Goal: Task Accomplishment & Management: Complete application form

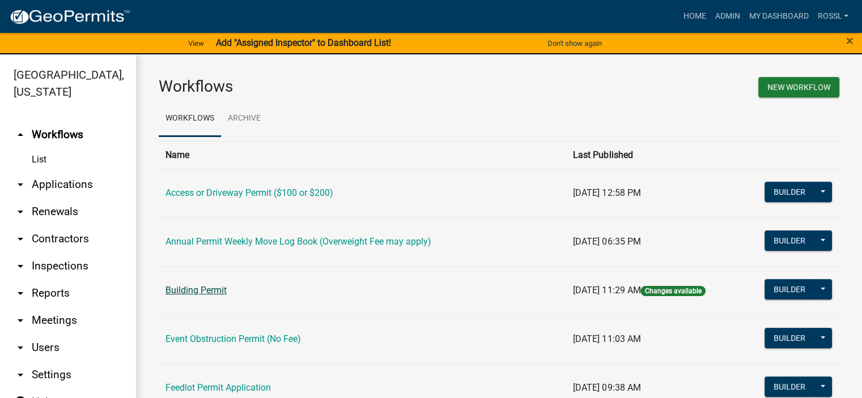
click at [222, 294] on link "Building Permit" at bounding box center [195, 290] width 61 height 11
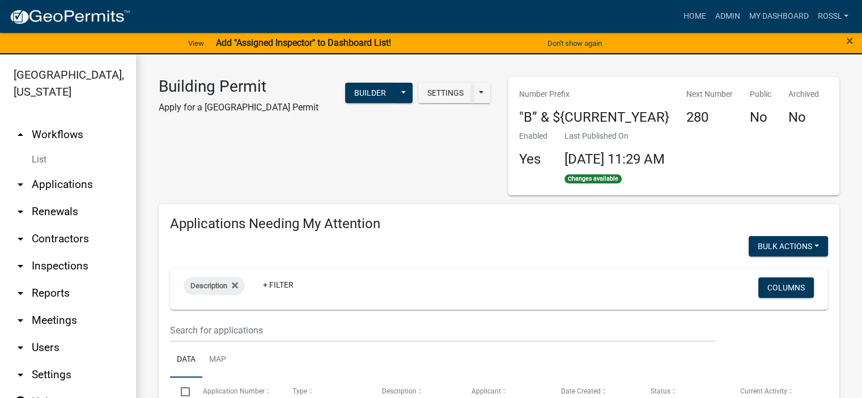
select select "2: 50"
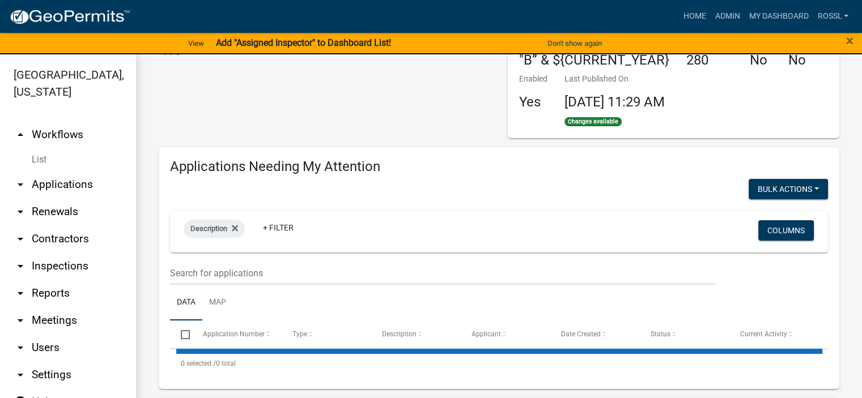
scroll to position [113, 0]
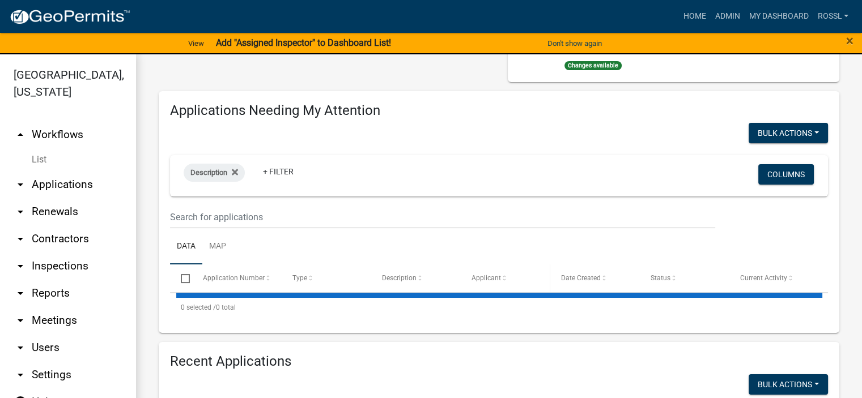
select select "2: 50"
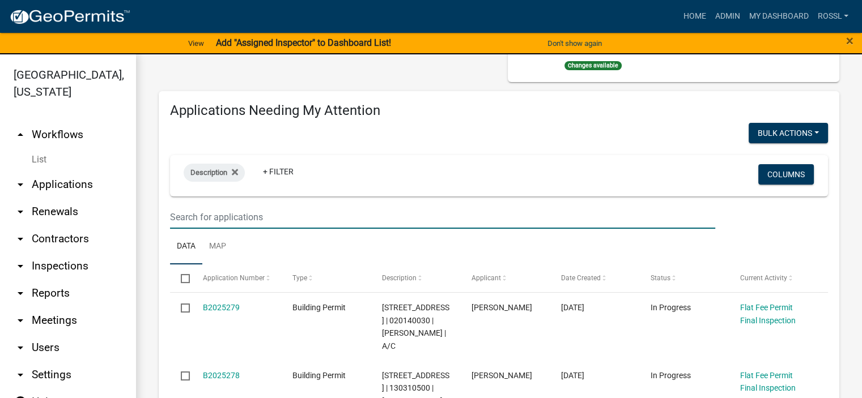
drag, startPoint x: 236, startPoint y: 210, endPoint x: 243, endPoint y: 220, distance: 12.1
click at [238, 212] on input "text" at bounding box center [442, 217] width 545 height 23
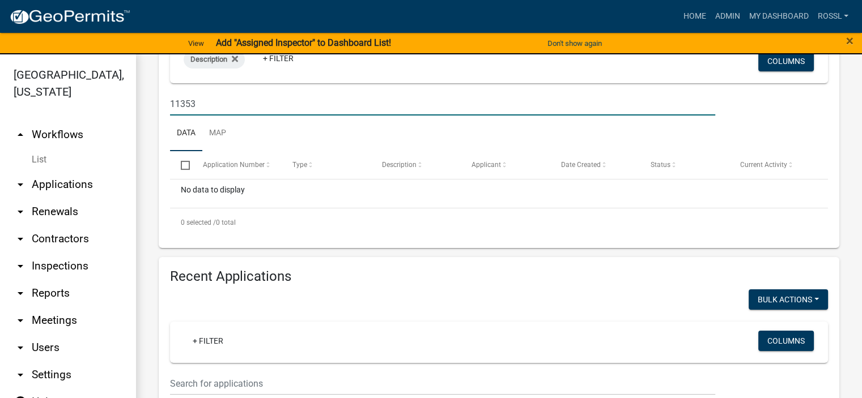
scroll to position [0, 0]
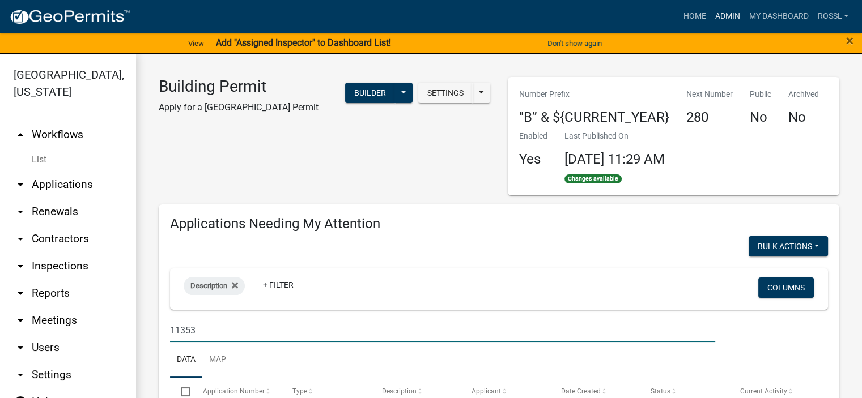
type input "11353"
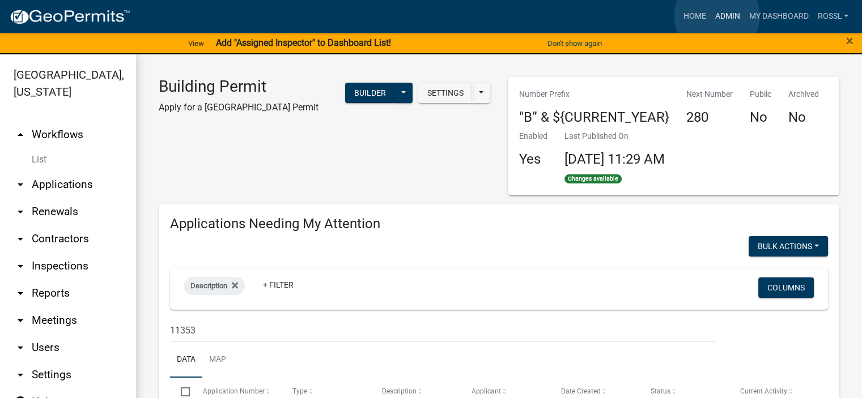
click at [724, 16] on link "Admin" at bounding box center [727, 17] width 34 height 22
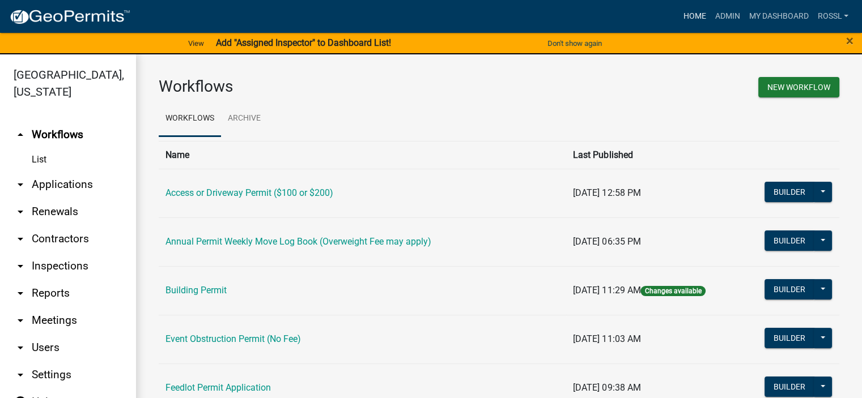
click at [691, 17] on link "Home" at bounding box center [694, 17] width 32 height 22
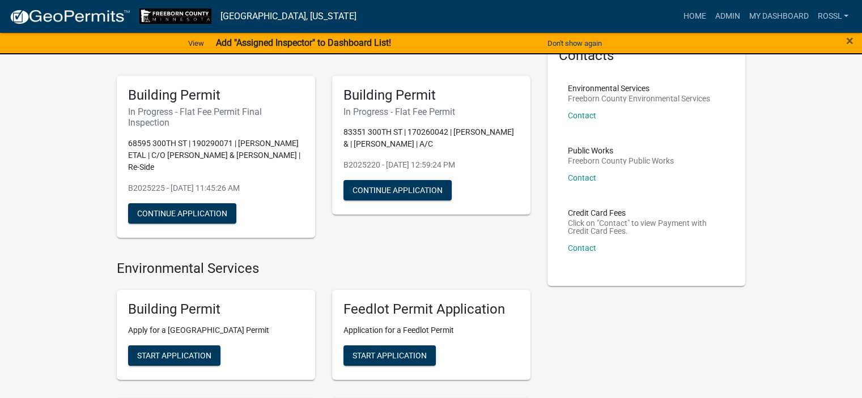
scroll to position [113, 0]
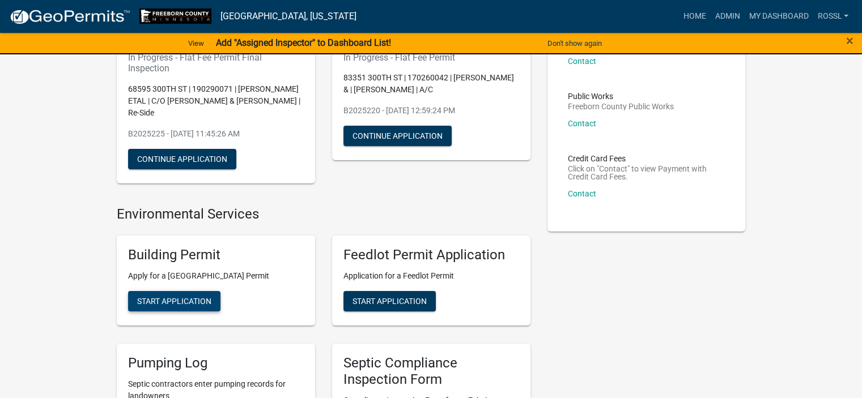
click at [190, 304] on span "Start Application" at bounding box center [174, 301] width 74 height 9
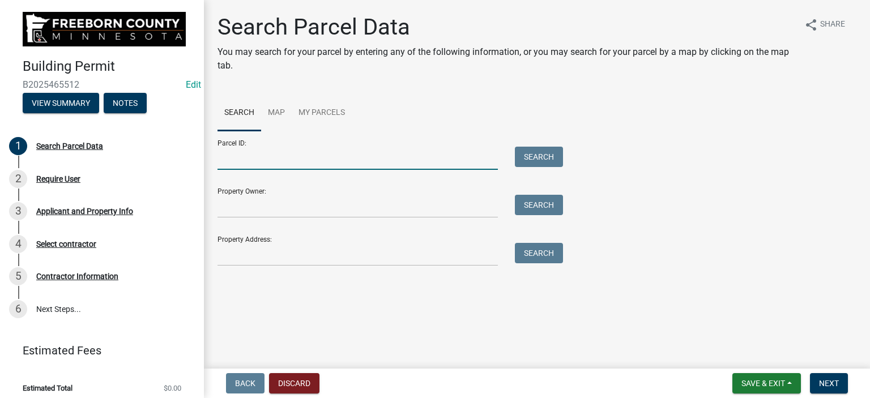
click at [244, 162] on input "Parcel ID:" at bounding box center [358, 158] width 280 height 23
click at [239, 257] on input "Property Address:" at bounding box center [358, 254] width 280 height 23
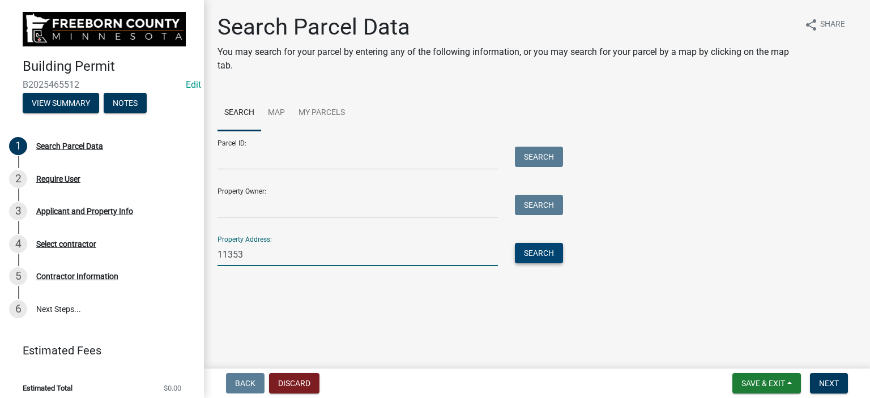
type input "11353"
click at [538, 252] on button "Search" at bounding box center [539, 253] width 48 height 20
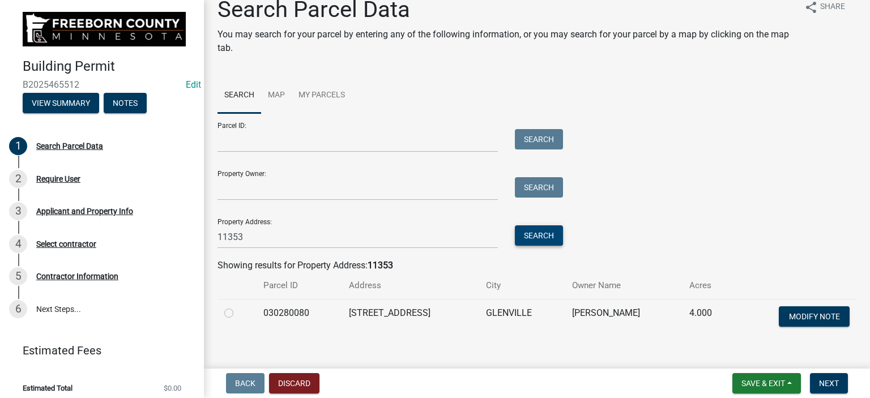
scroll to position [34, 0]
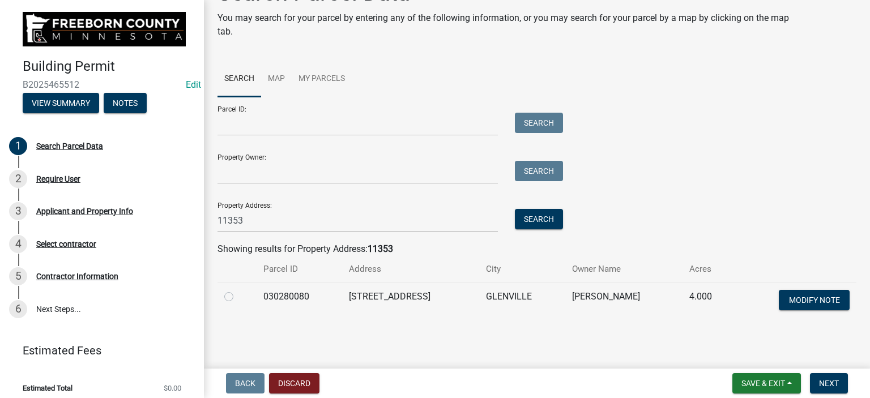
click at [238, 290] on label at bounding box center [238, 290] width 0 height 0
click at [238, 297] on input "radio" at bounding box center [241, 293] width 7 height 7
radio input "true"
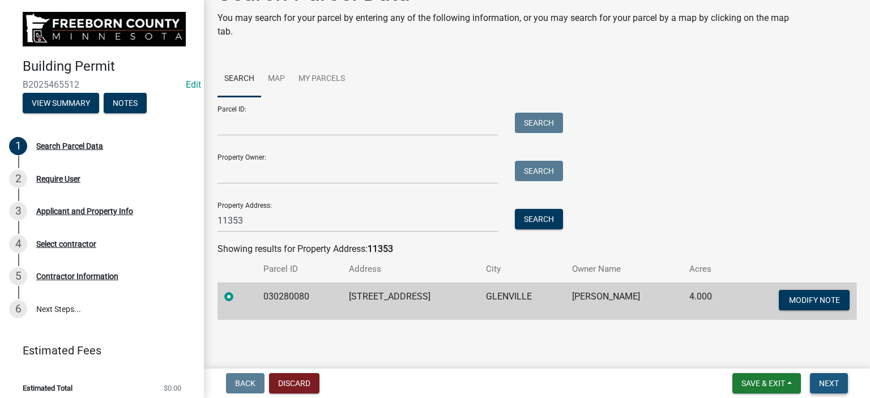
click at [820, 381] on span "Next" at bounding box center [829, 383] width 20 height 9
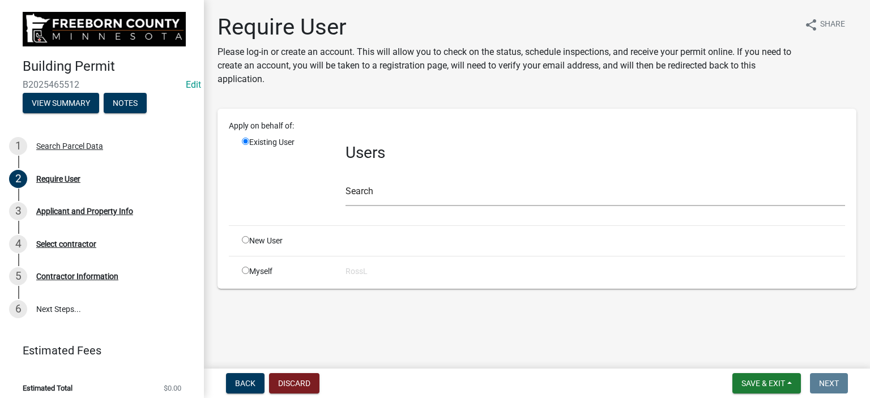
click at [247, 238] on input "radio" at bounding box center [245, 239] width 7 height 7
radio input "true"
radio input "false"
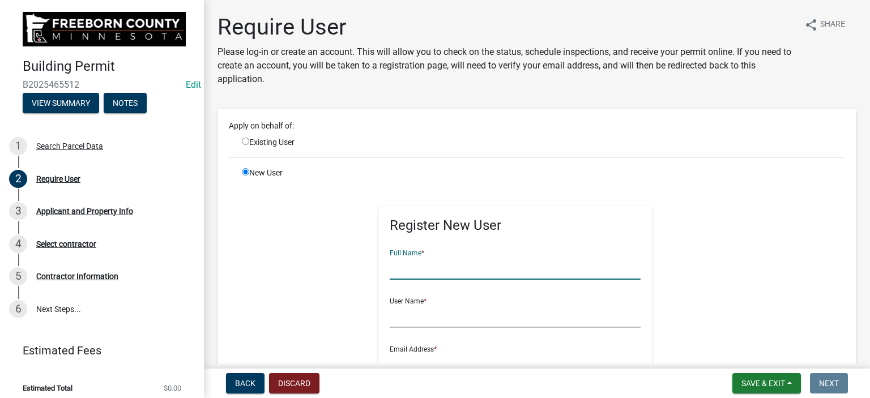
click at [415, 274] on input "text" at bounding box center [515, 268] width 251 height 23
type input "[PERSON_NAME]"
click at [400, 312] on input "text" at bounding box center [515, 316] width 251 height 23
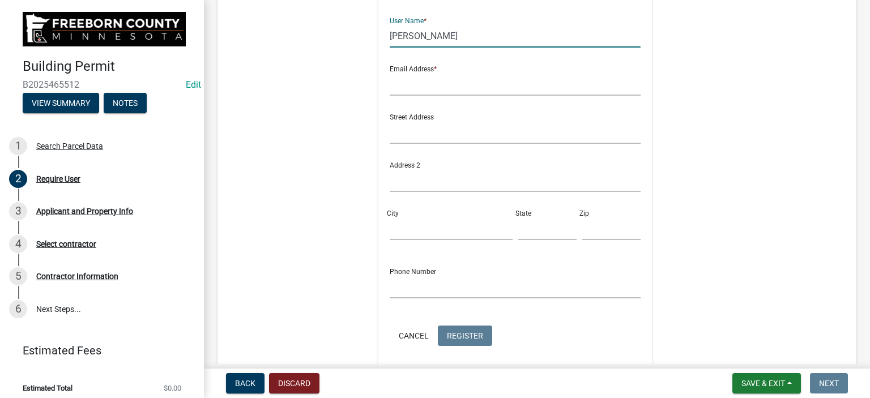
scroll to position [283, 0]
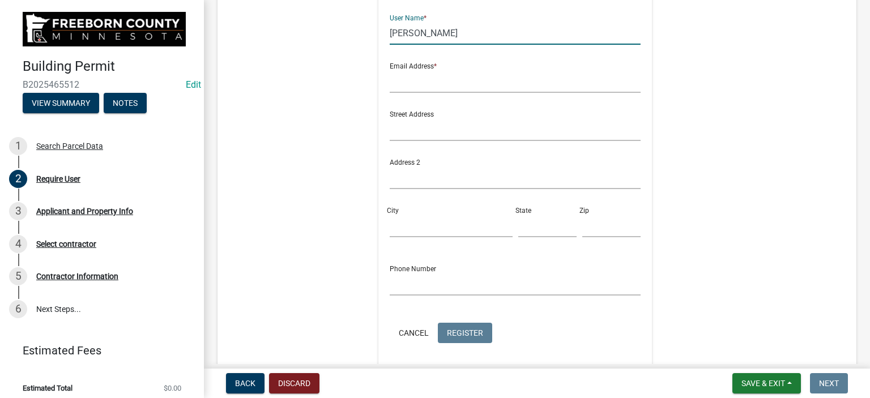
type input "[PERSON_NAME]"
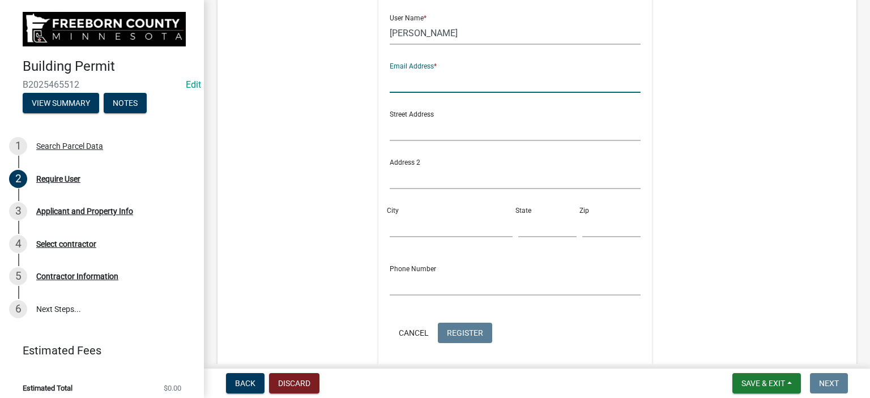
drag, startPoint x: 437, startPoint y: 81, endPoint x: 436, endPoint y: 75, distance: 6.5
click at [437, 78] on input "text" at bounding box center [515, 81] width 251 height 23
type input "[PERSON_NAME][EMAIL_ADDRESS][PERSON_NAME][DOMAIN_NAME][PERSON_NAME]"
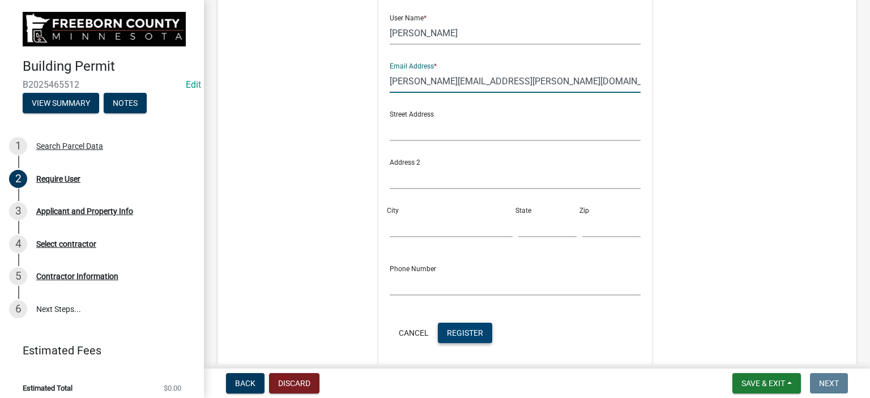
click at [458, 336] on span "Register" at bounding box center [465, 332] width 36 height 9
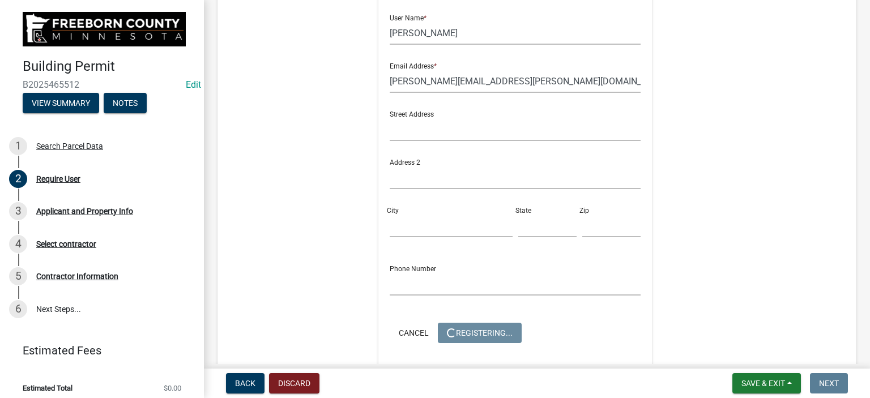
scroll to position [0, 0]
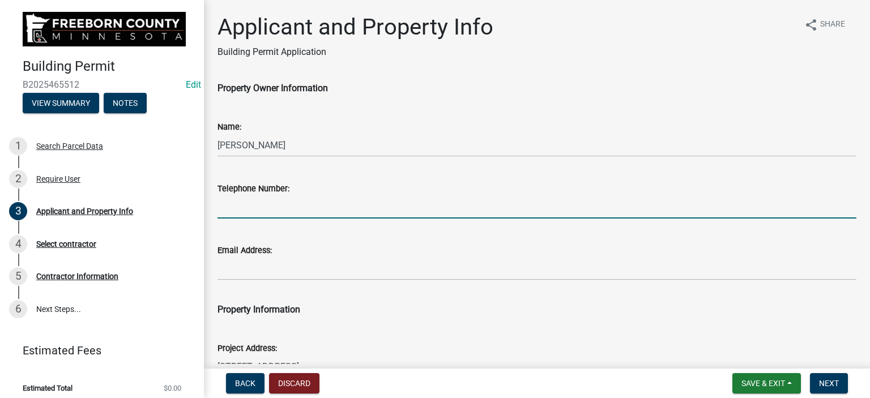
click at [263, 210] on input "Telephone Number:" at bounding box center [537, 206] width 639 height 23
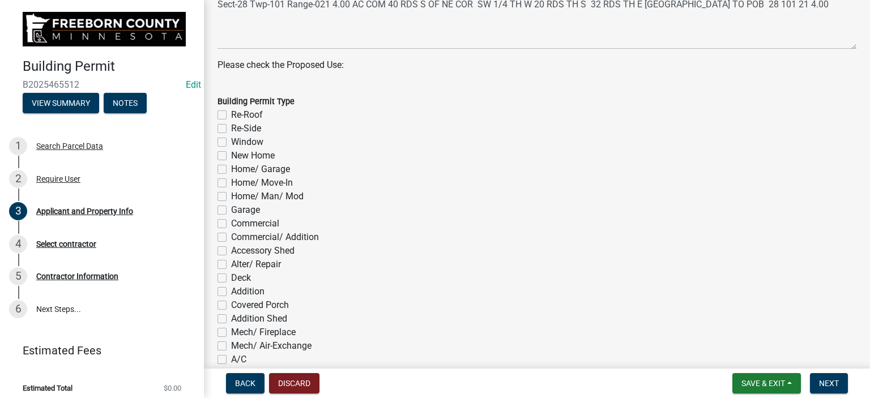
scroll to position [510, 0]
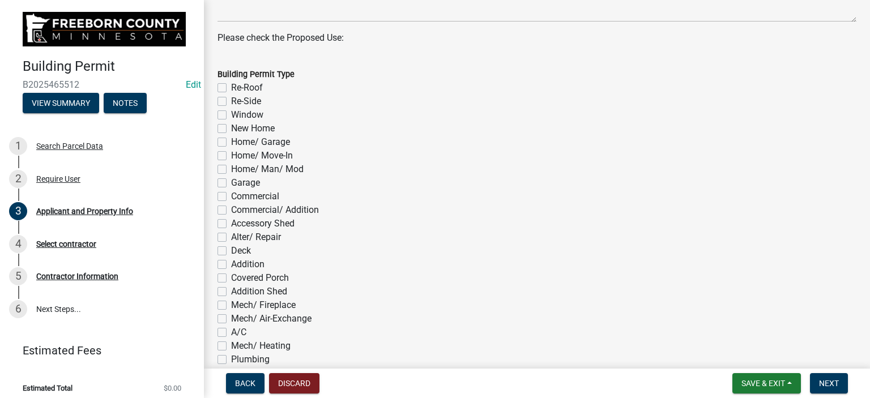
type input "[PHONE_NUMBER]"
click at [231, 224] on label "Accessory Shed" at bounding box center [262, 224] width 63 height 14
click at [231, 224] on input "Accessory Shed" at bounding box center [234, 220] width 7 height 7
checkbox input "true"
checkbox input "false"
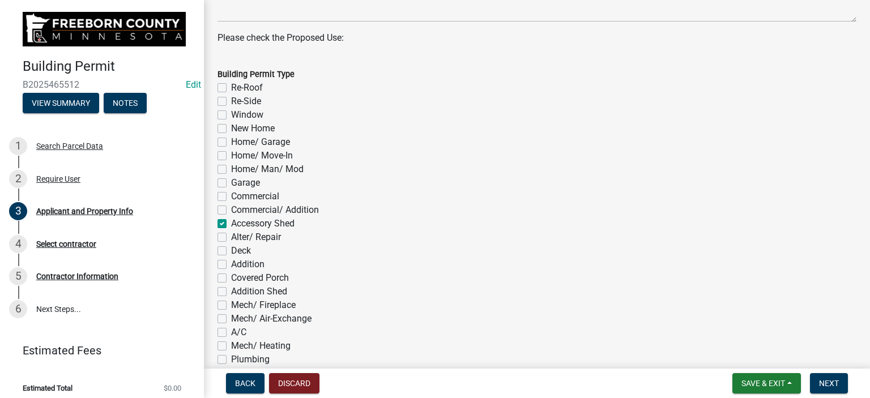
checkbox input "false"
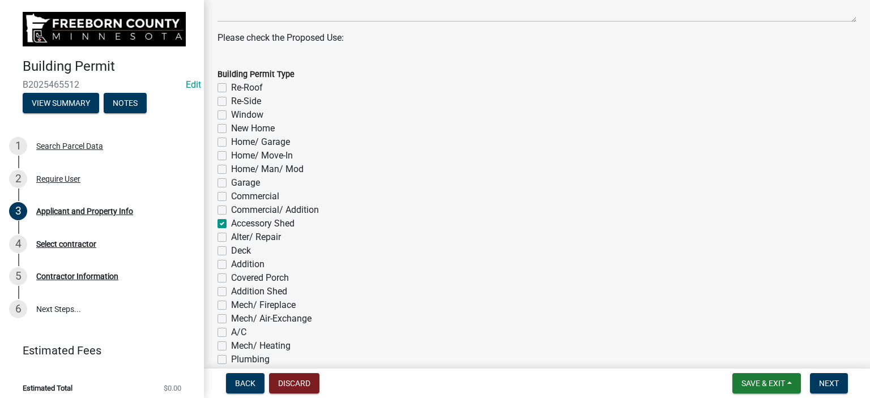
checkbox input "false"
checkbox input "true"
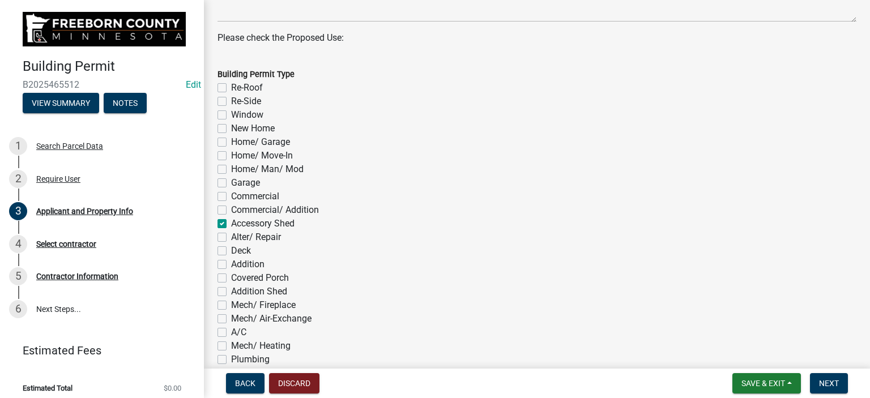
checkbox input "false"
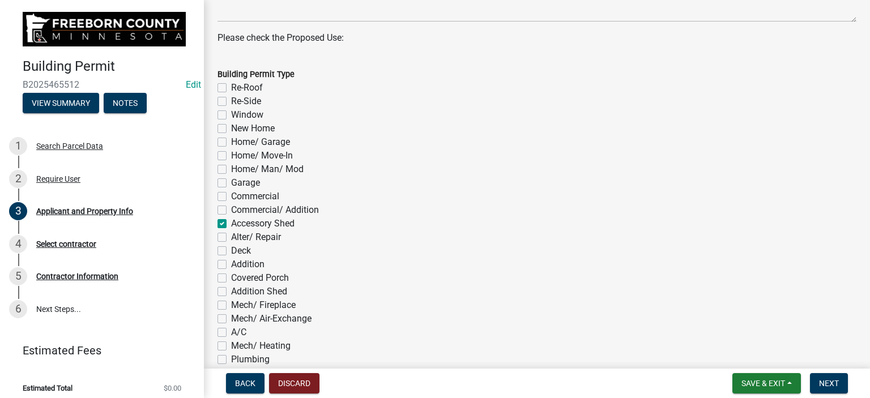
checkbox input "false"
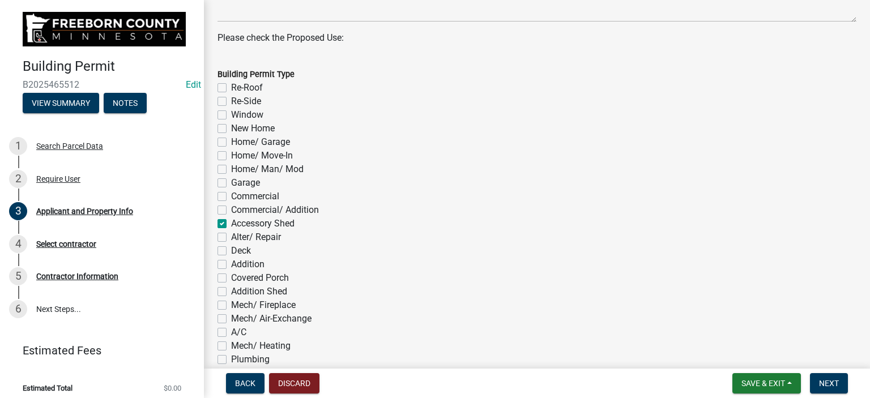
checkbox input "false"
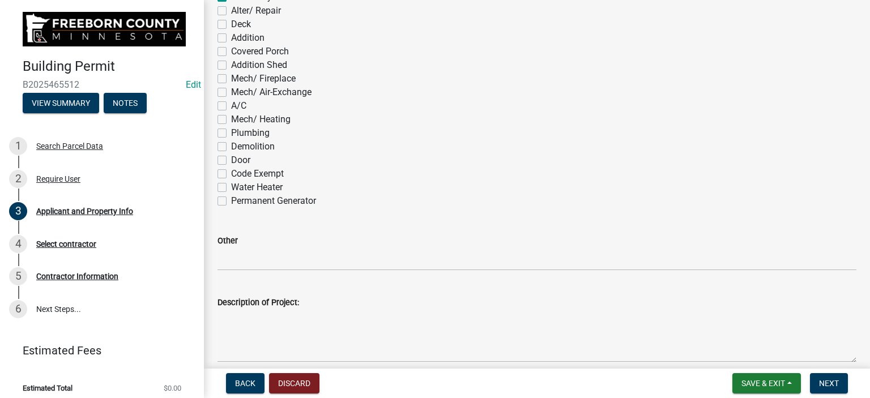
scroll to position [793, 0]
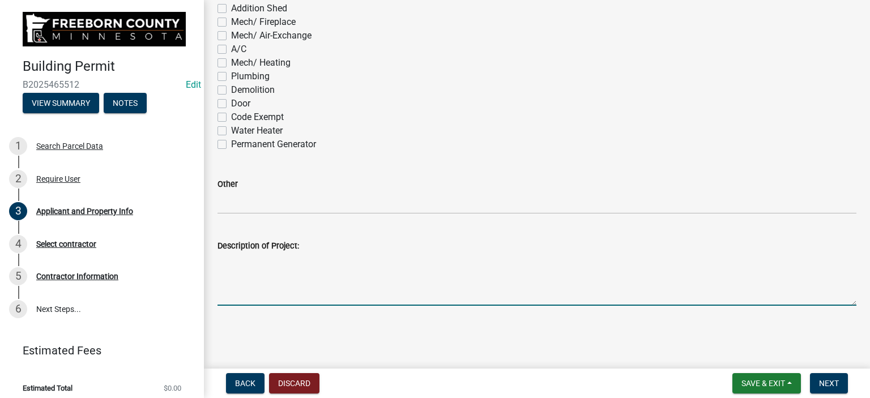
click at [242, 290] on textarea "Description of Project:" at bounding box center [537, 279] width 639 height 53
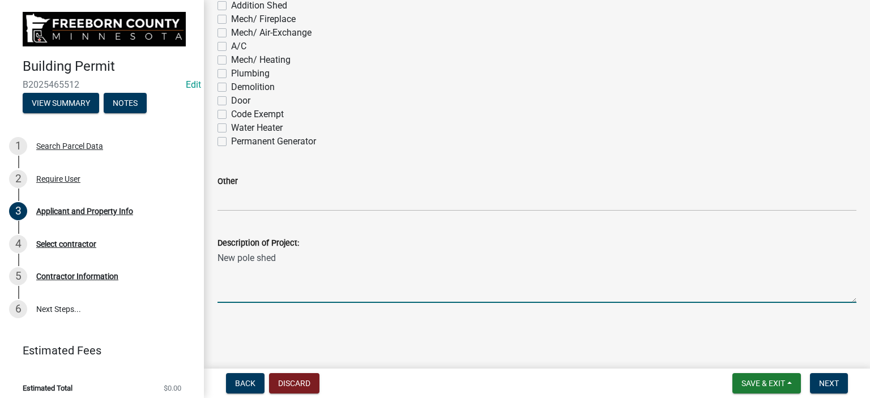
scroll to position [797, 0]
type textarea "New pole shed"
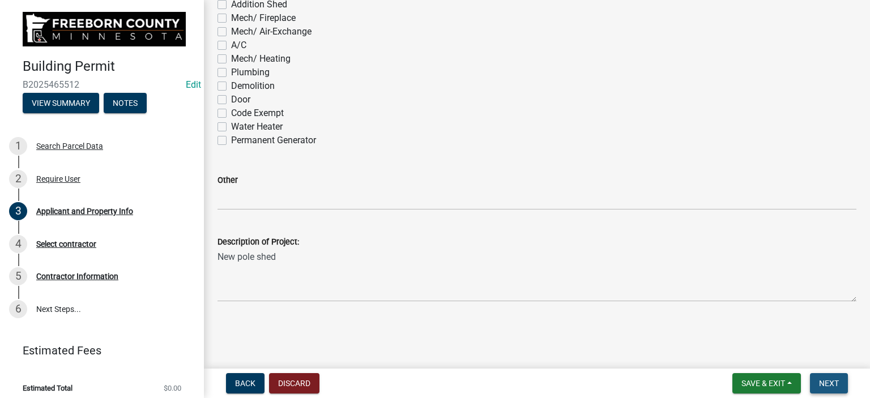
click at [830, 381] on span "Next" at bounding box center [829, 383] width 20 height 9
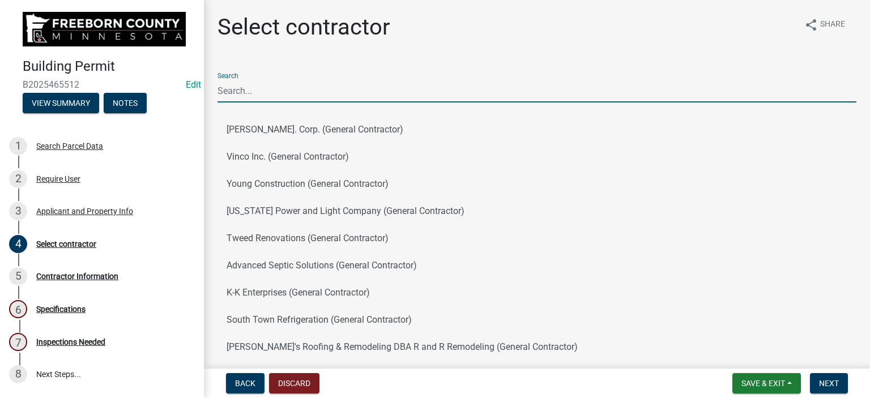
click at [256, 97] on input "Search" at bounding box center [537, 90] width 639 height 23
type input "owner"
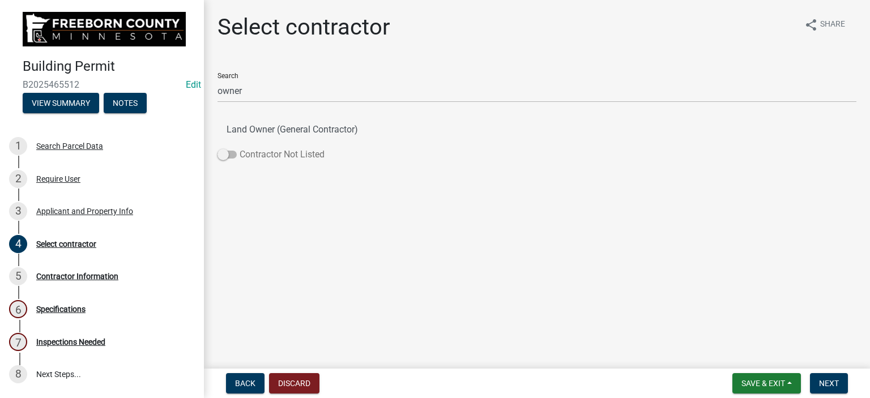
click at [293, 154] on label "Contractor Not Listed" at bounding box center [271, 155] width 107 height 14
click at [240, 148] on input "Contractor Not Listed" at bounding box center [240, 148] width 0 height 0
click at [825, 378] on button "Next" at bounding box center [829, 383] width 38 height 20
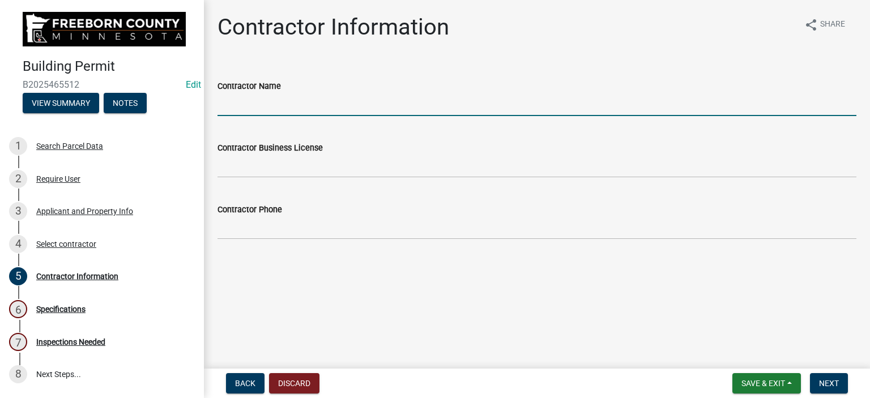
click at [238, 103] on input "Contractor Name" at bounding box center [537, 104] width 639 height 23
type input "Owner"
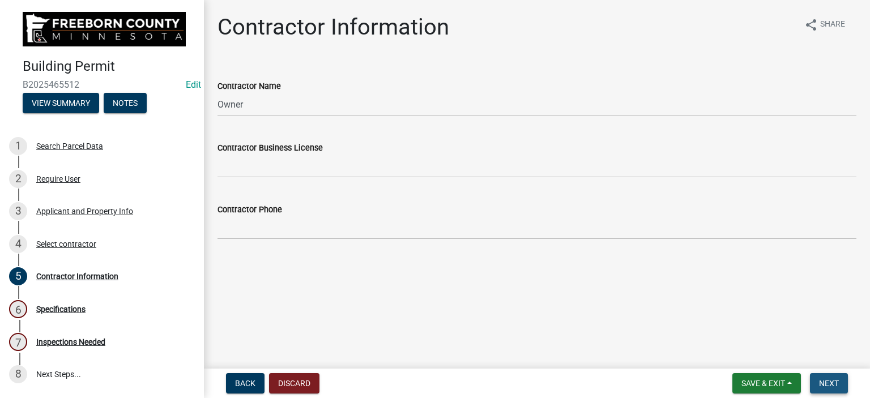
click at [826, 381] on span "Next" at bounding box center [829, 383] width 20 height 9
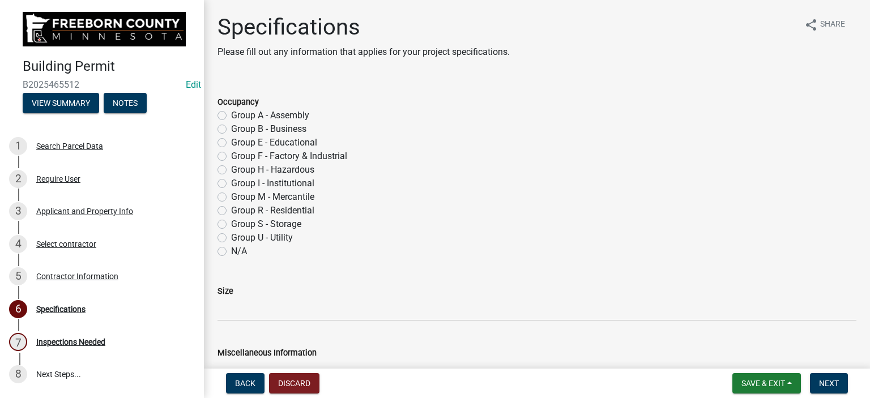
click at [231, 223] on label "Group S - Storage" at bounding box center [266, 225] width 70 height 14
click at [231, 223] on input "Group S - Storage" at bounding box center [234, 221] width 7 height 7
radio input "true"
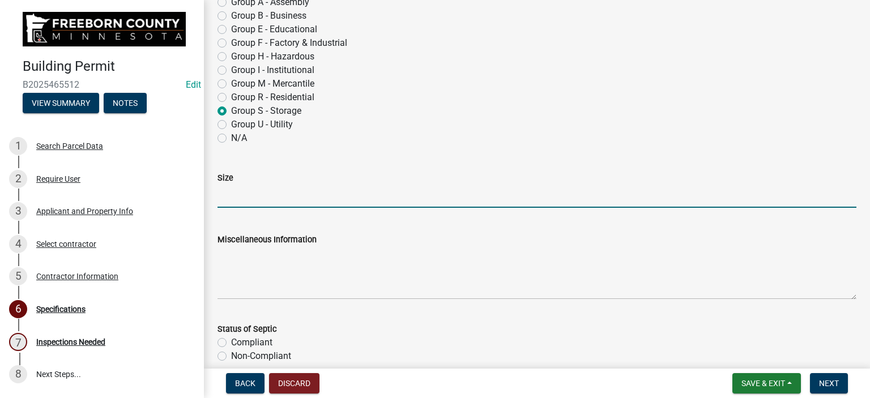
click at [226, 202] on input "Size" at bounding box center [537, 196] width 639 height 23
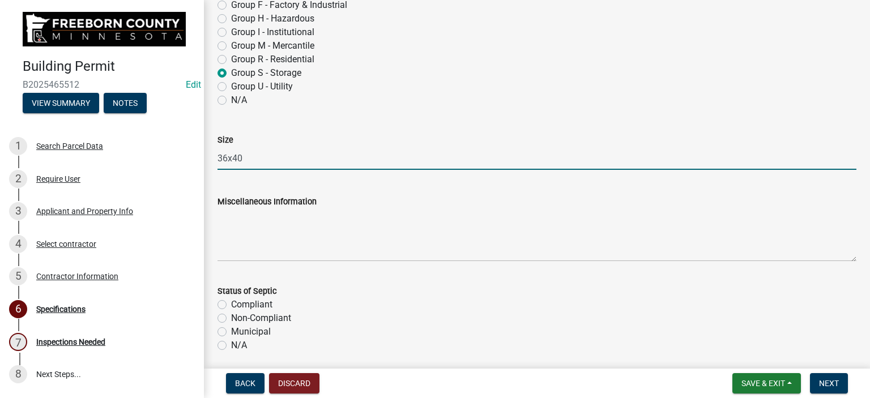
scroll to position [227, 0]
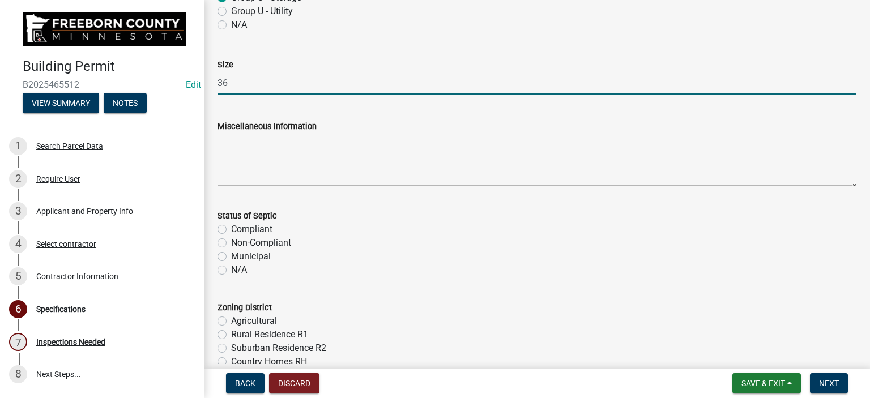
type input "3"
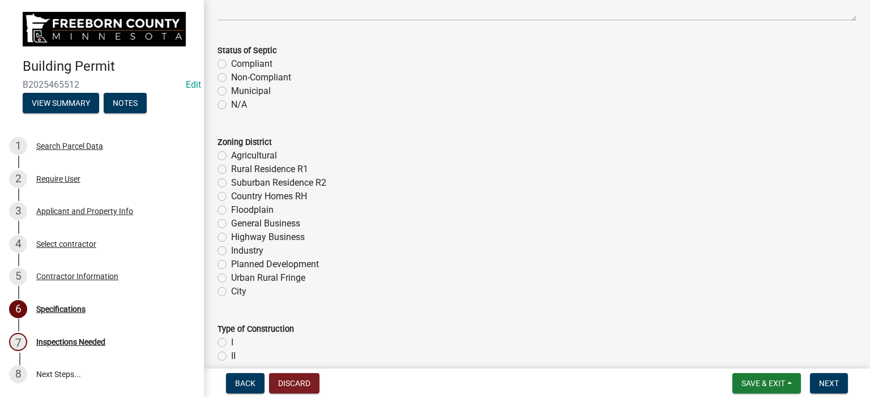
scroll to position [397, 0]
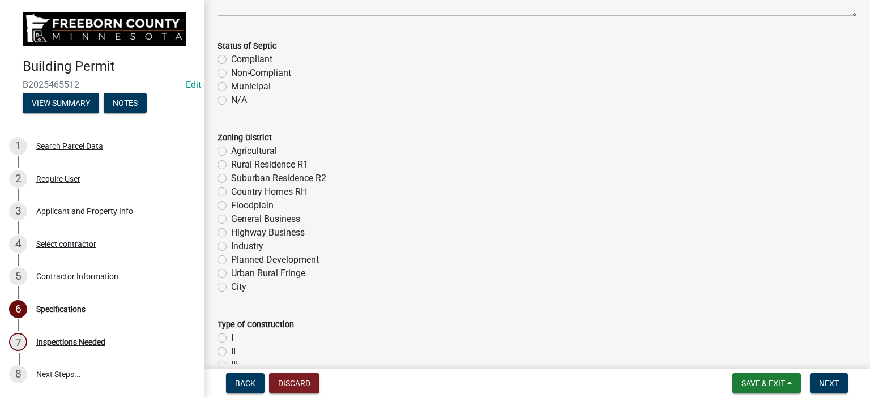
type input "36x40"
click at [231, 99] on label "N/A" at bounding box center [239, 100] width 16 height 14
click at [231, 99] on input "N/A" at bounding box center [234, 96] width 7 height 7
radio input "true"
click at [227, 151] on div "Agricultural" at bounding box center [537, 151] width 639 height 14
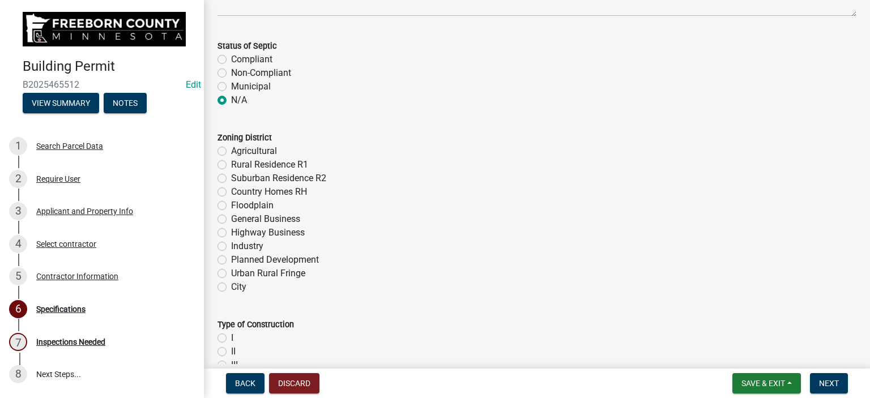
click at [231, 149] on label "Agricultural" at bounding box center [254, 151] width 46 height 14
click at [231, 149] on input "Agricultural" at bounding box center [234, 147] width 7 height 7
radio input "true"
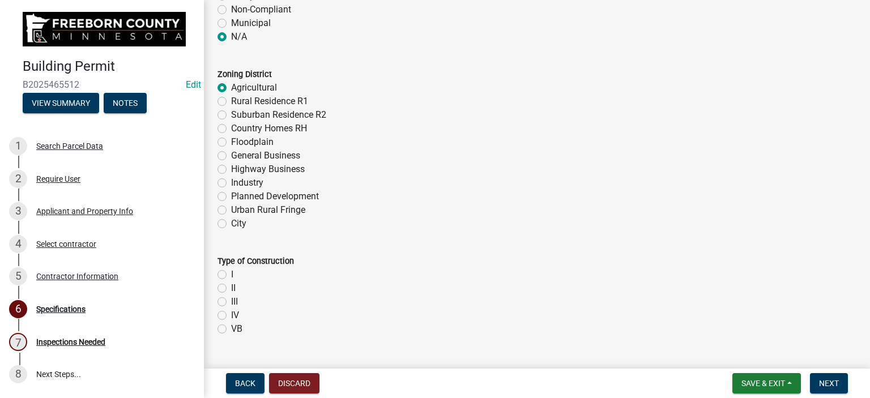
scroll to position [567, 0]
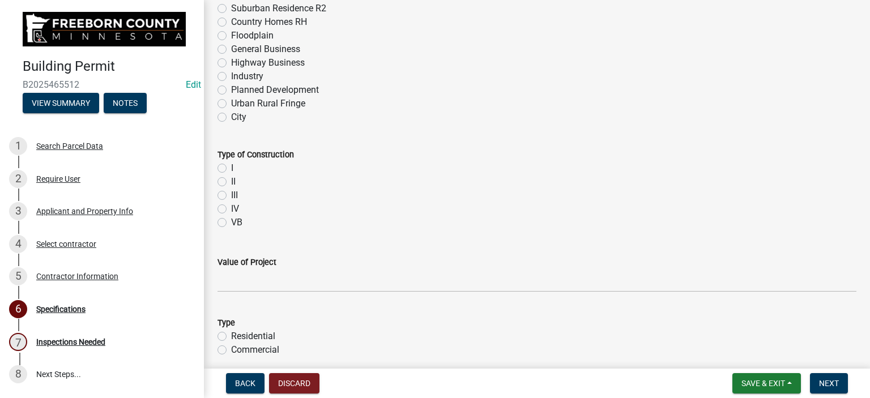
click at [231, 222] on label "VB" at bounding box center [236, 223] width 11 height 14
click at [231, 222] on input "VB" at bounding box center [234, 219] width 7 height 7
radio input "true"
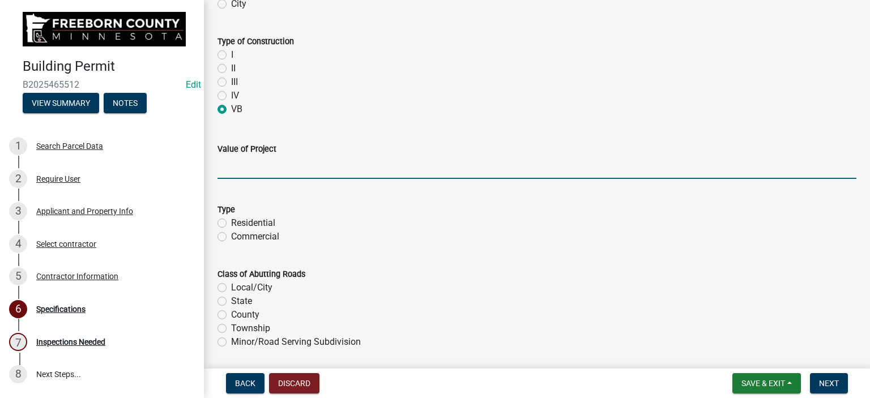
click at [236, 172] on input "text" at bounding box center [537, 167] width 639 height 23
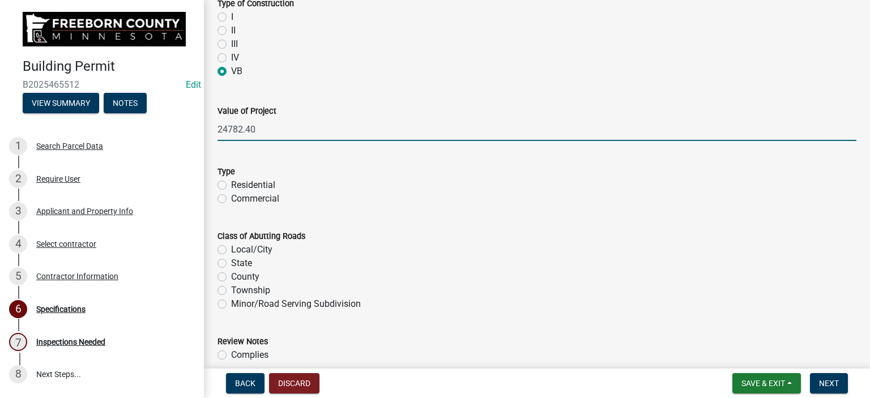
scroll to position [736, 0]
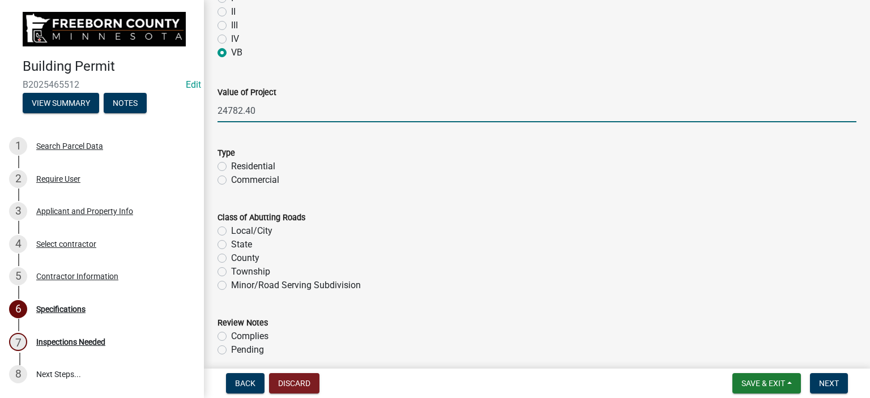
type input "24782.4"
click at [231, 168] on label "Residential" at bounding box center [253, 167] width 44 height 14
click at [231, 167] on input "Residential" at bounding box center [234, 163] width 7 height 7
radio input "true"
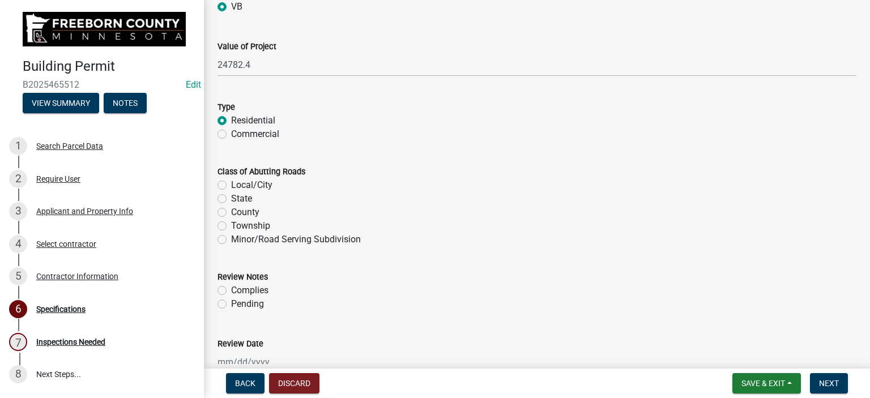
scroll to position [850, 0]
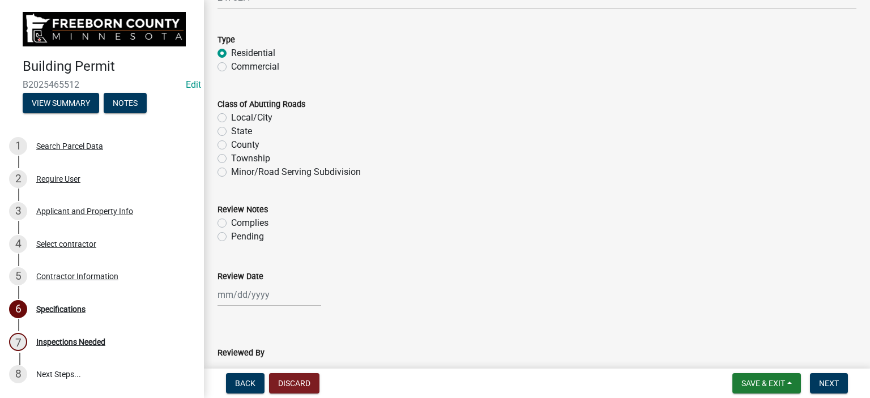
click at [231, 144] on label "County" at bounding box center [245, 145] width 28 height 14
click at [231, 144] on input "County" at bounding box center [234, 141] width 7 height 7
radio input "true"
click at [231, 223] on label "Complies" at bounding box center [249, 223] width 37 height 14
click at [231, 223] on input "Complies" at bounding box center [234, 219] width 7 height 7
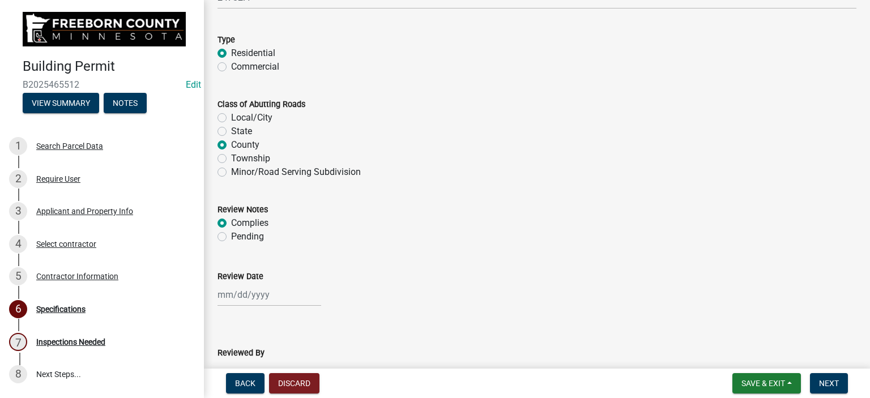
radio input "true"
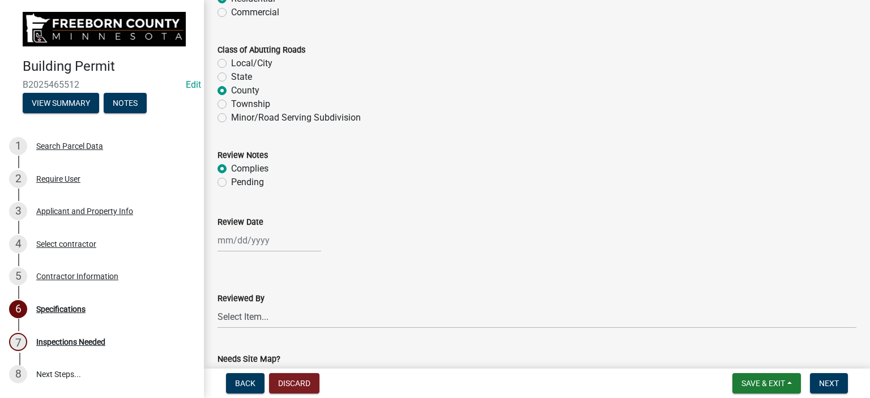
scroll to position [963, 0]
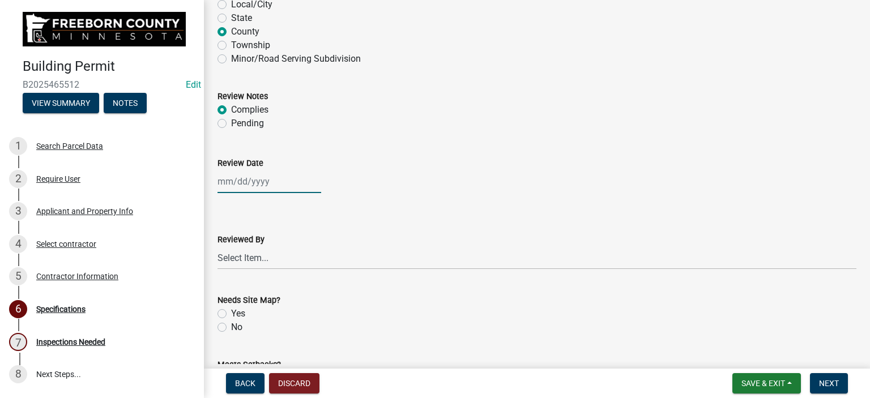
click at [238, 187] on div at bounding box center [270, 181] width 104 height 23
select select "8"
select select "2025"
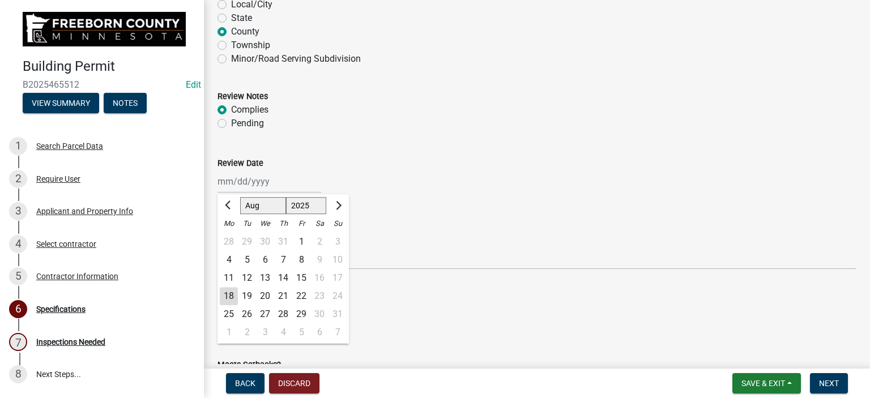
click at [231, 294] on div "18" at bounding box center [229, 296] width 18 height 18
type input "[DATE]"
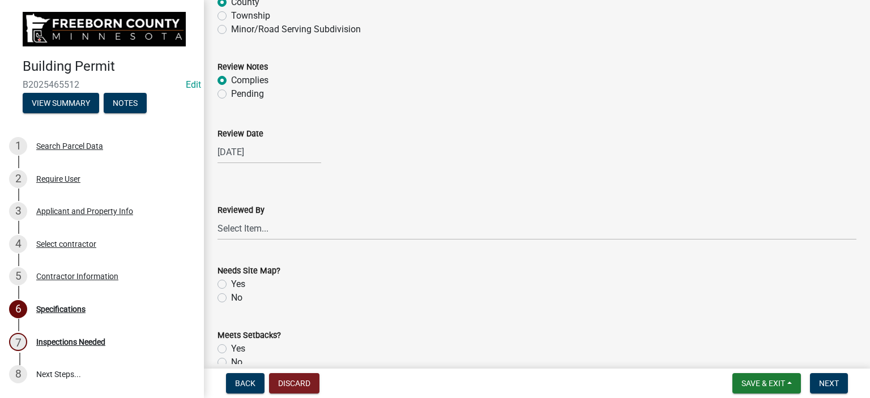
scroll to position [1020, 0]
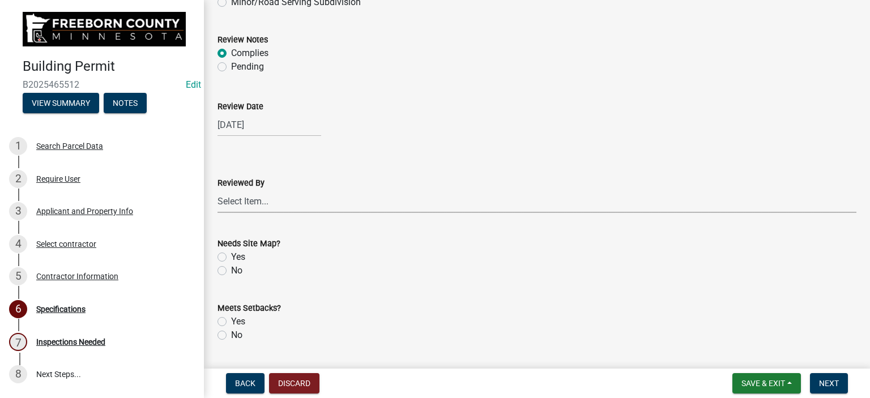
click at [234, 200] on select "Select Item... [PERSON_NAME] [PERSON_NAME] [PERSON_NAME] [PERSON_NAME] [PERSON_…" at bounding box center [537, 201] width 639 height 23
click at [218, 190] on select "Select Item... [PERSON_NAME] [PERSON_NAME] [PERSON_NAME] [PERSON_NAME] [PERSON_…" at bounding box center [537, 201] width 639 height 23
select select "cf5e982a-8fde-449d-bcd8-be8cdfb99374"
click at [231, 272] on label "No" at bounding box center [236, 271] width 11 height 14
click at [231, 271] on input "No" at bounding box center [234, 267] width 7 height 7
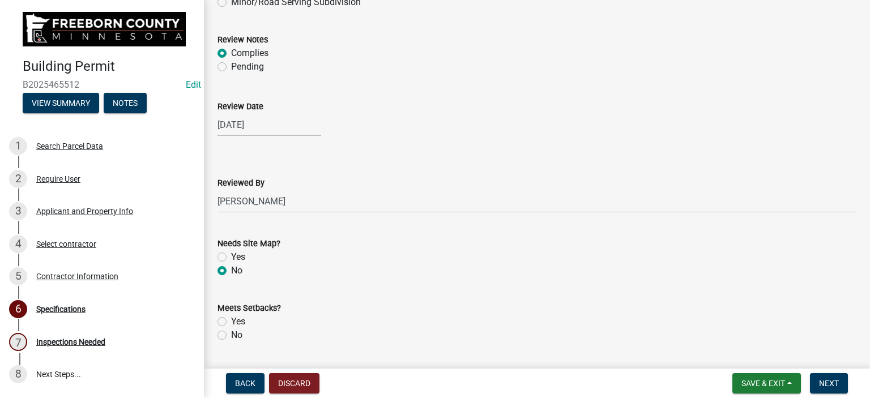
radio input "true"
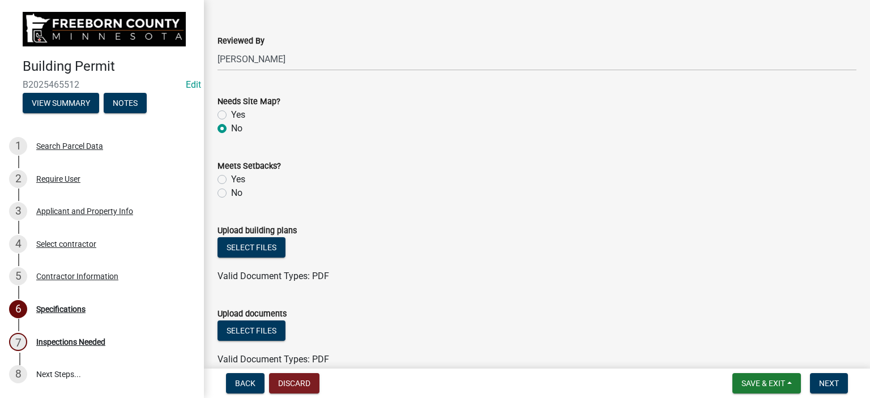
scroll to position [1190, 0]
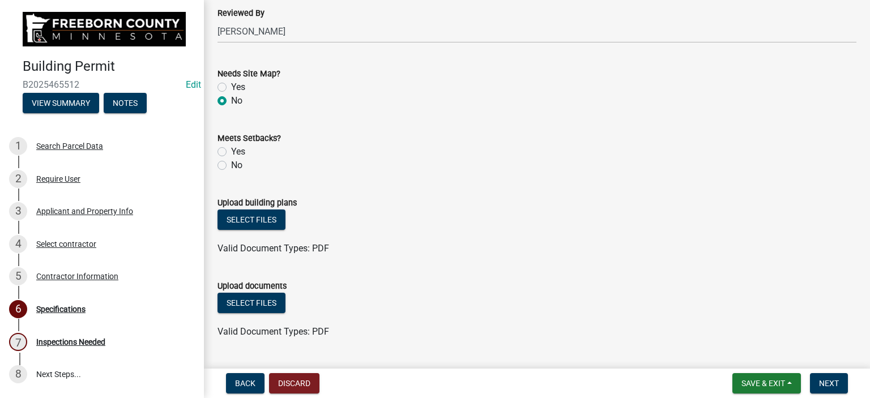
click at [231, 89] on label "Yes" at bounding box center [238, 87] width 14 height 14
click at [231, 88] on input "Yes" at bounding box center [234, 83] width 7 height 7
radio input "true"
click at [231, 152] on label "Yes" at bounding box center [238, 152] width 14 height 14
click at [231, 152] on input "Yes" at bounding box center [234, 148] width 7 height 7
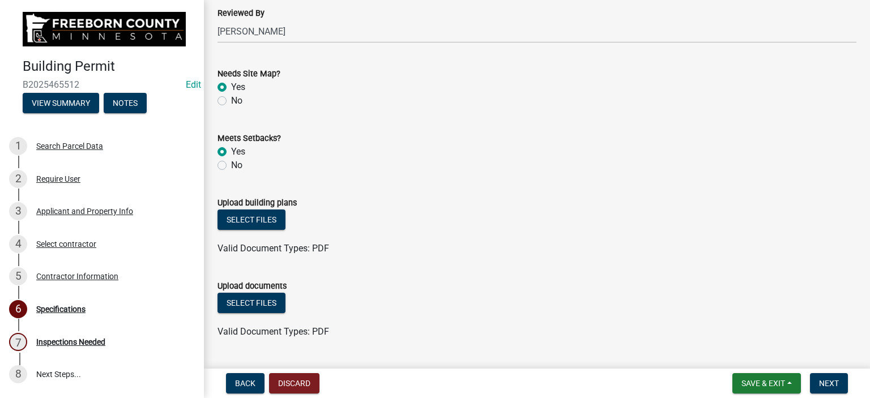
radio input "true"
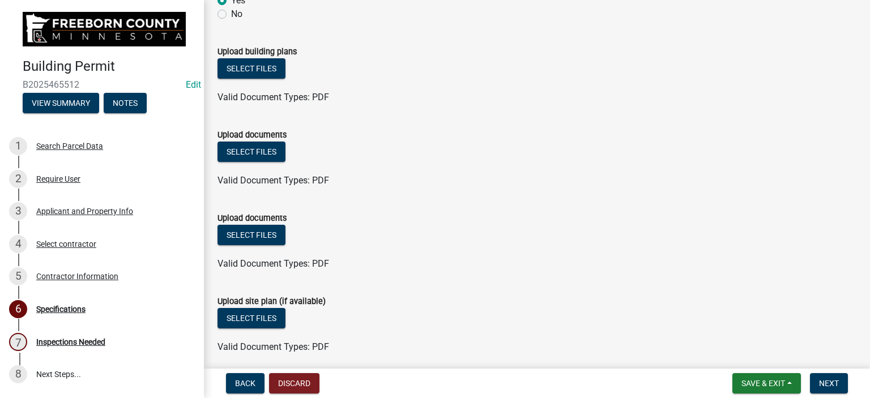
scroll to position [1385, 0]
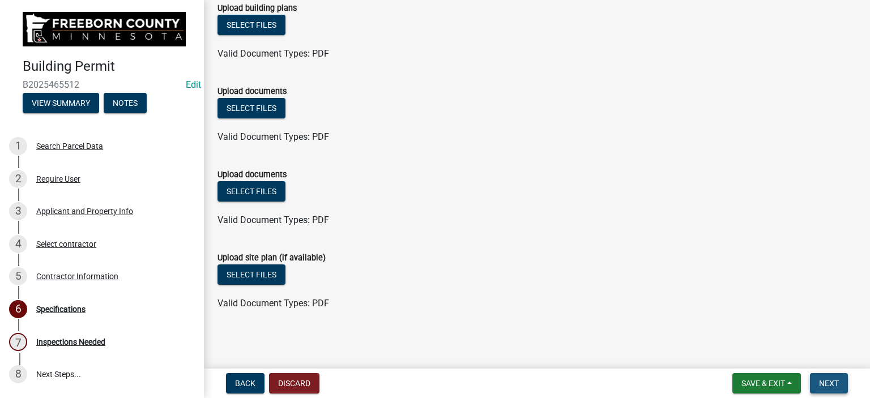
click at [812, 380] on button "Next" at bounding box center [829, 383] width 38 height 20
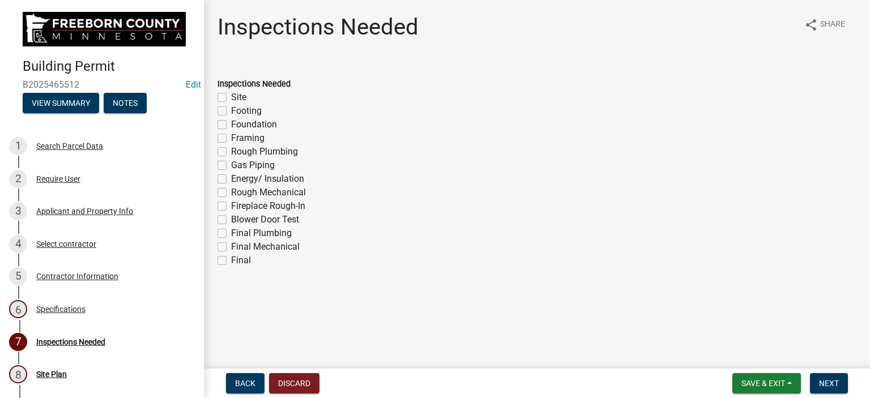
click at [231, 112] on label "Footing" at bounding box center [246, 111] width 31 height 14
click at [231, 112] on input "Footing" at bounding box center [234, 107] width 7 height 7
checkbox input "true"
checkbox input "false"
checkbox input "true"
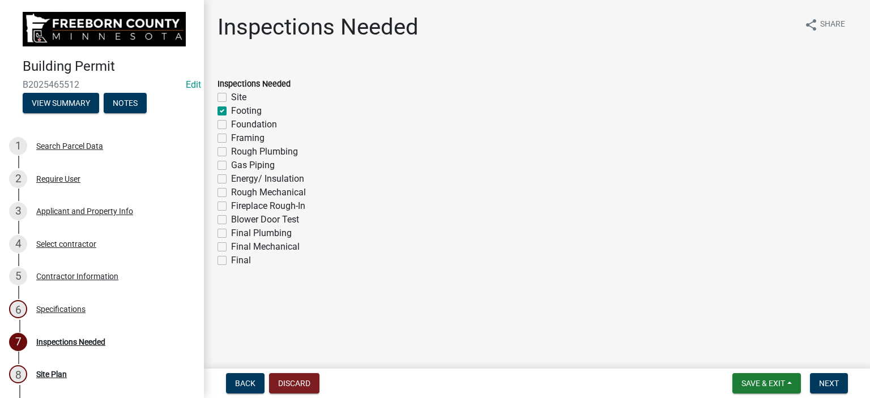
checkbox input "false"
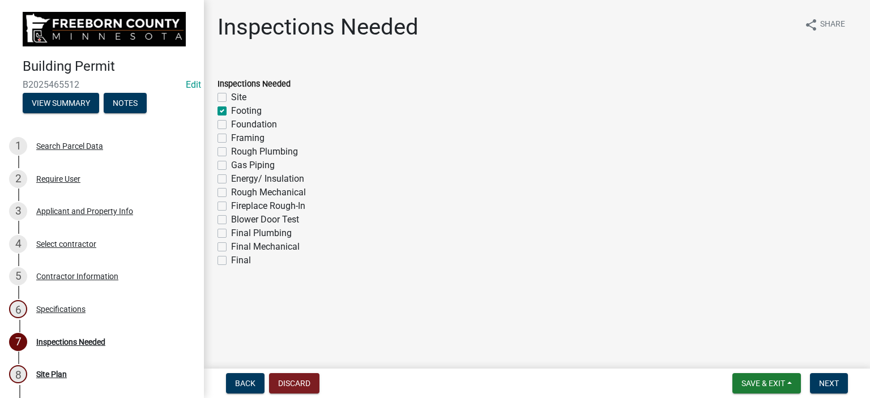
checkbox input "false"
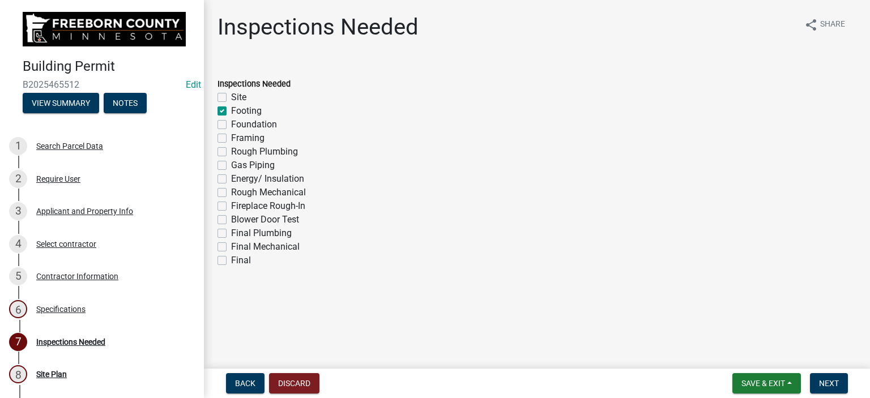
checkbox input "false"
click at [231, 135] on label "Framing" at bounding box center [247, 138] width 33 height 14
click at [231, 135] on input "Framing" at bounding box center [234, 134] width 7 height 7
checkbox input "true"
checkbox input "false"
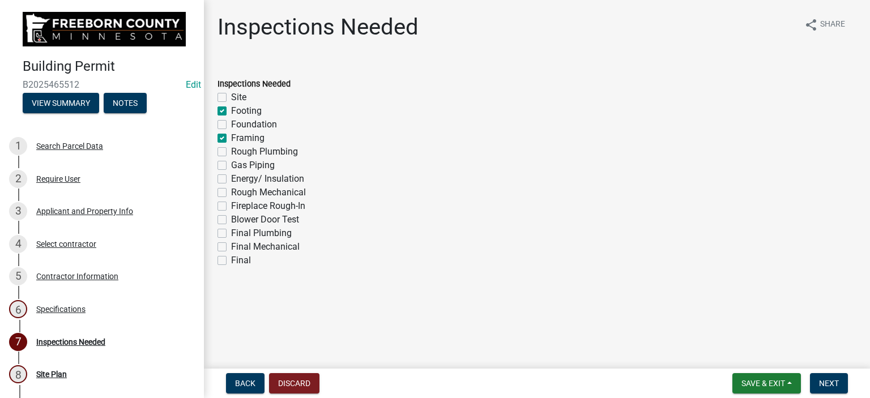
checkbox input "true"
checkbox input "false"
checkbox input "true"
checkbox input "false"
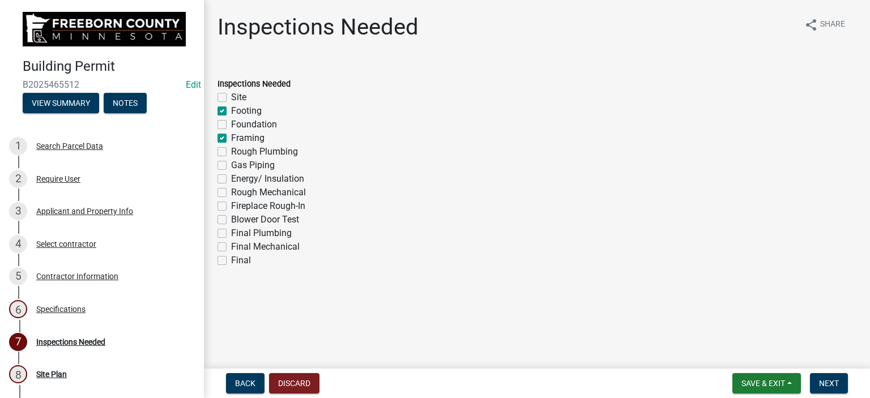
checkbox input "false"
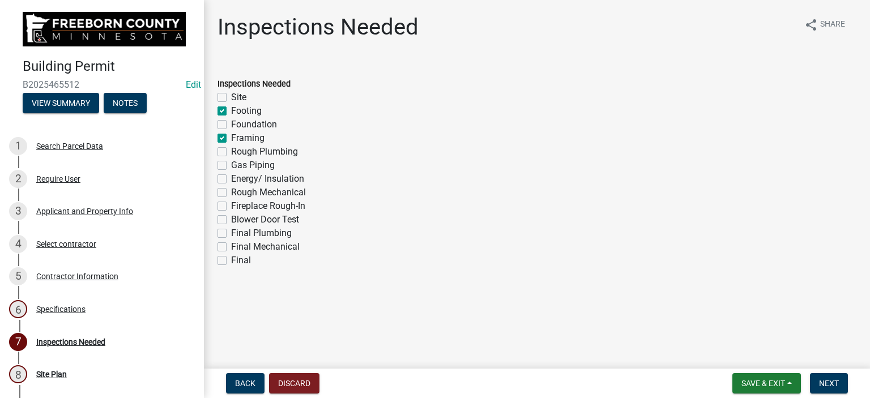
checkbox input "false"
click at [231, 262] on label "Final" at bounding box center [241, 261] width 20 height 14
click at [231, 261] on input "Final" at bounding box center [234, 257] width 7 height 7
checkbox input "true"
checkbox input "false"
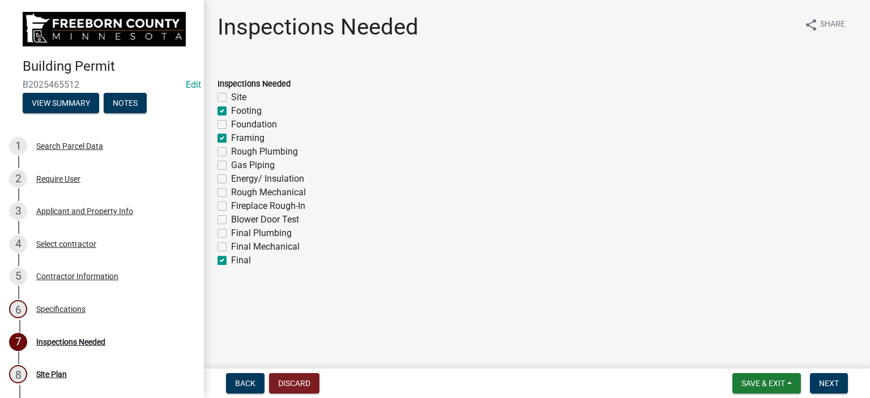
checkbox input "true"
checkbox input "false"
checkbox input "true"
checkbox input "false"
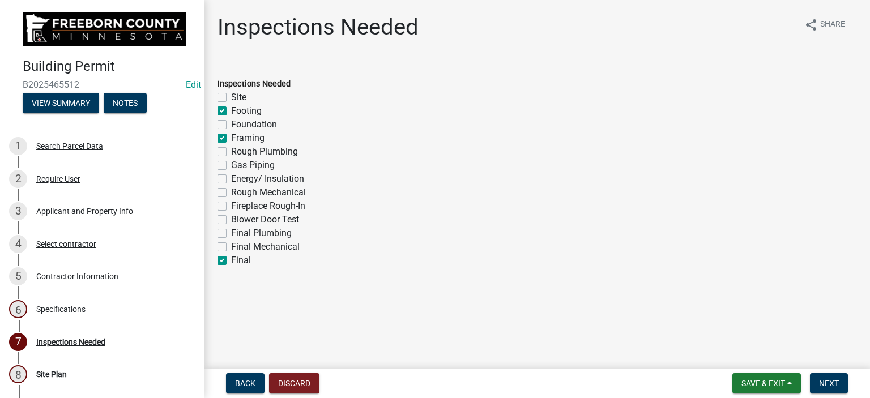
checkbox input "false"
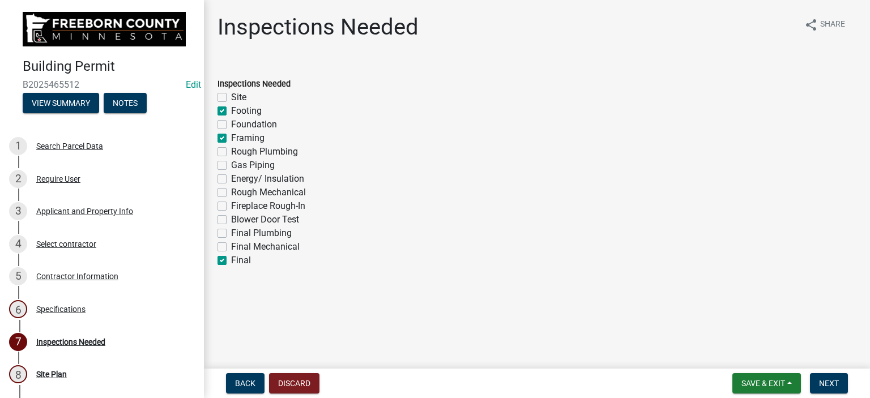
checkbox input "false"
checkbox input "true"
click at [838, 380] on button "Next" at bounding box center [829, 383] width 38 height 20
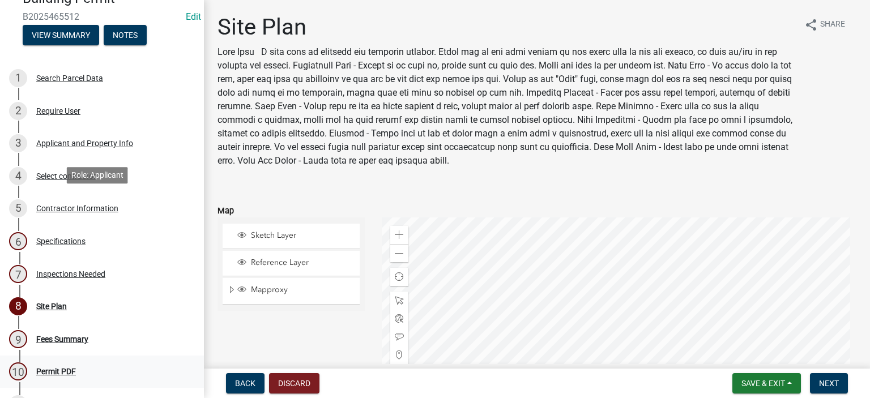
scroll to position [170, 0]
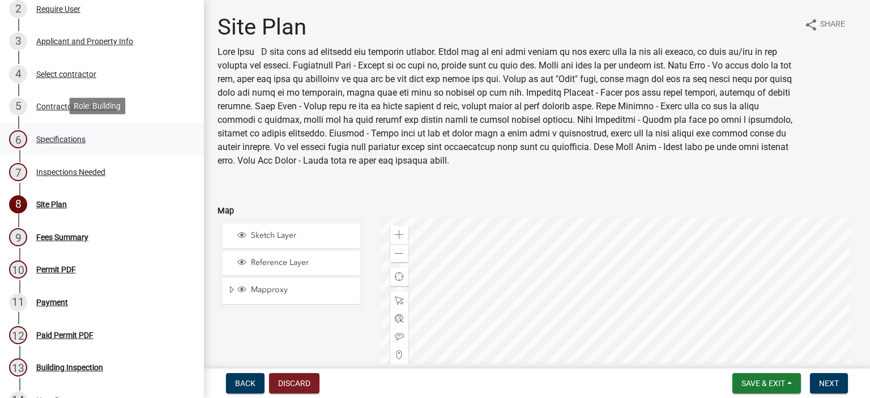
click at [68, 135] on div "Specifications" at bounding box center [60, 139] width 49 height 8
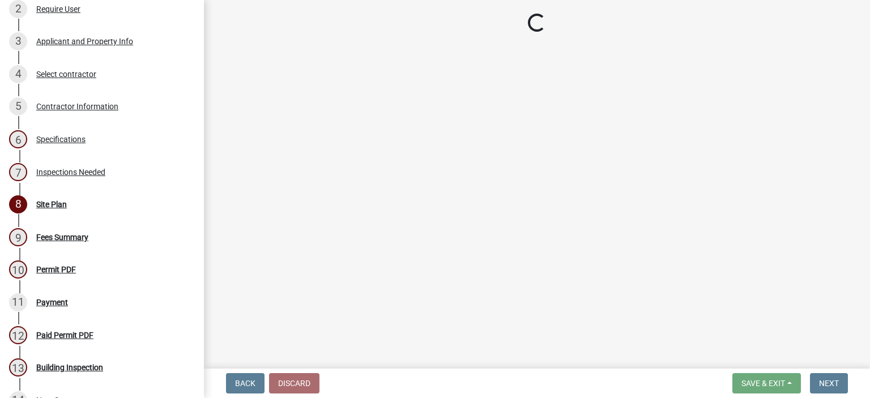
select select "cf5e982a-8fde-449d-bcd8-be8cdfb99374"
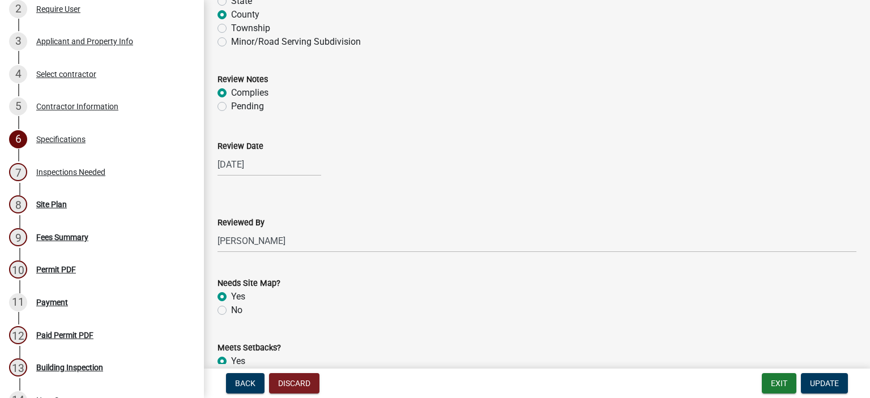
scroll to position [1076, 0]
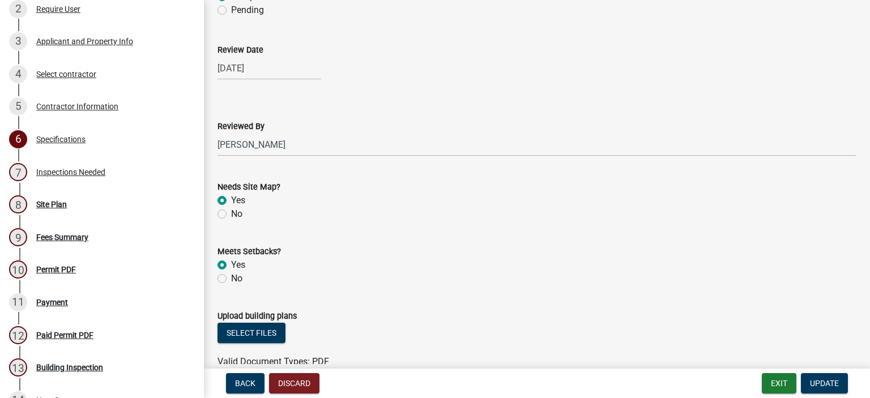
click at [231, 216] on label "No" at bounding box center [236, 214] width 11 height 14
click at [231, 215] on input "No" at bounding box center [234, 210] width 7 height 7
radio input "true"
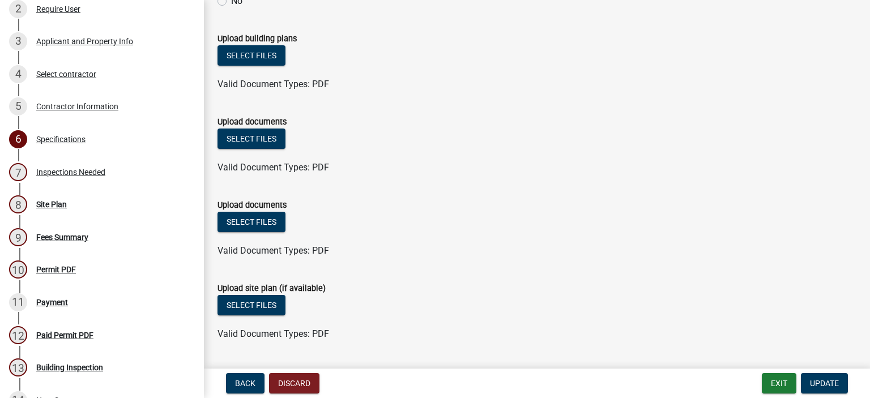
scroll to position [1385, 0]
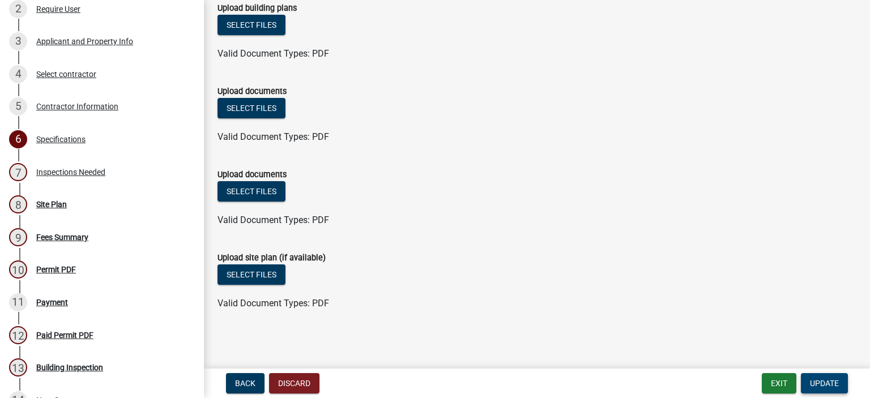
click at [825, 382] on span "Update" at bounding box center [824, 383] width 29 height 9
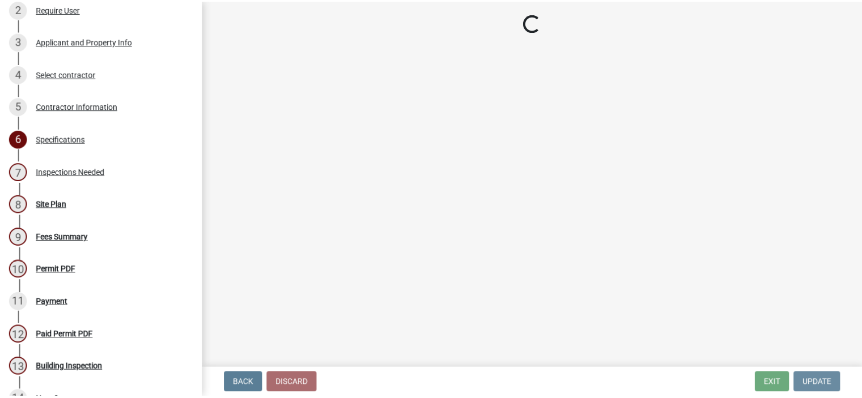
scroll to position [0, 0]
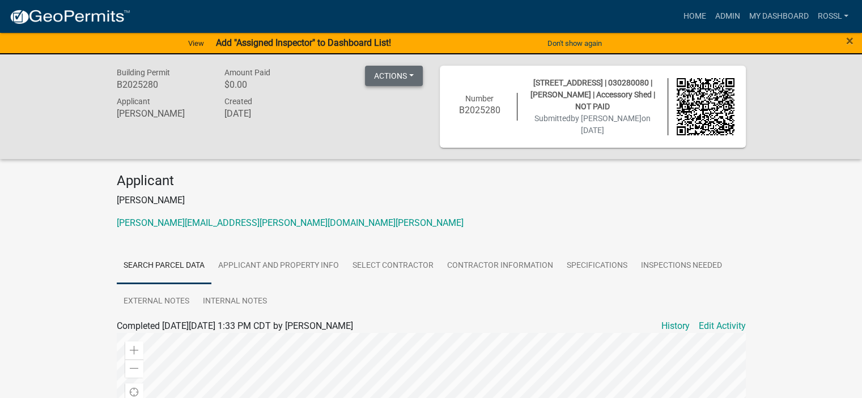
click at [398, 79] on button "Actions" at bounding box center [394, 76] width 58 height 20
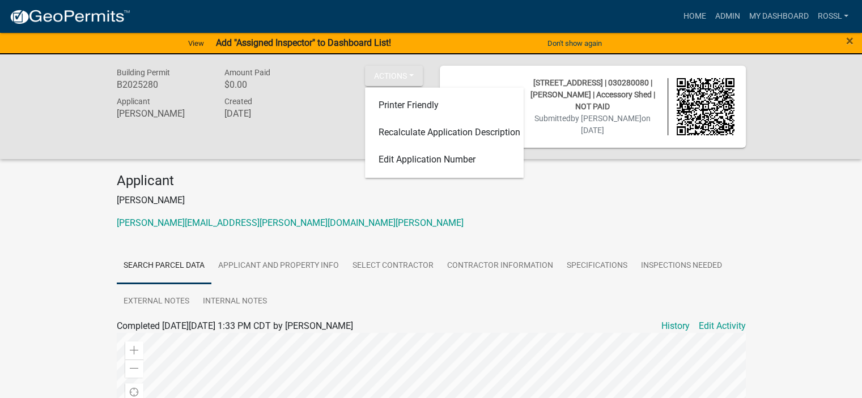
click at [309, 201] on p "[PERSON_NAME]" at bounding box center [431, 201] width 629 height 14
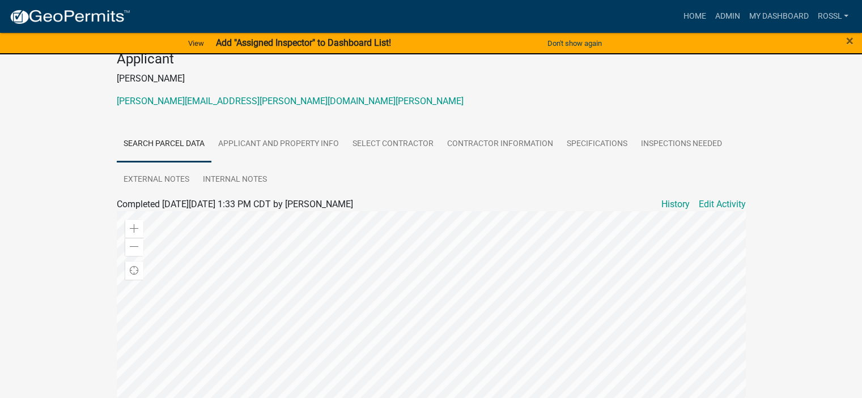
scroll to position [103, 0]
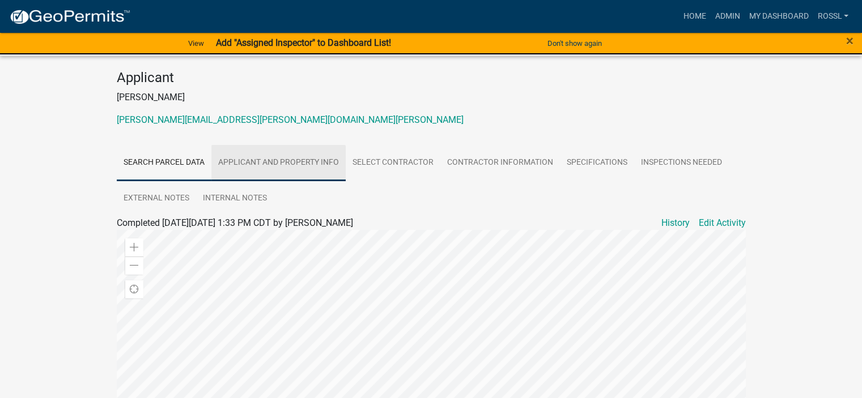
click at [320, 163] on link "Applicant and Property Info" at bounding box center [278, 163] width 134 height 36
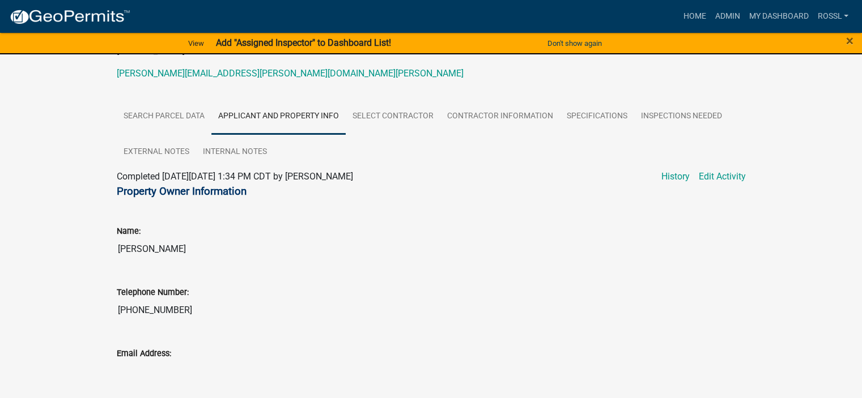
scroll to position [55, 0]
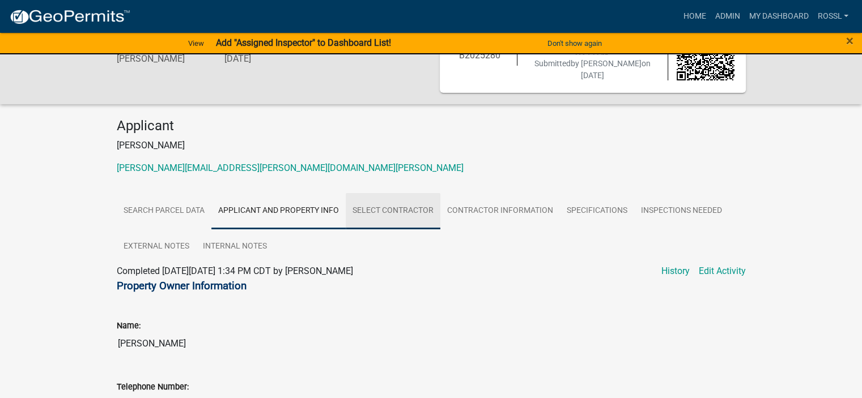
click at [395, 211] on link "Select contractor" at bounding box center [393, 211] width 95 height 36
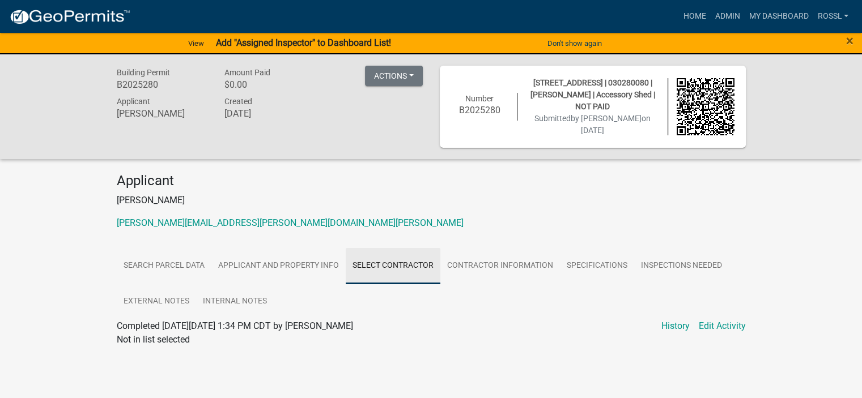
scroll to position [0, 0]
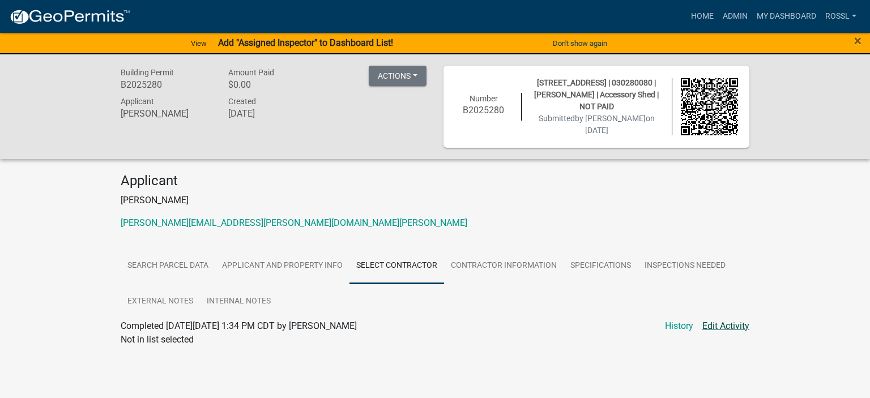
click at [721, 322] on link "Edit Activity" at bounding box center [725, 327] width 47 height 14
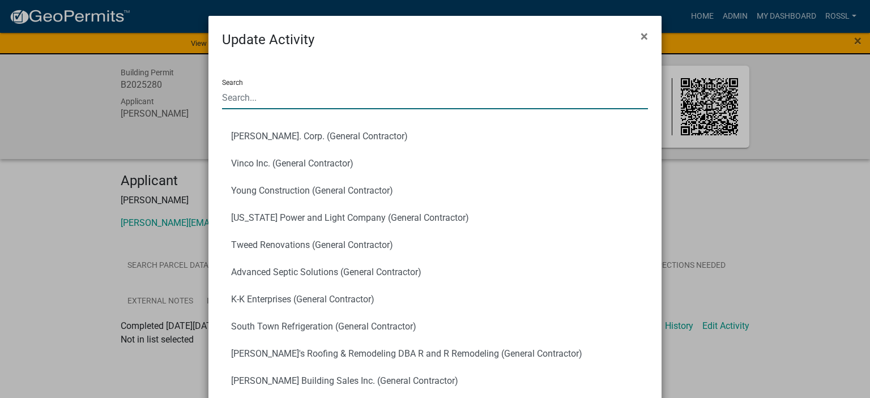
click at [256, 105] on input "Search" at bounding box center [435, 97] width 426 height 23
type input "land owner"
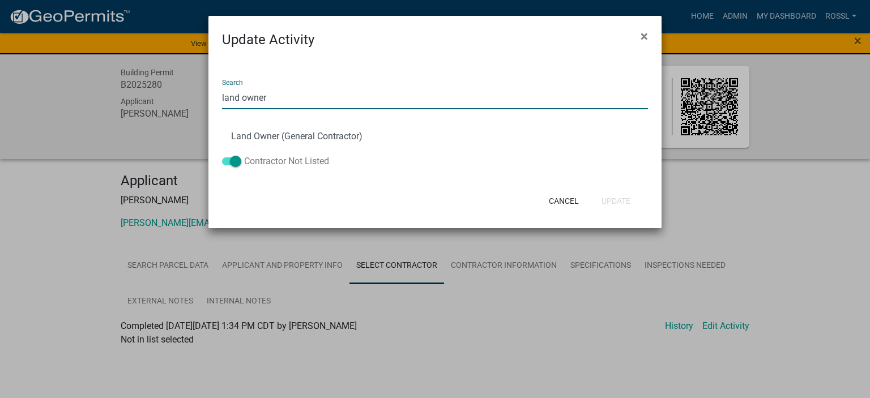
click at [249, 163] on label "Contractor Not Listed" at bounding box center [275, 162] width 107 height 14
click at [244, 155] on input "Contractor Not Listed" at bounding box center [244, 155] width 0 height 0
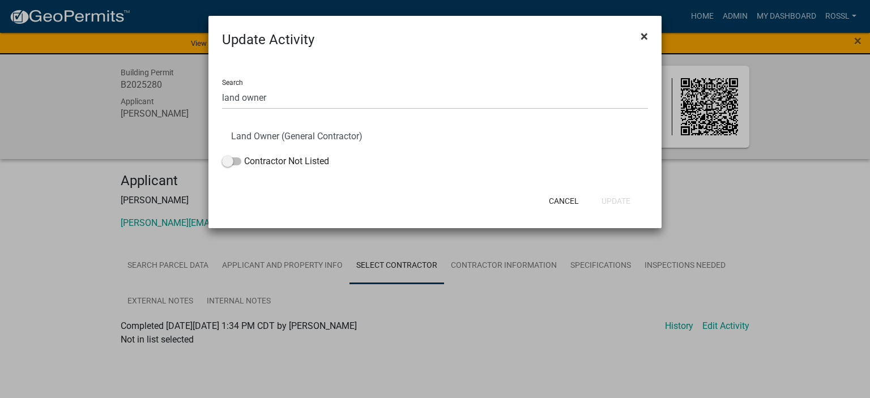
click at [642, 36] on span "×" at bounding box center [644, 36] width 7 height 16
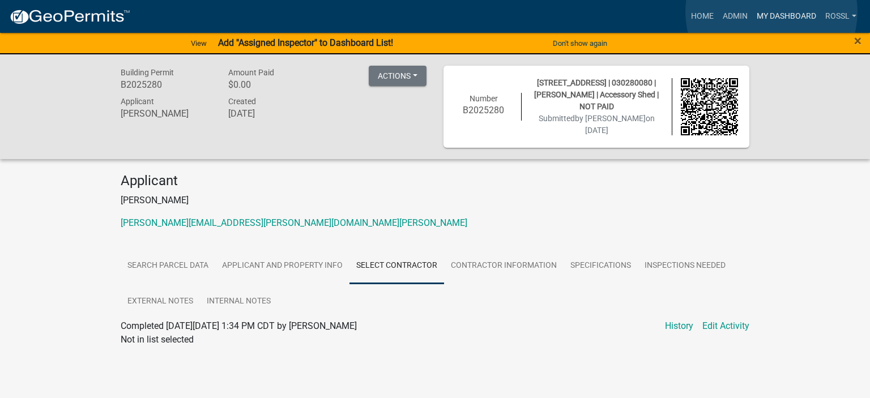
click at [772, 13] on link "My Dashboard" at bounding box center [786, 17] width 69 height 22
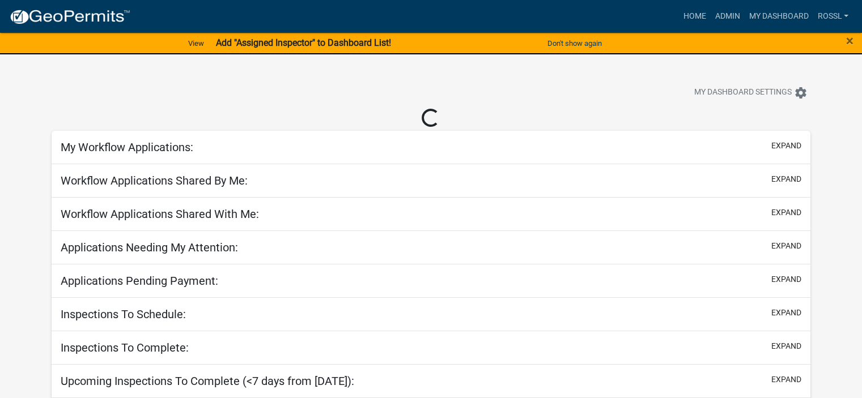
select select "2: 50"
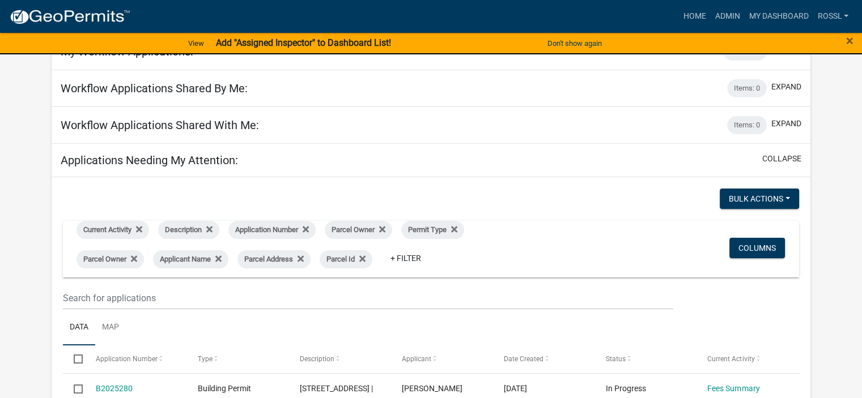
scroll to position [170, 0]
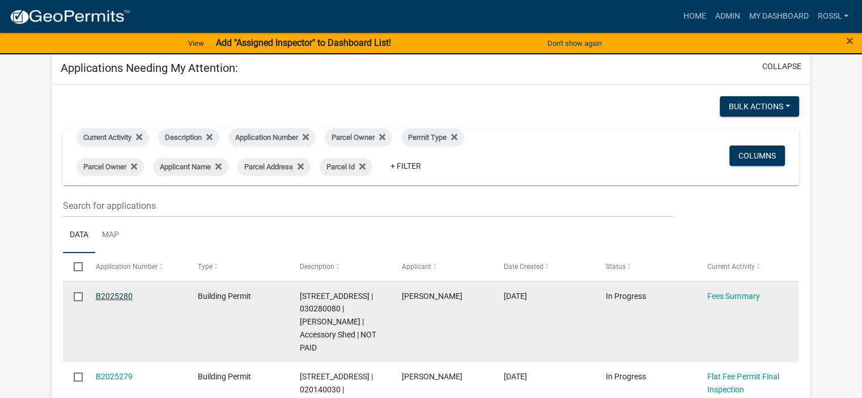
click at [109, 292] on link "B2025280" at bounding box center [114, 296] width 37 height 9
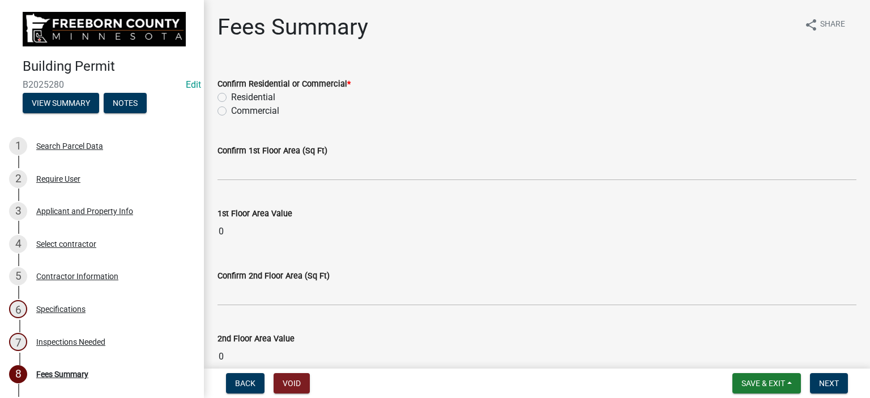
click at [231, 95] on label "Residential" at bounding box center [253, 98] width 44 height 14
click at [231, 95] on input "Residential" at bounding box center [234, 94] width 7 height 7
radio input "true"
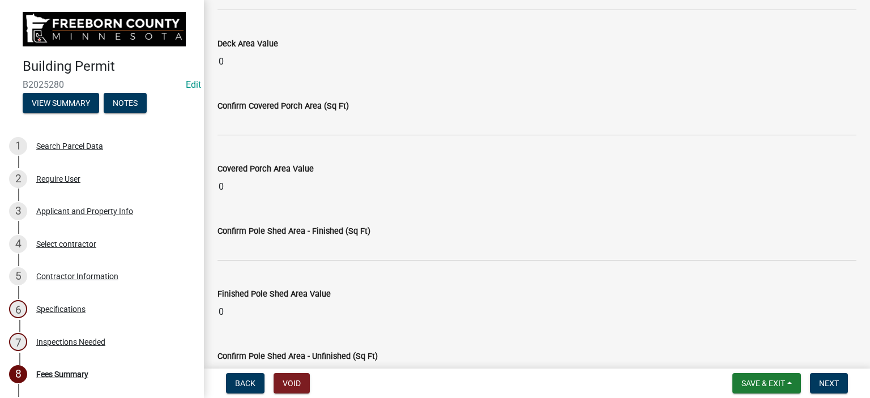
scroll to position [736, 0]
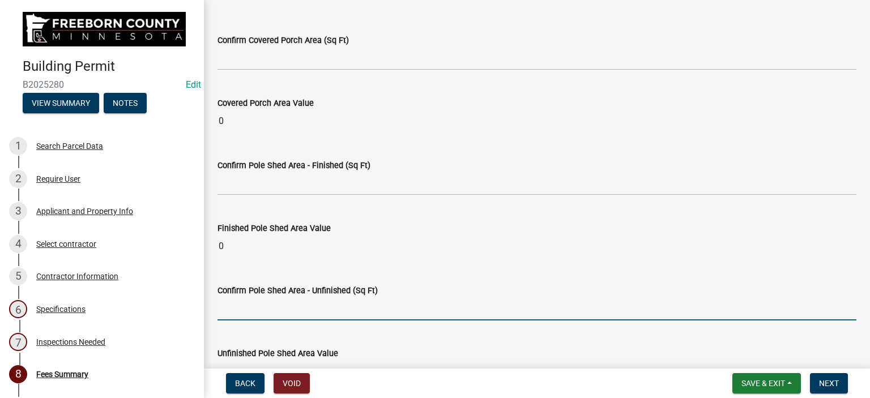
click at [258, 305] on input "text" at bounding box center [537, 308] width 639 height 23
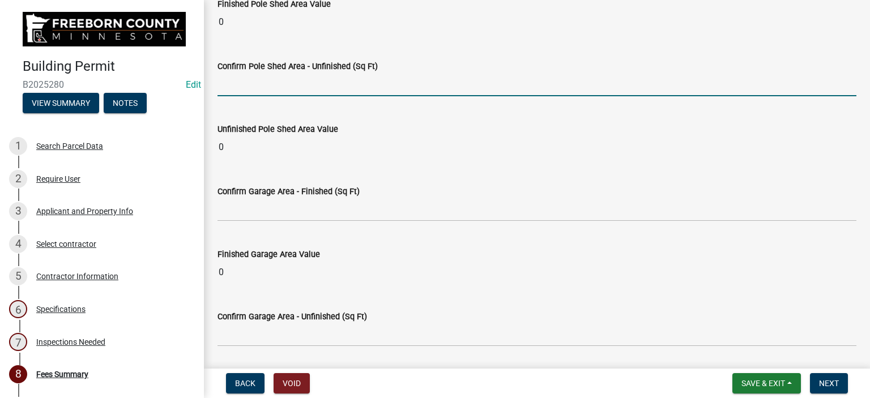
scroll to position [963, 0]
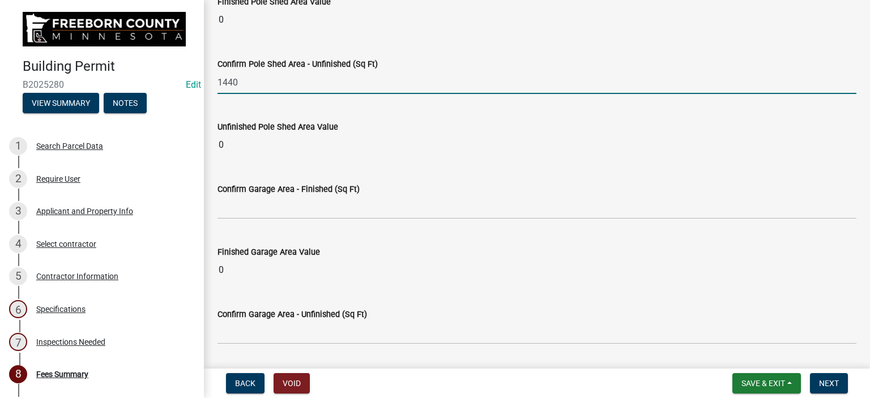
type input "1440"
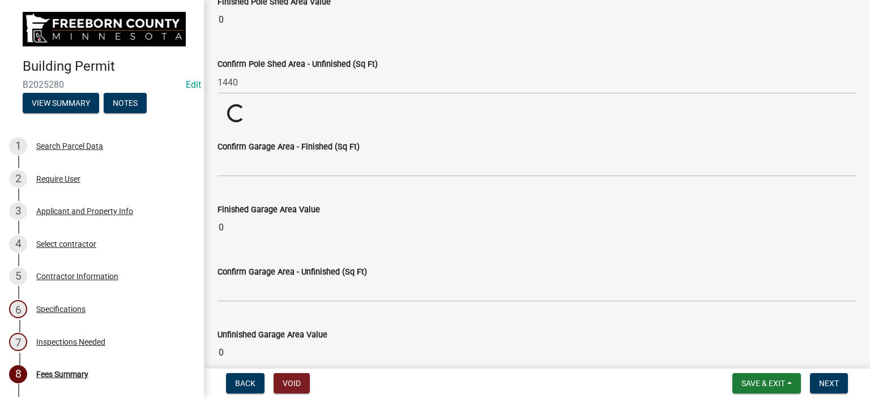
click at [418, 101] on wm-data-entity-input "Confirm Pole Shed Area - Unfinished (Sq Ft) 1440" at bounding box center [537, 72] width 639 height 63
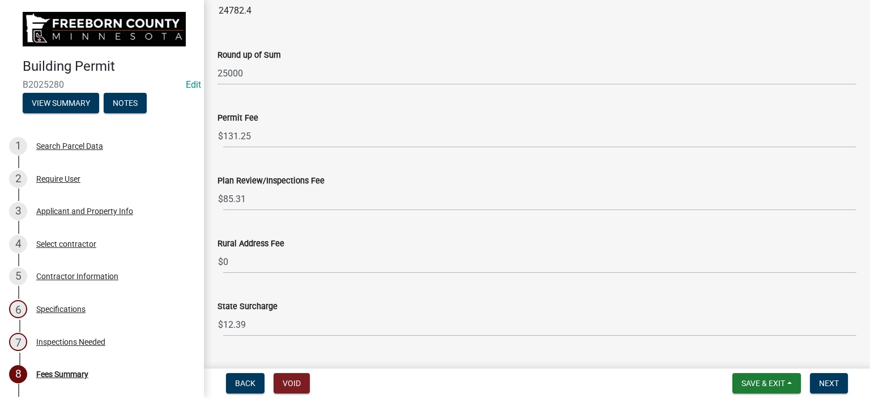
scroll to position [1467, 0]
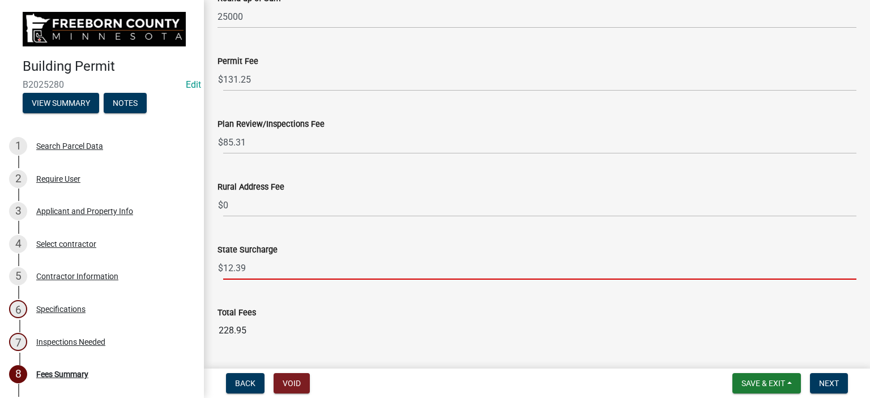
click at [247, 263] on input "12.39" at bounding box center [539, 268] width 633 height 23
type input "12.50"
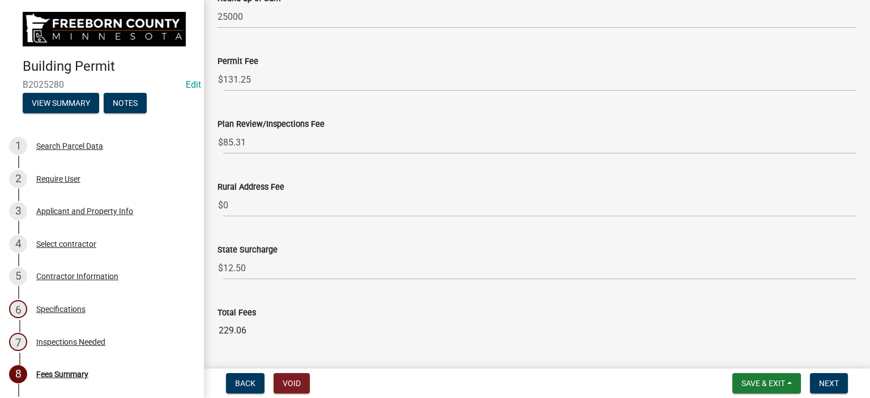
scroll to position [1496, 0]
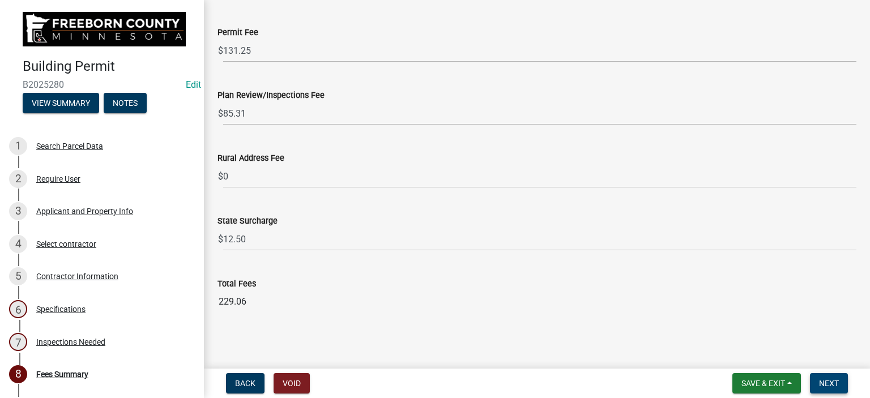
click at [837, 385] on span "Next" at bounding box center [829, 383] width 20 height 9
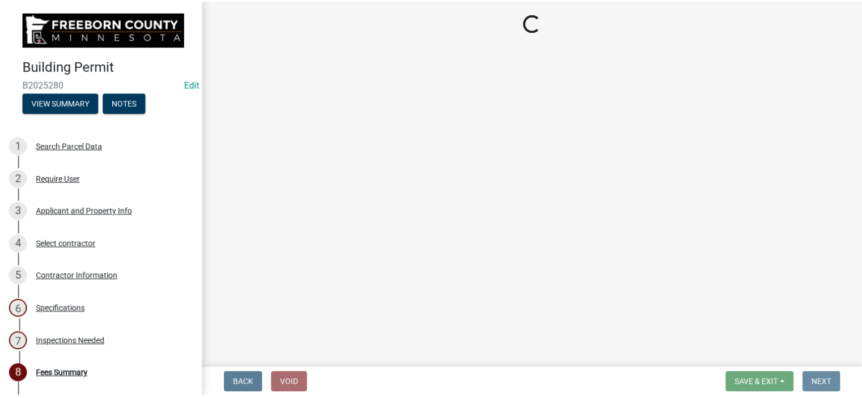
scroll to position [0, 0]
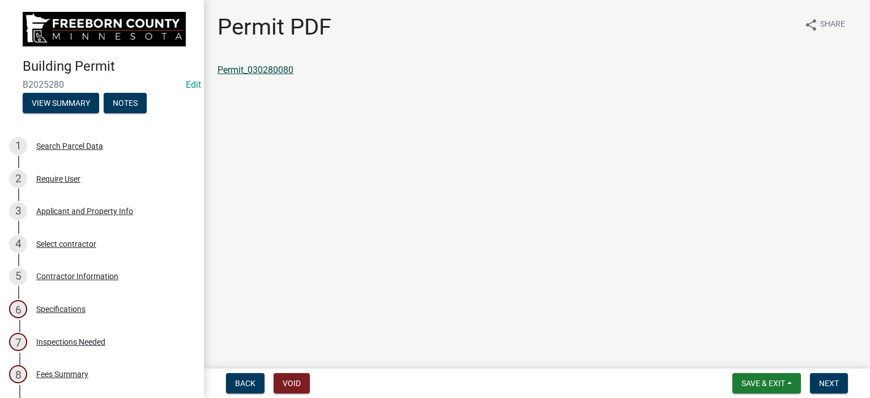
click at [279, 67] on link "Permit_030280080" at bounding box center [256, 70] width 76 height 11
click at [782, 386] on span "Save & Exit" at bounding box center [764, 383] width 44 height 9
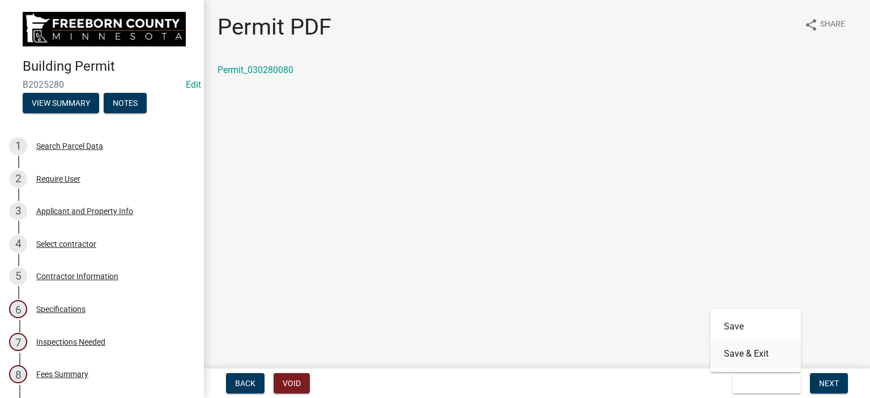
click at [764, 356] on button "Save & Exit" at bounding box center [755, 353] width 91 height 27
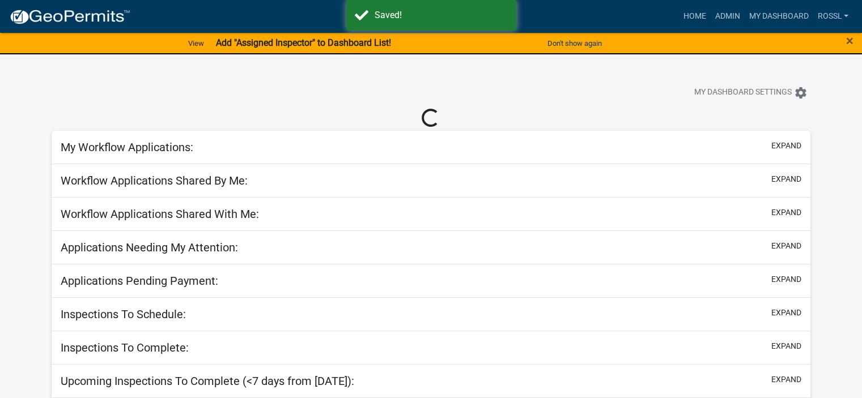
select select "2: 50"
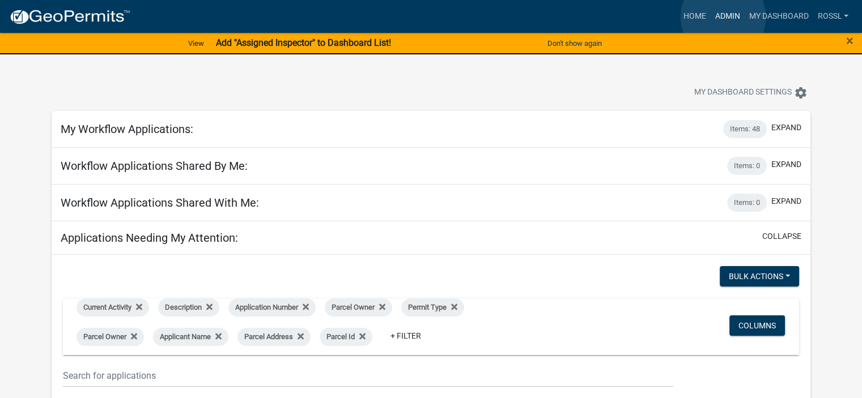
click at [723, 16] on link "Admin" at bounding box center [727, 17] width 34 height 22
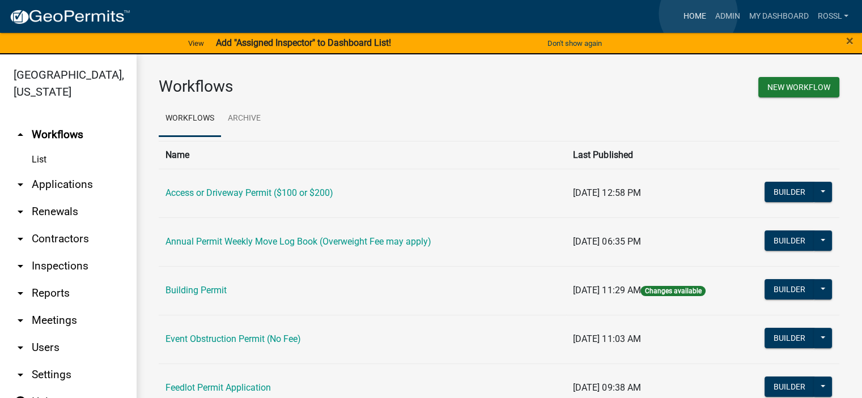
click at [696, 14] on link "Home" at bounding box center [694, 17] width 32 height 22
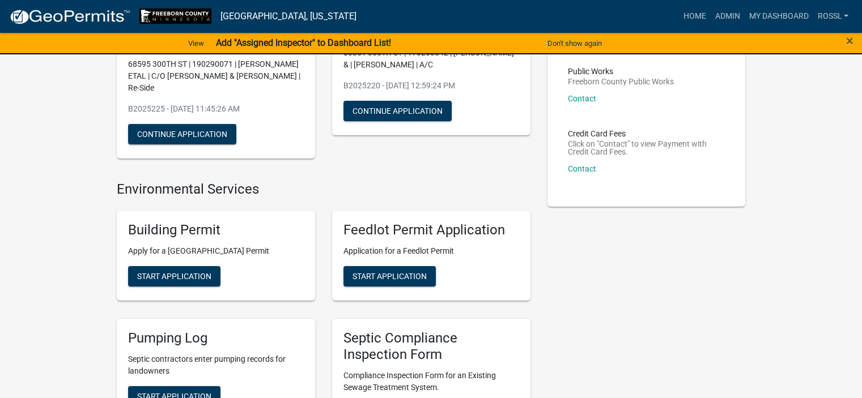
scroll to position [227, 0]
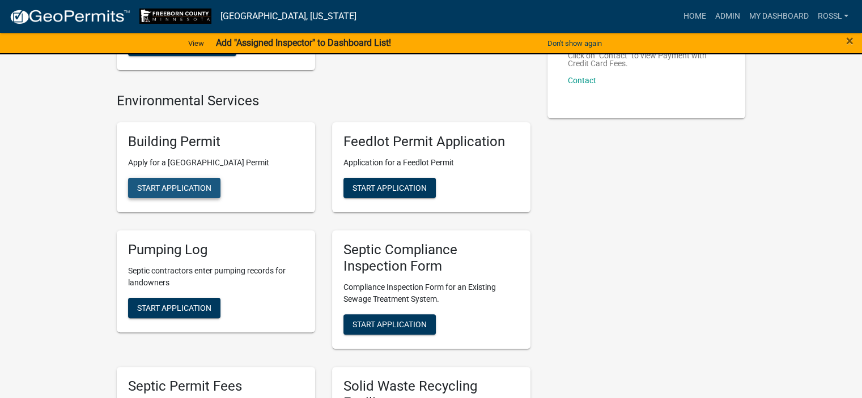
click at [180, 197] on button "Start Application" at bounding box center [174, 188] width 92 height 20
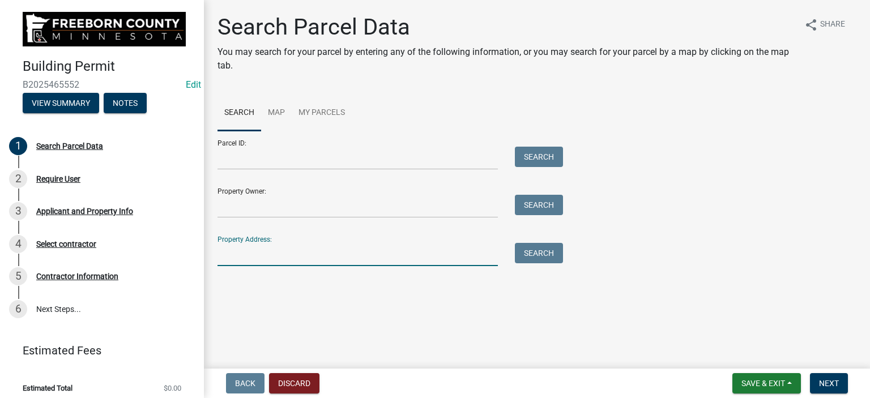
click at [245, 258] on input "Property Address:" at bounding box center [358, 254] width 280 height 23
type input "123 [PERSON_NAME]"
click at [535, 253] on button "Search" at bounding box center [539, 253] width 48 height 20
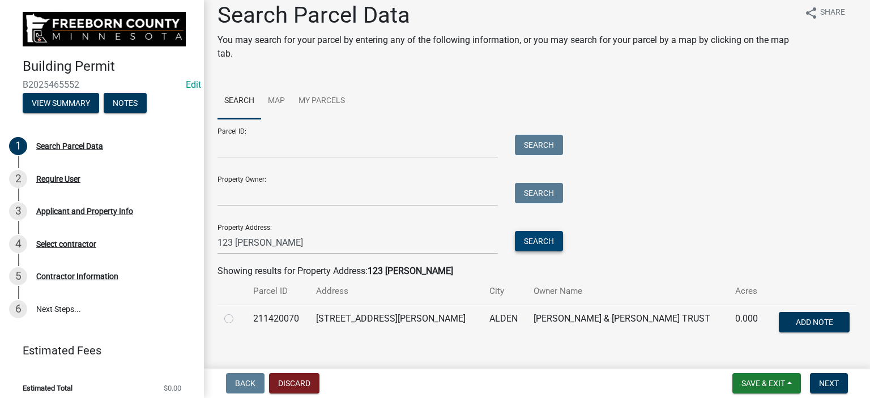
scroll to position [34, 0]
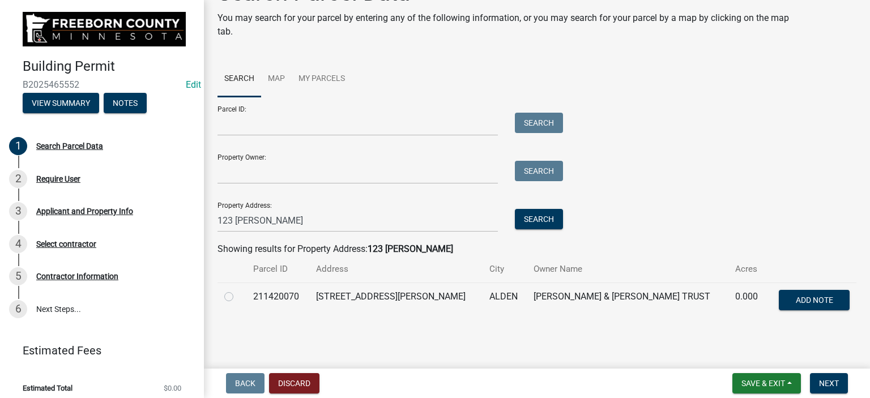
click at [238, 290] on label at bounding box center [238, 290] width 0 height 0
click at [238, 297] on input "radio" at bounding box center [241, 293] width 7 height 7
radio input "true"
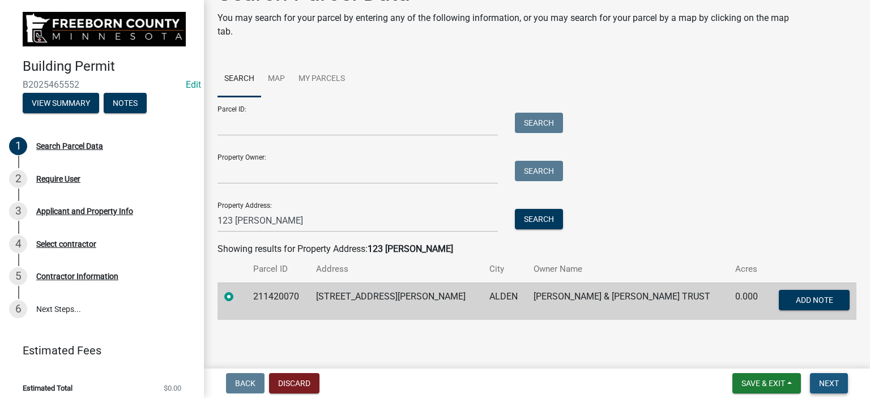
click at [827, 378] on button "Next" at bounding box center [829, 383] width 38 height 20
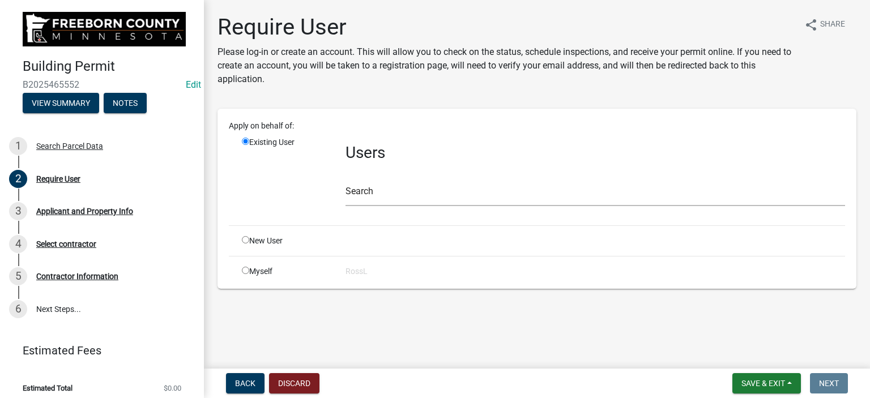
click at [245, 240] on input "radio" at bounding box center [245, 239] width 7 height 7
radio input "true"
radio input "false"
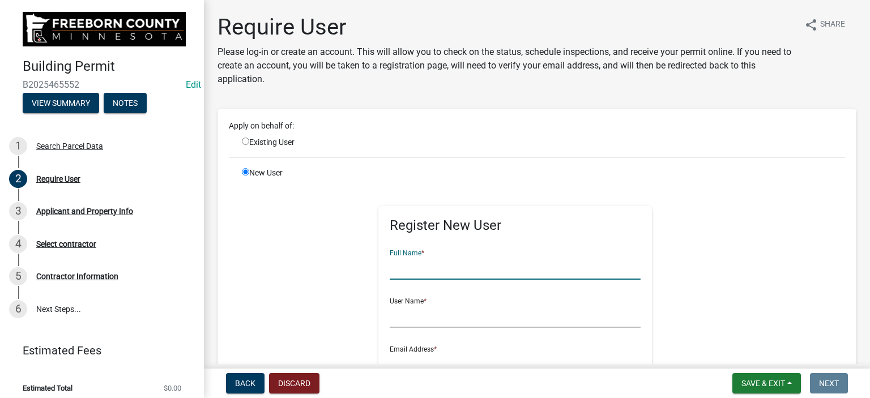
click at [435, 276] on input "text" at bounding box center [515, 268] width 251 height 23
type input "[PERSON_NAME]"
click at [401, 324] on input "text" at bounding box center [515, 316] width 251 height 23
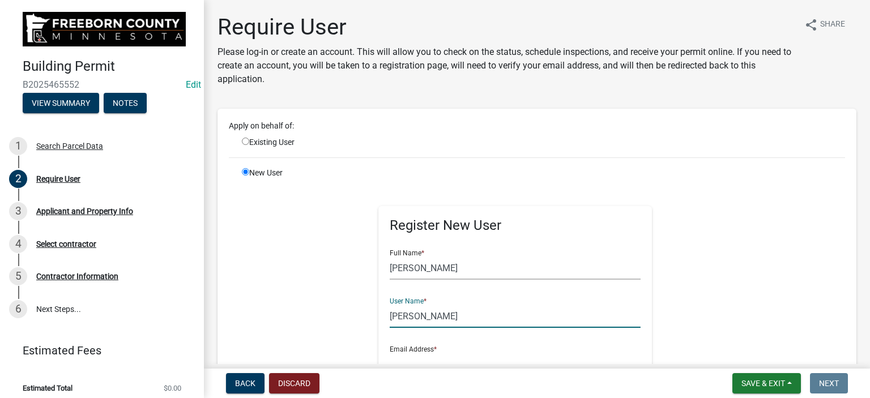
click at [397, 315] on input "[PERSON_NAME]" at bounding box center [515, 316] width 251 height 23
click at [390, 314] on input "[PERSON_NAME]" at bounding box center [515, 316] width 251 height 23
click at [390, 313] on input "[PERSON_NAME]" at bounding box center [515, 316] width 251 height 23
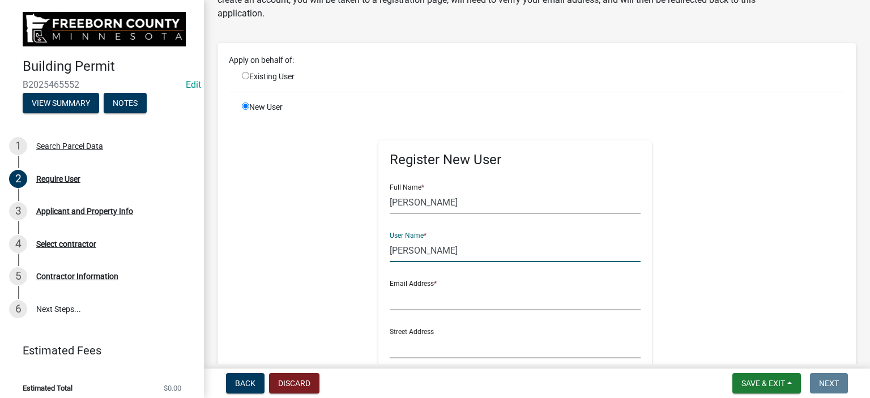
scroll to position [227, 0]
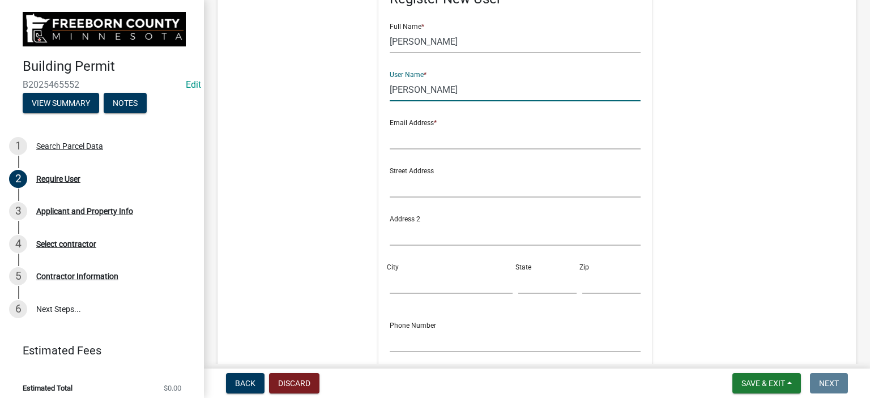
type input "[PERSON_NAME]"
click at [405, 146] on input "text" at bounding box center [515, 137] width 251 height 23
type input "[PERSON_NAME][EMAIL_ADDRESS][PERSON_NAME][DOMAIN_NAME][PERSON_NAME]"
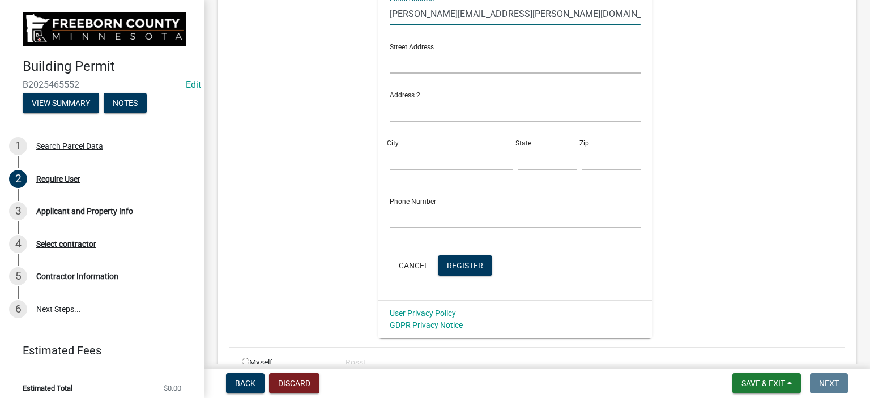
scroll to position [410, 0]
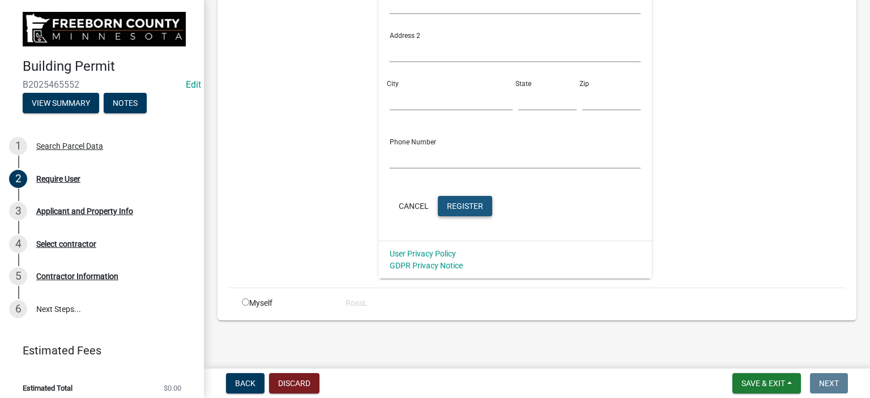
click at [470, 199] on button "Register" at bounding box center [465, 206] width 54 height 20
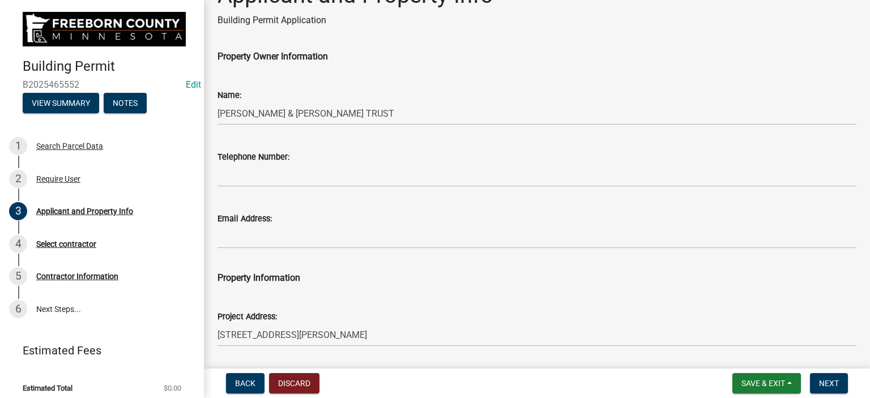
scroll to position [57, 0]
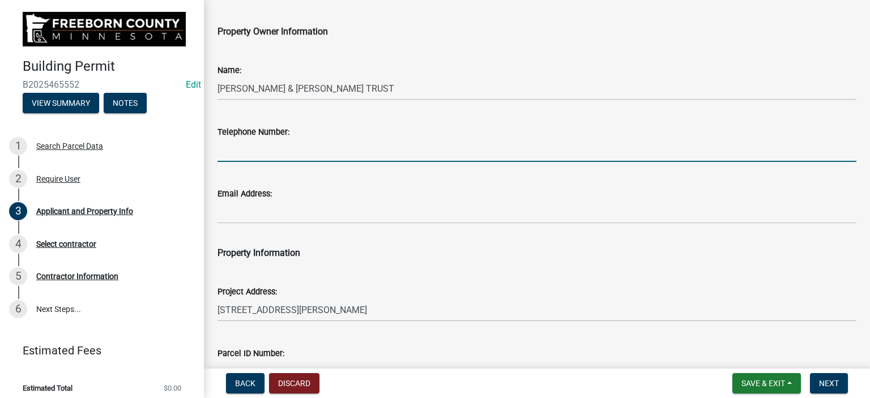
click at [252, 147] on input "Telephone Number:" at bounding box center [537, 150] width 639 height 23
click at [245, 148] on input "[PERSON_NAME]" at bounding box center [537, 150] width 639 height 23
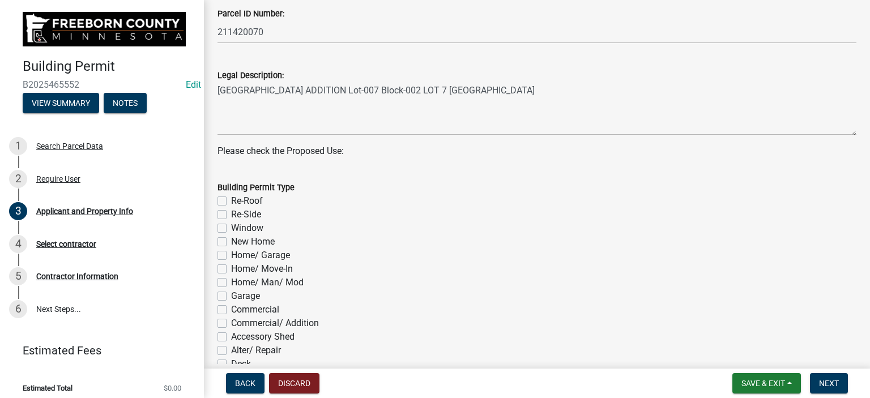
scroll to position [567, 0]
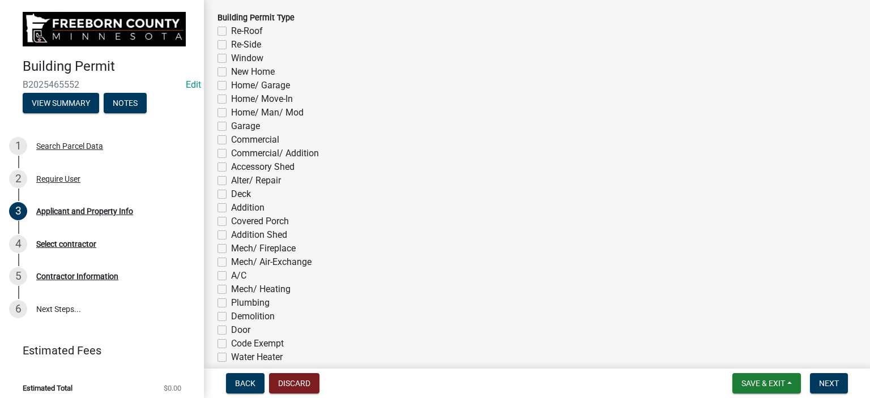
type input "[PERSON_NAME]"
click at [231, 167] on label "Accessory Shed" at bounding box center [262, 167] width 63 height 14
click at [231, 167] on input "Accessory Shed" at bounding box center [234, 163] width 7 height 7
checkbox input "true"
checkbox input "false"
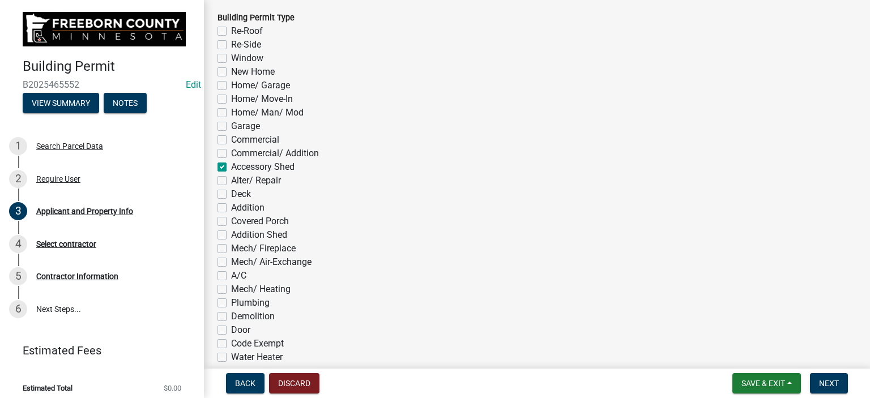
checkbox input "false"
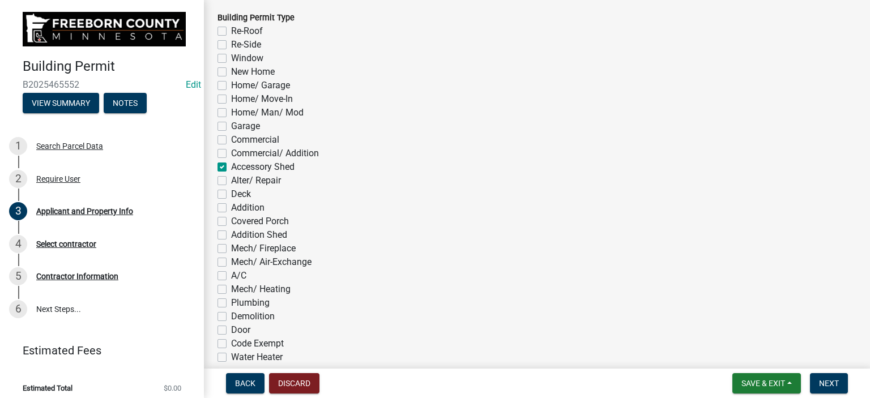
checkbox input "false"
checkbox input "true"
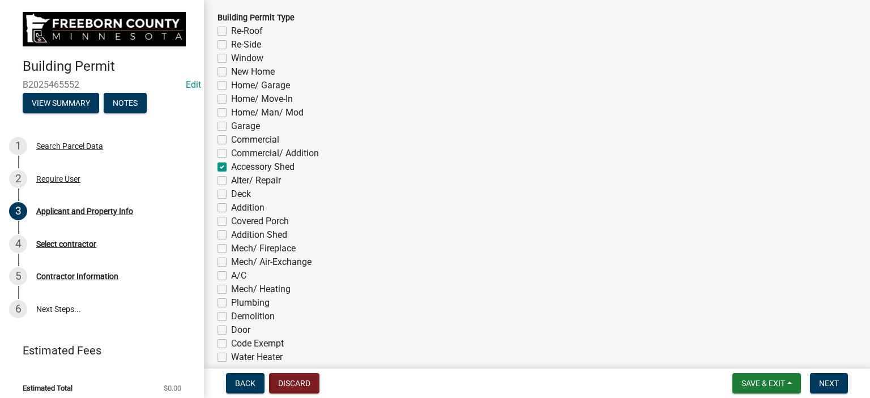
checkbox input "false"
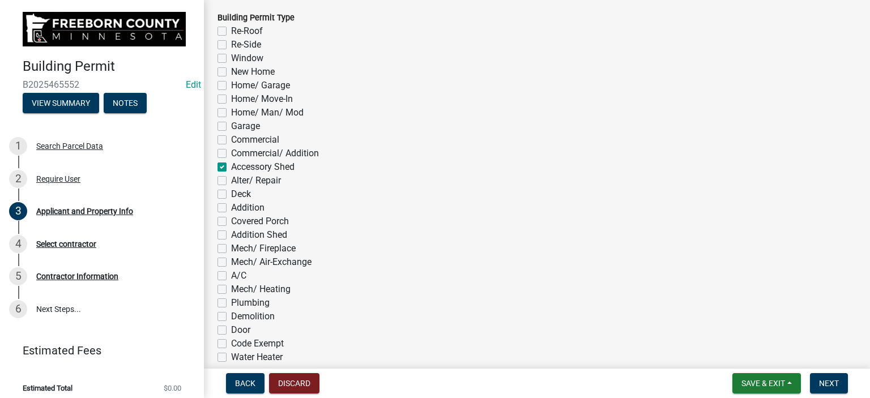
checkbox input "false"
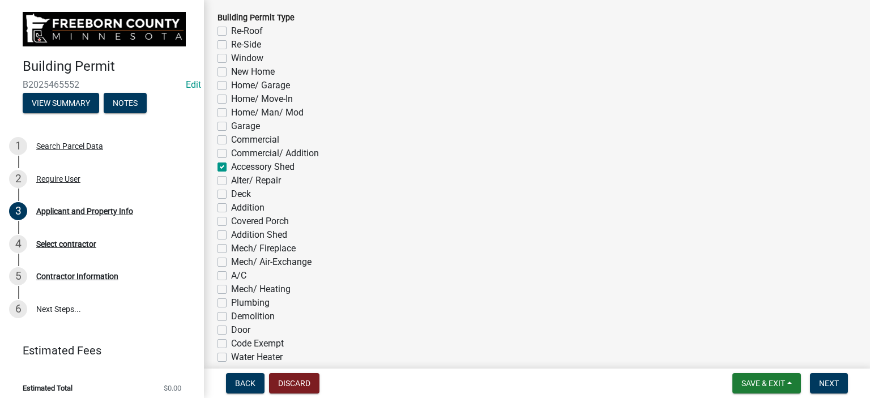
checkbox input "false"
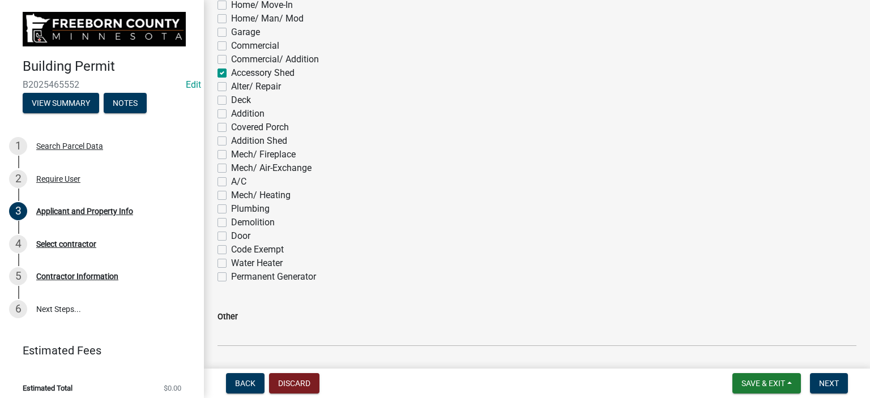
scroll to position [570, 0]
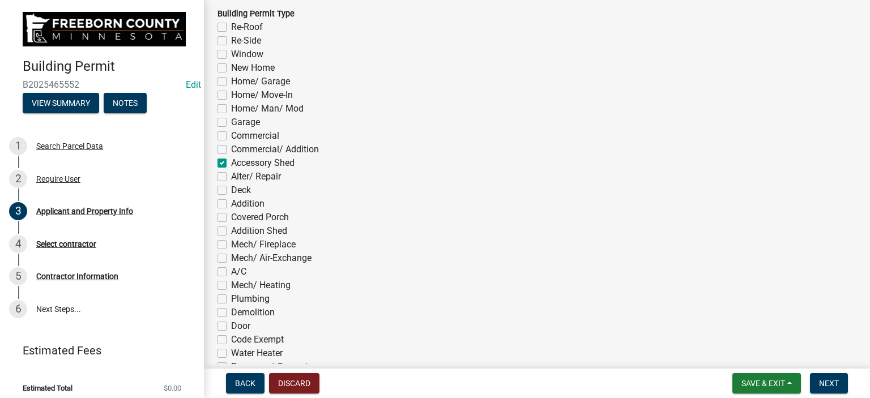
click at [231, 164] on label "Accessory Shed" at bounding box center [262, 163] width 63 height 14
click at [231, 164] on input "Accessory Shed" at bounding box center [234, 159] width 7 height 7
checkbox input "false"
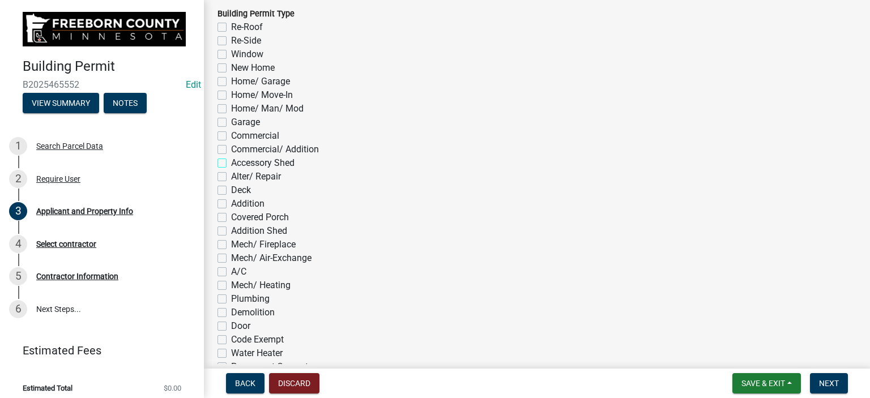
checkbox input "false"
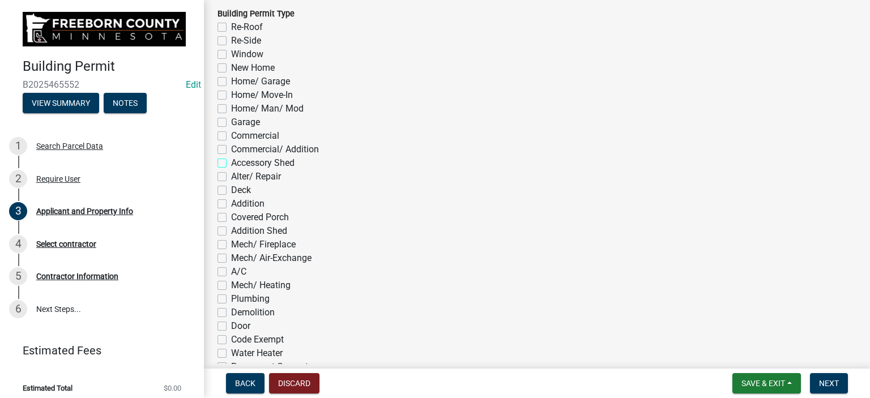
checkbox input "false"
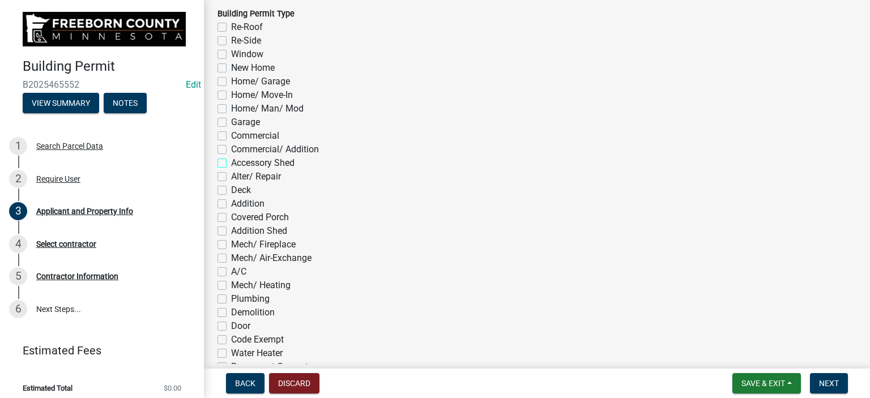
checkbox input "false"
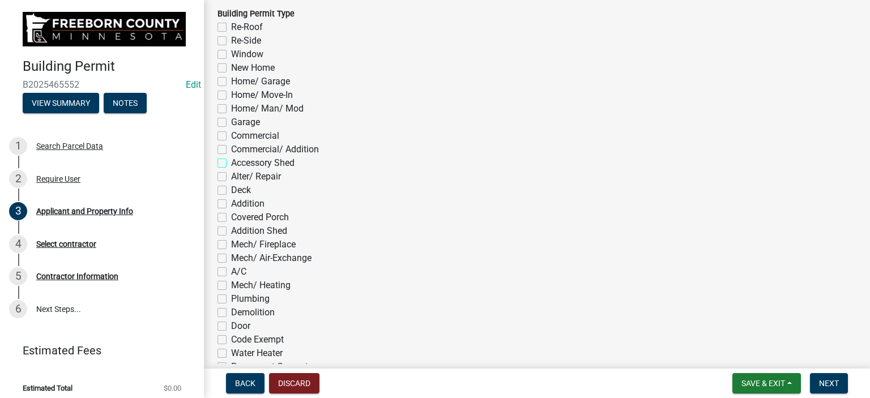
checkbox input "false"
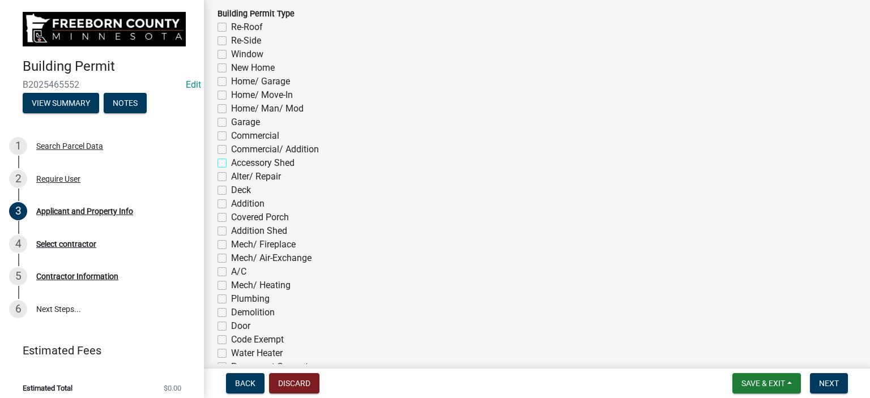
checkbox input "false"
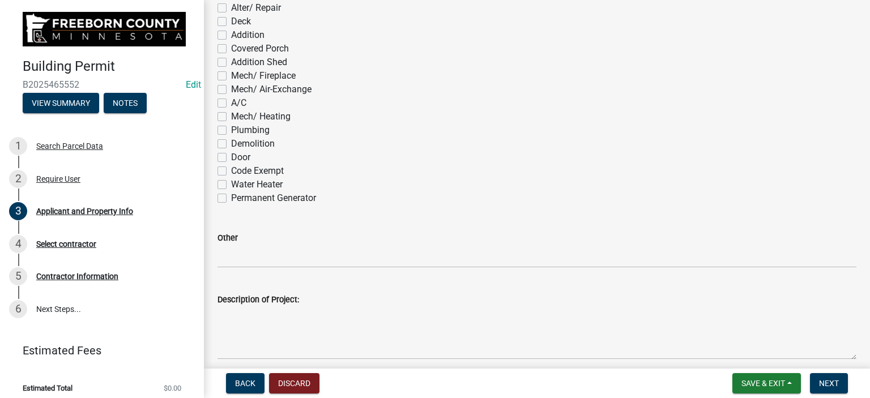
scroll to position [797, 0]
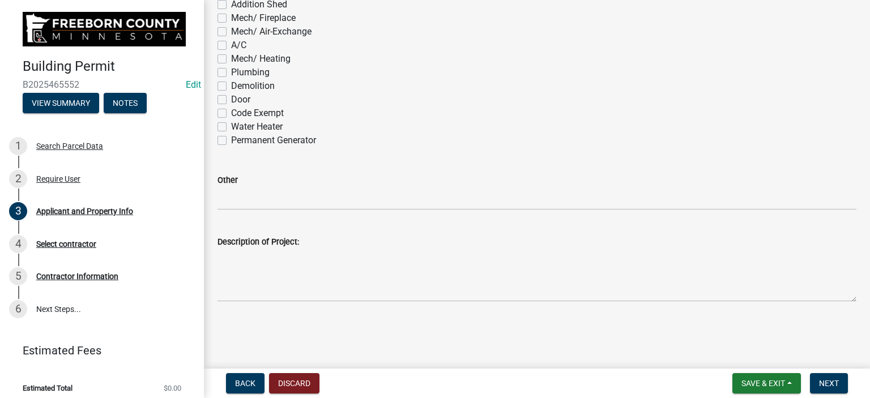
click at [236, 211] on wm-data-entity-input "Other" at bounding box center [537, 188] width 639 height 62
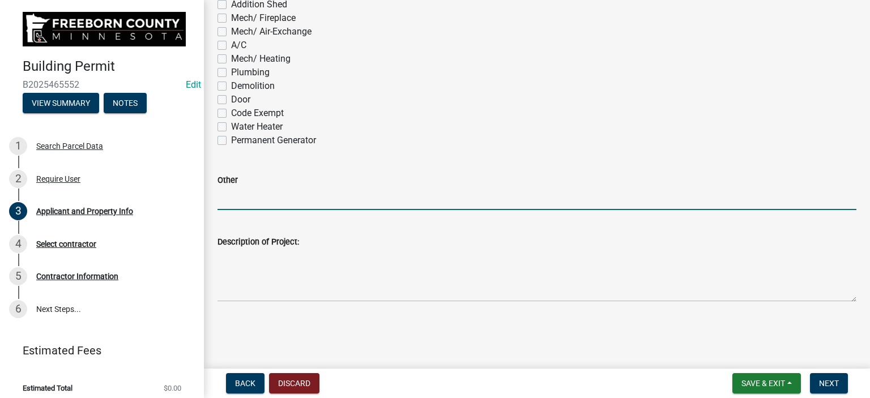
drag, startPoint x: 237, startPoint y: 203, endPoint x: 231, endPoint y: 198, distance: 7.7
click at [237, 203] on input "Other" at bounding box center [537, 198] width 639 height 23
type input "Anchor down new 12x20 shed"
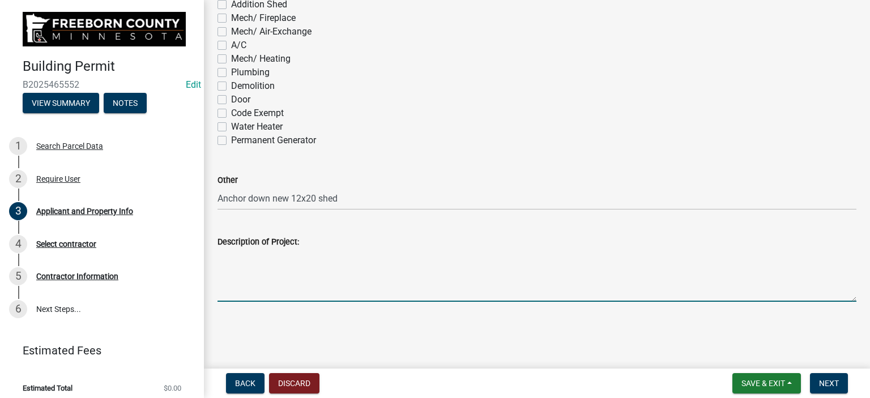
drag, startPoint x: 262, startPoint y: 279, endPoint x: 256, endPoint y: 278, distance: 6.3
click at [261, 279] on textarea "Description of Project:" at bounding box center [537, 275] width 639 height 53
type textarea "Anchor down new 12x20 shed"
click at [827, 378] on button "Next" at bounding box center [829, 383] width 38 height 20
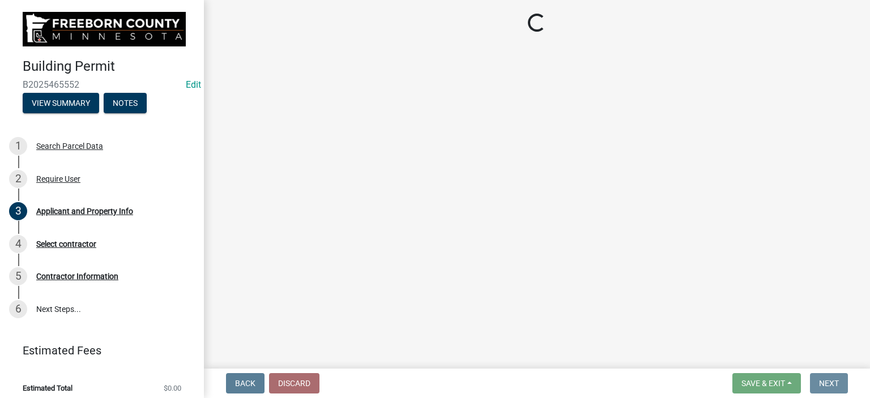
scroll to position [0, 0]
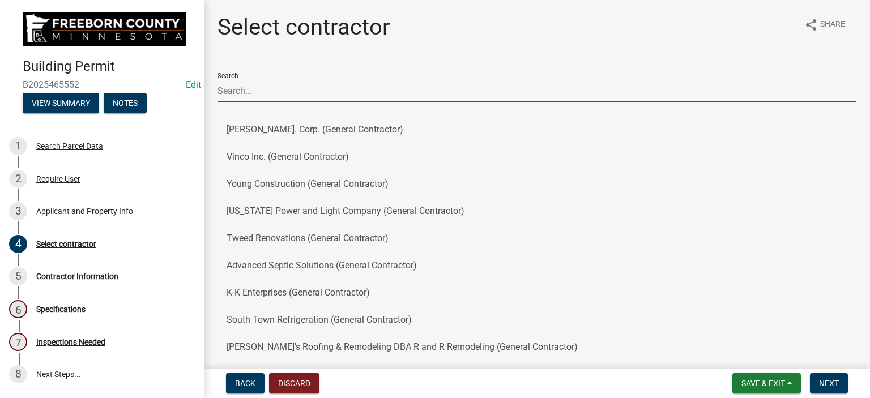
click at [258, 87] on input "Search" at bounding box center [537, 90] width 639 height 23
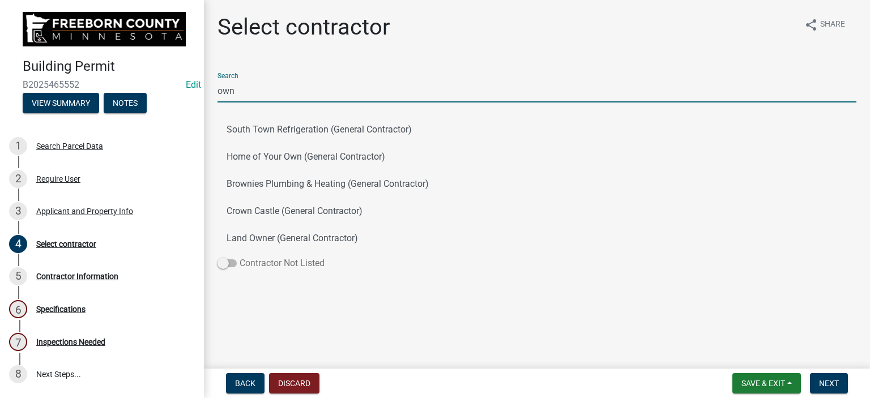
type input "own"
click at [235, 263] on span at bounding box center [227, 263] width 19 height 8
click at [240, 257] on input "Contractor Not Listed" at bounding box center [240, 257] width 0 height 0
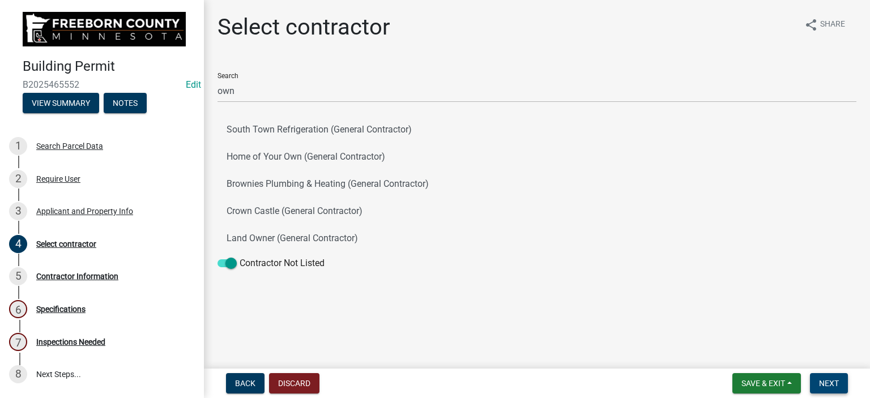
click at [836, 387] on span "Next" at bounding box center [829, 383] width 20 height 9
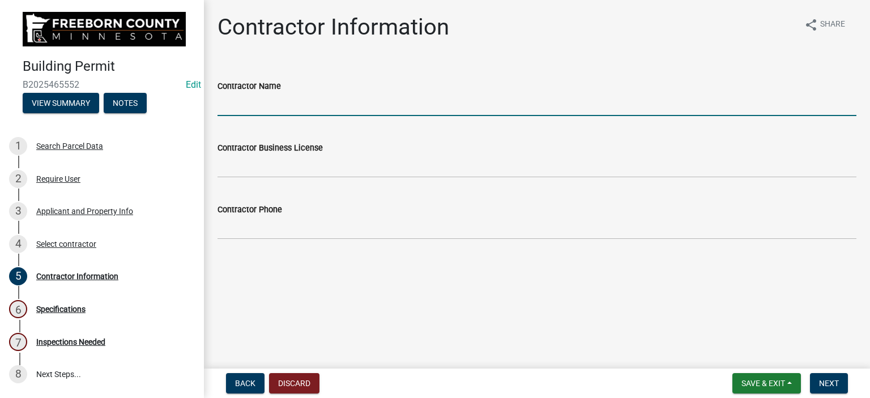
click at [228, 112] on input "Contractor Name" at bounding box center [537, 104] width 639 height 23
click at [247, 101] on input "[PERSON_NAME]" at bounding box center [537, 104] width 639 height 23
type input "[PERSON_NAME]"
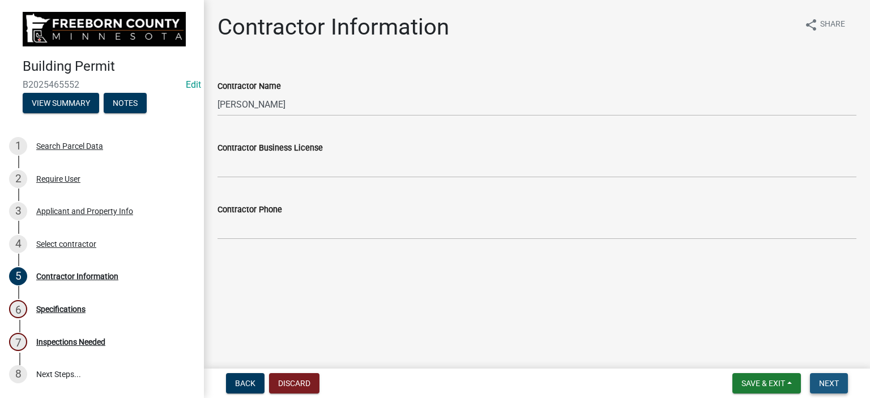
click at [820, 382] on span "Next" at bounding box center [829, 383] width 20 height 9
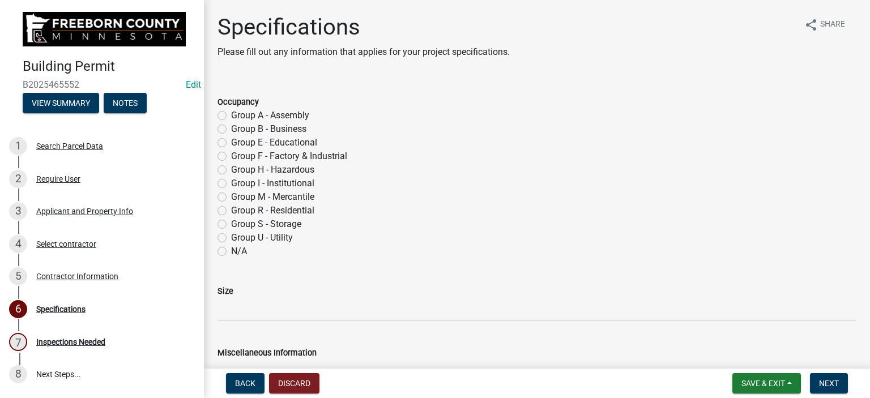
click at [222, 222] on div "Group S - Storage" at bounding box center [537, 225] width 639 height 14
click at [231, 224] on label "Group S - Storage" at bounding box center [266, 225] width 70 height 14
click at [231, 224] on input "Group S - Storage" at bounding box center [234, 221] width 7 height 7
radio input "true"
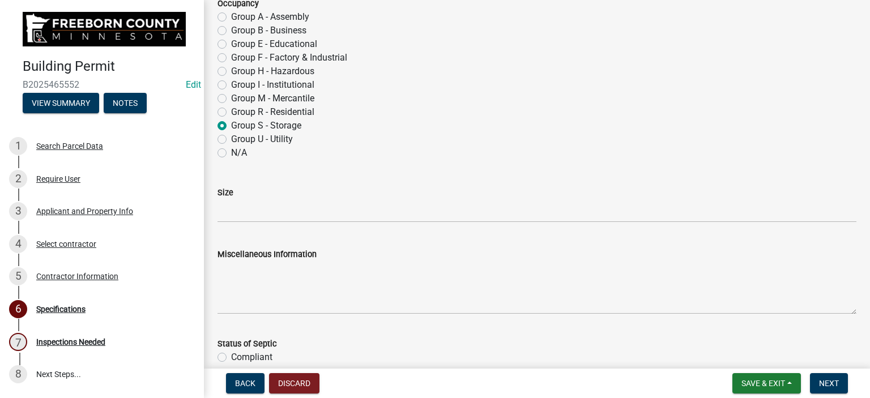
scroll to position [170, 0]
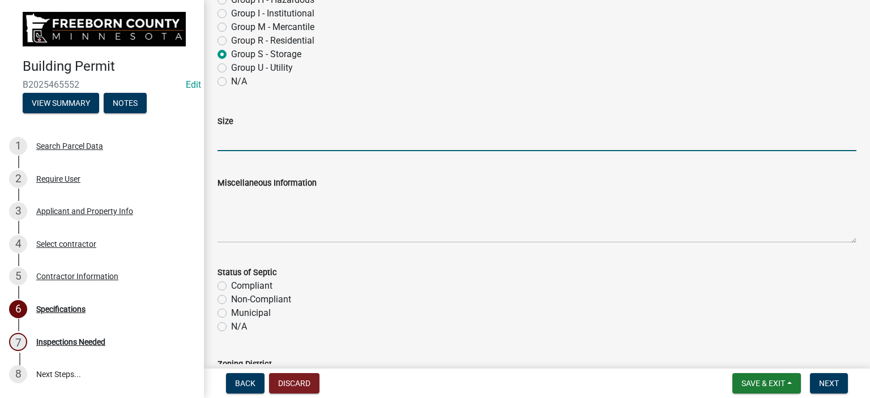
click at [235, 147] on input "Size" at bounding box center [537, 139] width 639 height 23
type input "12x20"
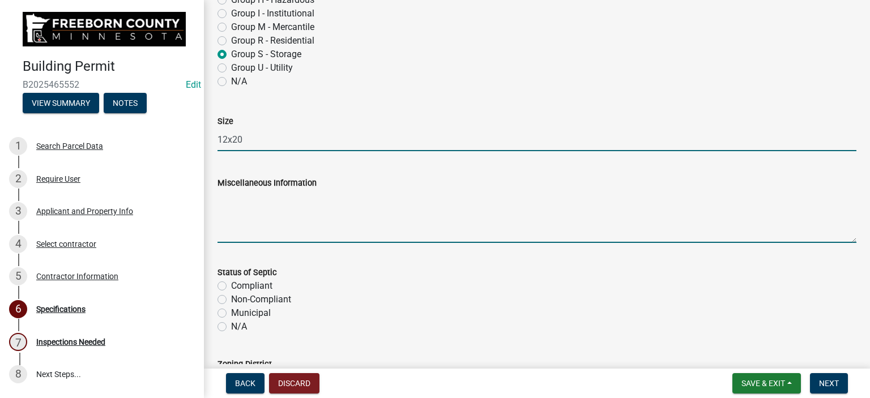
click at [247, 235] on textarea "Miscellaneous Information" at bounding box center [537, 216] width 639 height 53
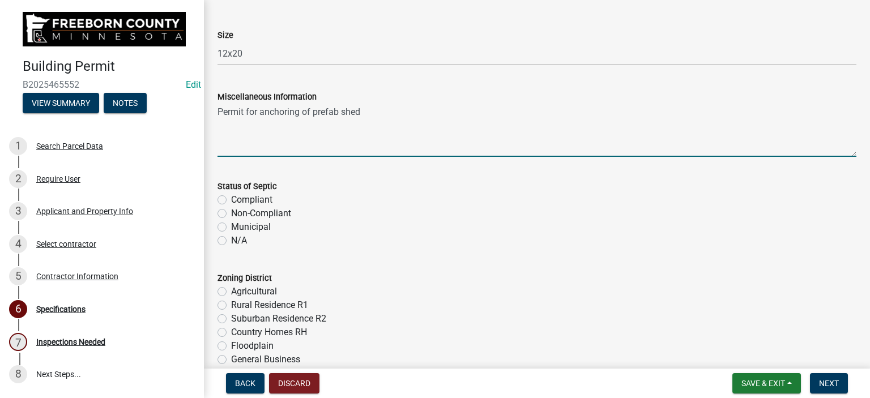
scroll to position [397, 0]
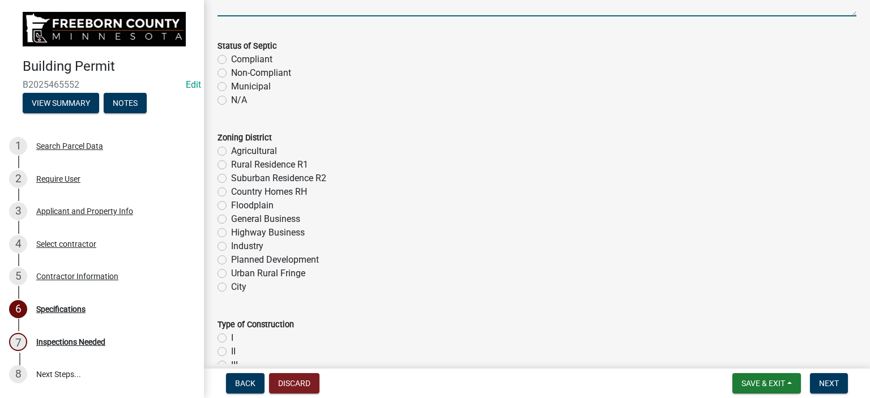
type textarea "Permit for anchoring of prefab shed"
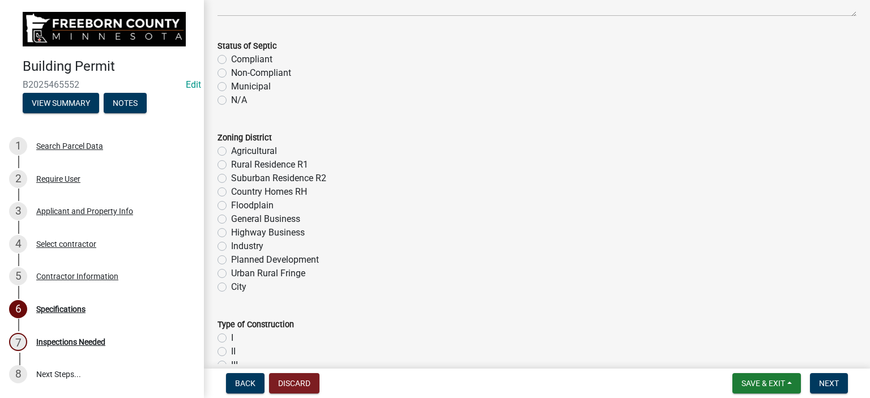
click at [231, 88] on label "Municipal" at bounding box center [251, 87] width 40 height 14
click at [231, 87] on input "Municipal" at bounding box center [234, 83] width 7 height 7
radio input "true"
click at [231, 289] on label "City" at bounding box center [238, 287] width 15 height 14
click at [231, 288] on input "City" at bounding box center [234, 283] width 7 height 7
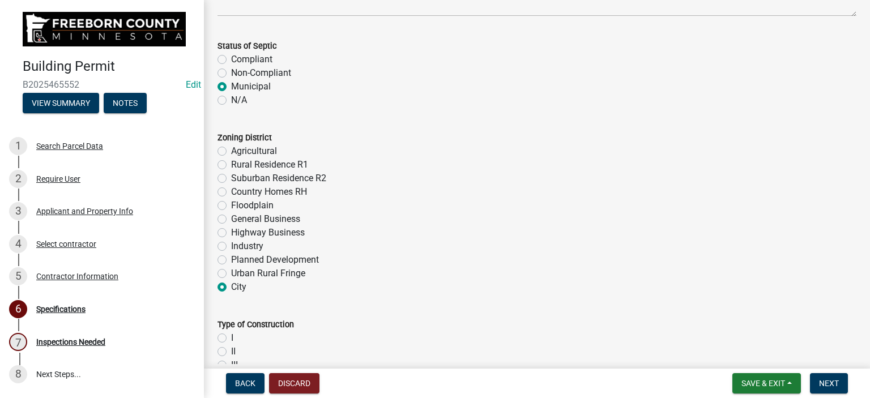
radio input "true"
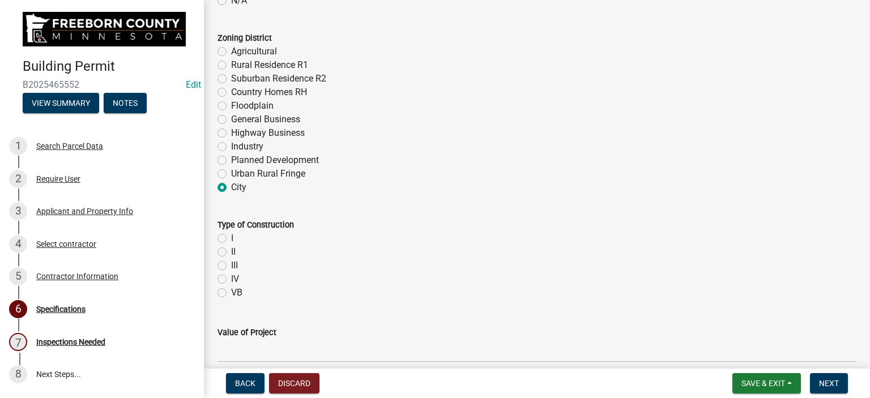
scroll to position [567, 0]
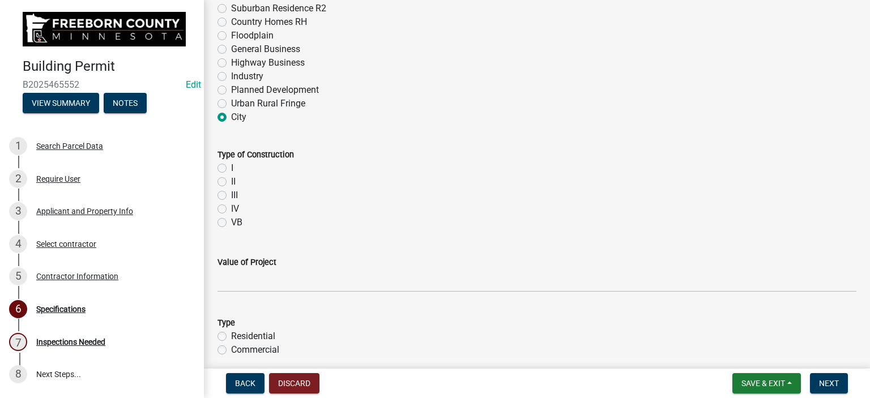
click at [231, 224] on label "VB" at bounding box center [236, 223] width 11 height 14
click at [231, 223] on input "VB" at bounding box center [234, 219] width 7 height 7
radio input "true"
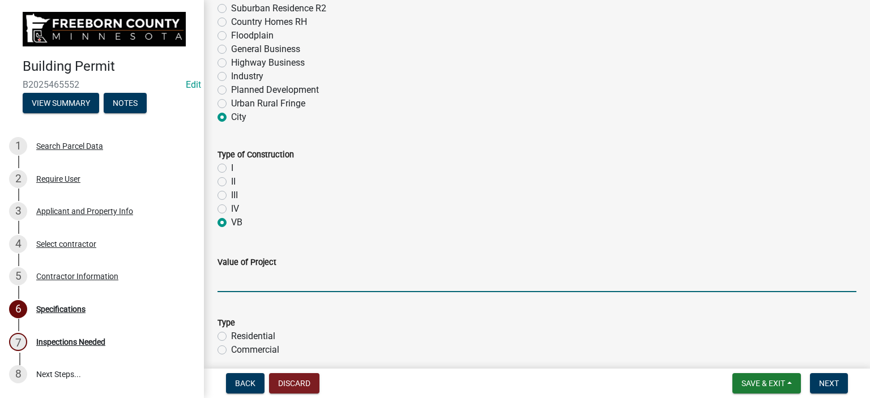
click at [247, 287] on input "text" at bounding box center [537, 280] width 639 height 23
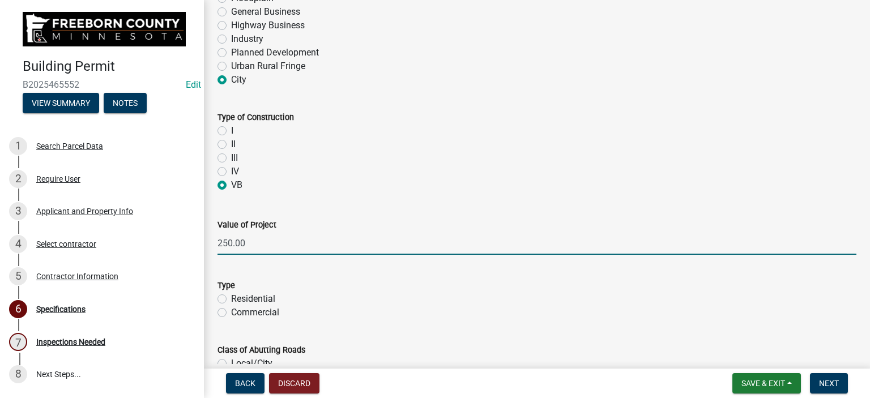
scroll to position [680, 0]
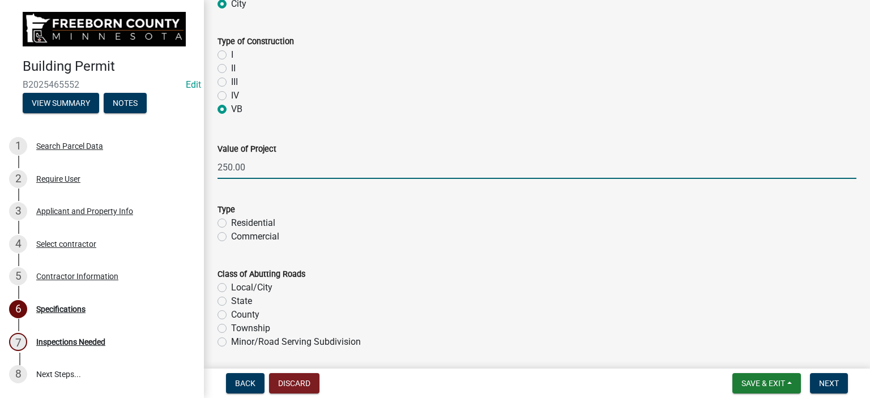
type input "250"
click at [231, 223] on label "Residential" at bounding box center [253, 223] width 44 height 14
click at [231, 223] on input "Residential" at bounding box center [234, 219] width 7 height 7
radio input "true"
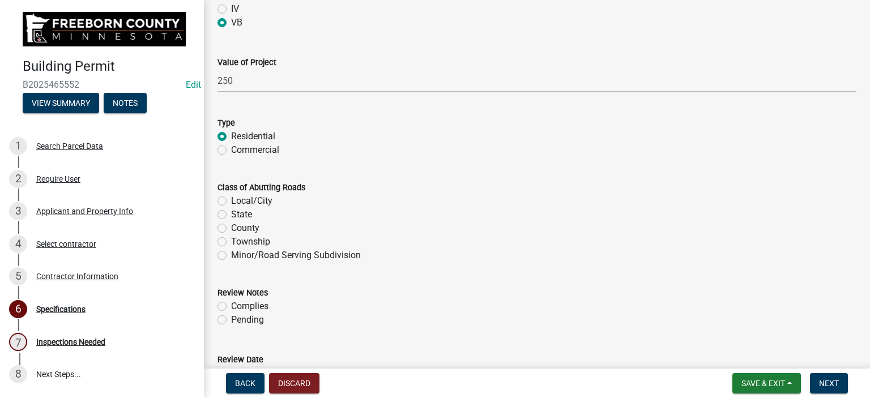
scroll to position [850, 0]
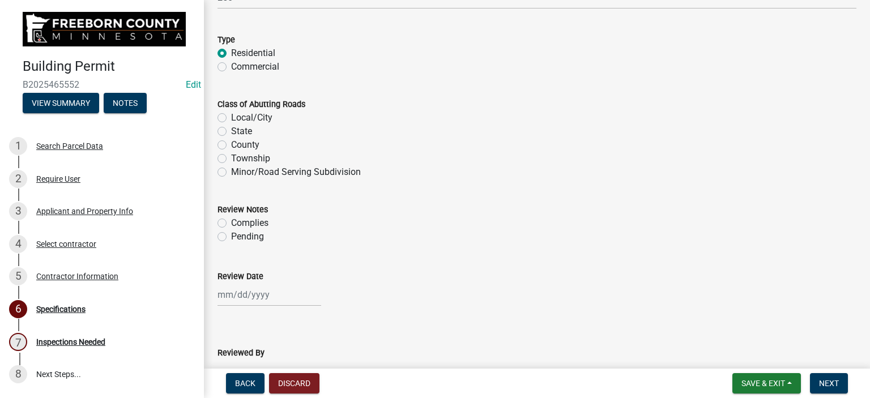
click at [231, 117] on label "Local/City" at bounding box center [251, 118] width 41 height 14
click at [231, 117] on input "Local/City" at bounding box center [234, 114] width 7 height 7
radio input "true"
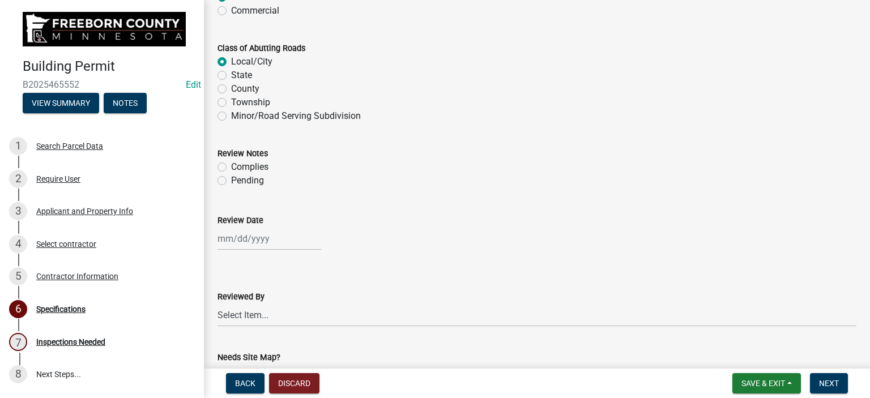
scroll to position [906, 0]
click at [231, 164] on label "Complies" at bounding box center [249, 167] width 37 height 14
click at [231, 164] on input "Complies" at bounding box center [234, 163] width 7 height 7
radio input "true"
click at [233, 235] on div at bounding box center [270, 238] width 104 height 23
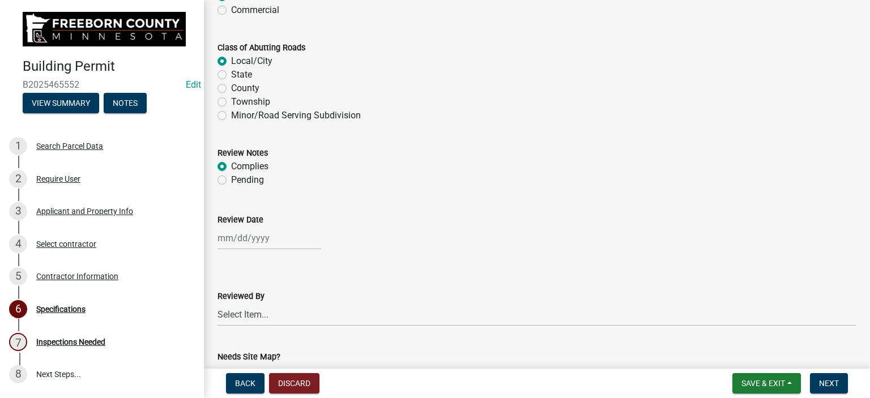
select select "8"
select select "2025"
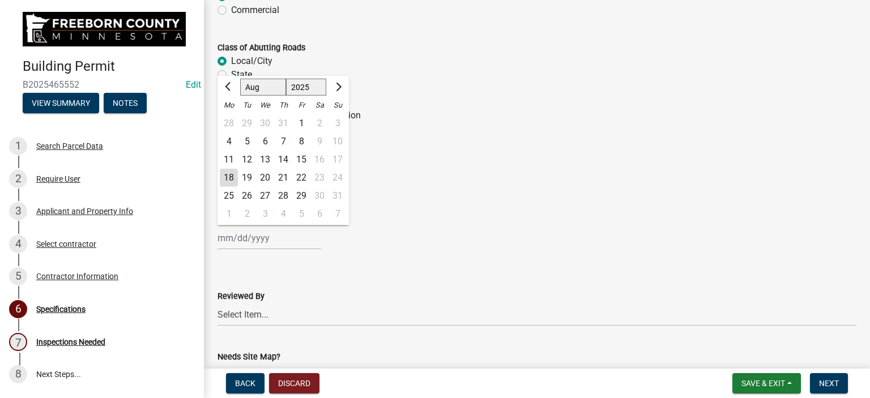
click at [230, 180] on div "18" at bounding box center [229, 178] width 18 height 18
type input "[DATE]"
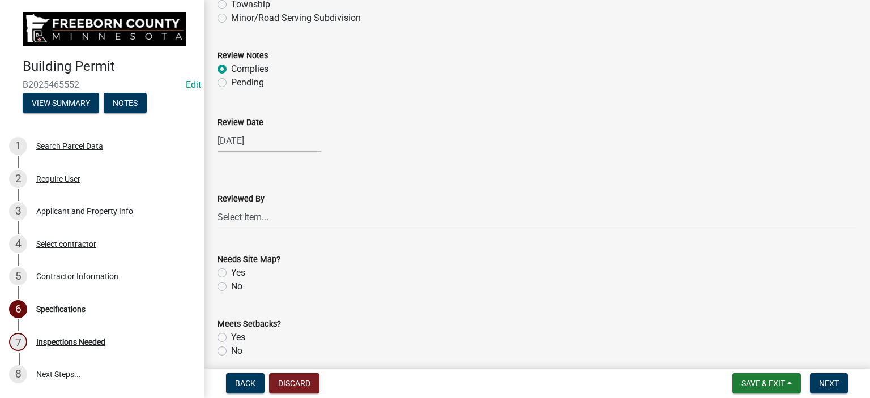
scroll to position [1076, 0]
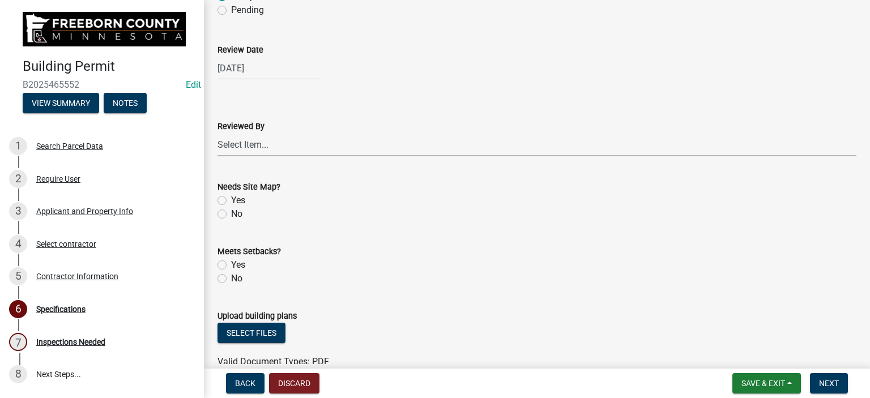
click at [234, 137] on select "Select Item... [PERSON_NAME] [PERSON_NAME] [PERSON_NAME] [PERSON_NAME] [PERSON_…" at bounding box center [537, 144] width 639 height 23
click at [218, 133] on select "Select Item... [PERSON_NAME] [PERSON_NAME] [PERSON_NAME] [PERSON_NAME] [PERSON_…" at bounding box center [537, 144] width 639 height 23
select select "cf5e982a-8fde-449d-bcd8-be8cdfb99374"
click at [231, 213] on label "No" at bounding box center [236, 214] width 11 height 14
click at [231, 213] on input "No" at bounding box center [234, 210] width 7 height 7
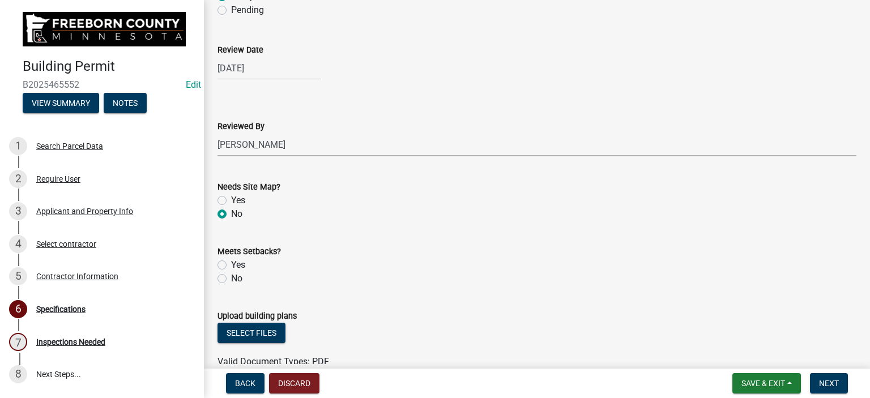
radio input "true"
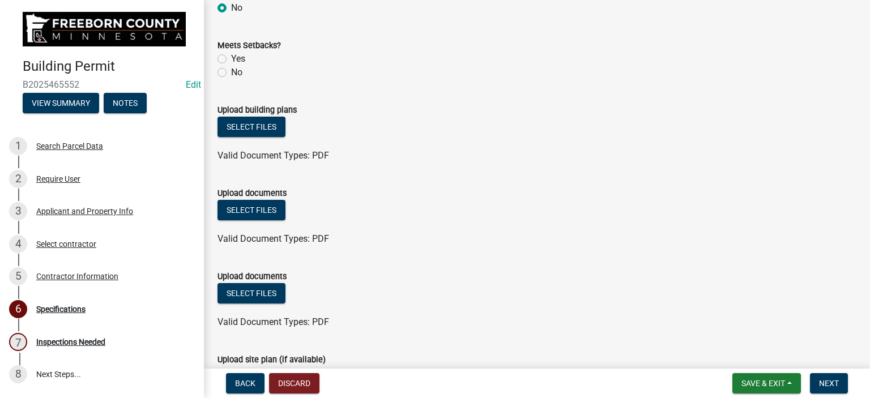
scroll to position [1385, 0]
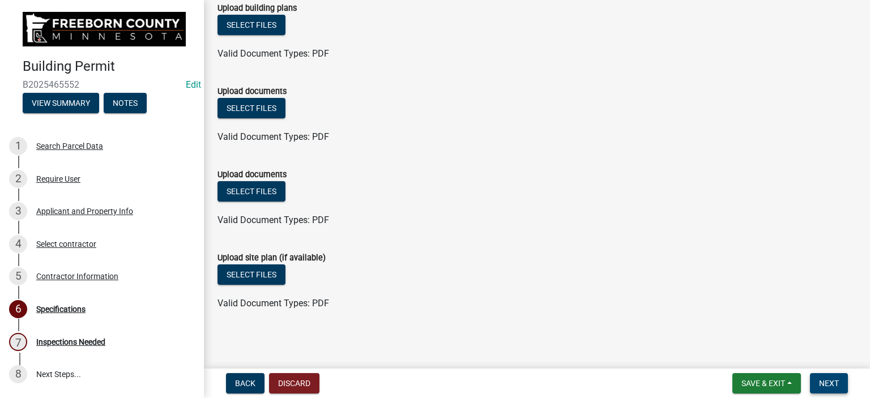
click at [834, 379] on span "Next" at bounding box center [829, 383] width 20 height 9
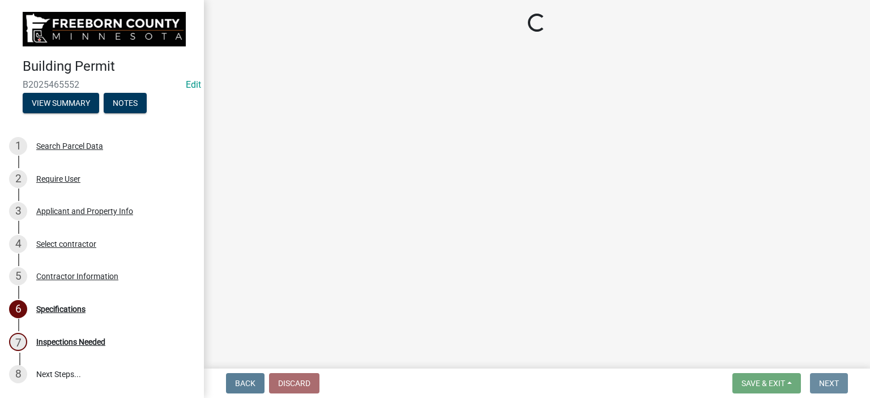
scroll to position [0, 0]
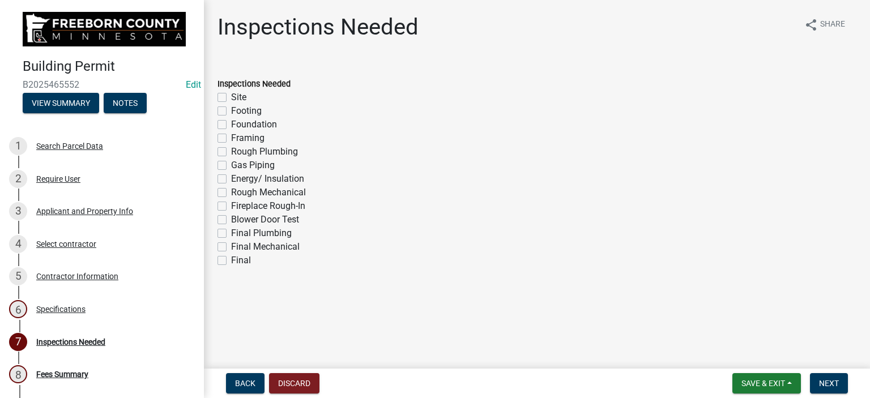
click at [231, 259] on label "Final" at bounding box center [241, 261] width 20 height 14
click at [231, 259] on input "Final" at bounding box center [234, 257] width 7 height 7
checkbox input "true"
checkbox input "false"
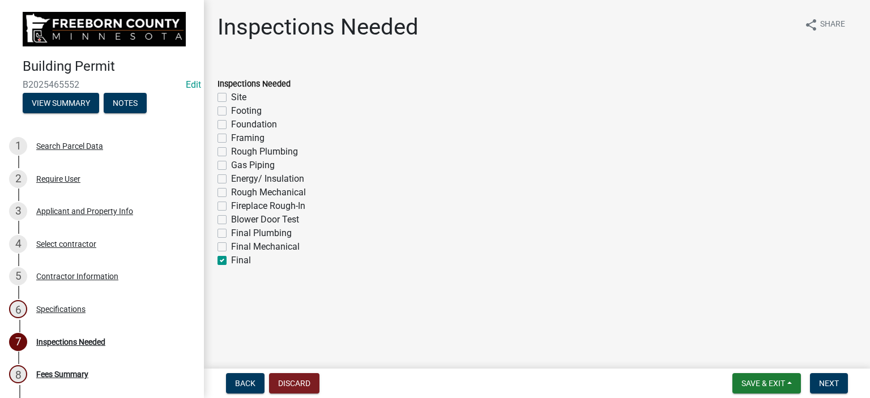
checkbox input "false"
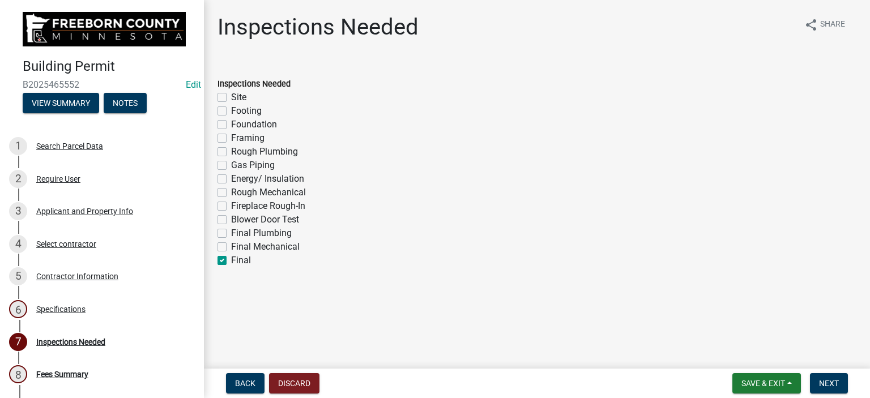
checkbox input "false"
click at [834, 386] on span "Next" at bounding box center [829, 383] width 20 height 9
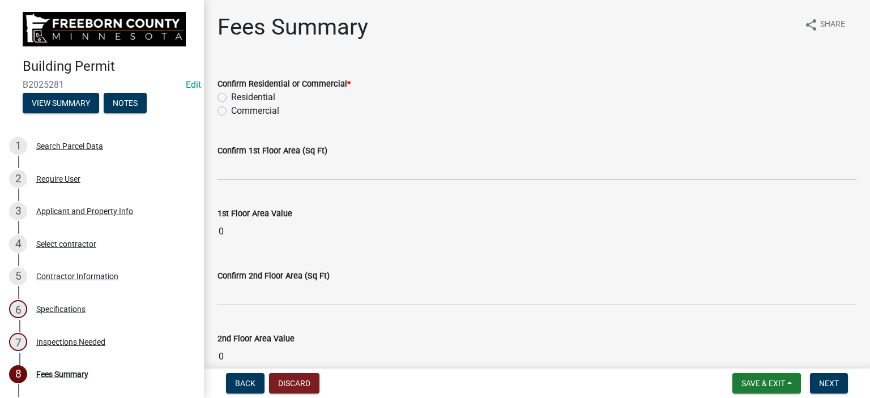
click at [231, 99] on label "Residential" at bounding box center [253, 98] width 44 height 14
click at [231, 98] on input "Residential" at bounding box center [234, 94] width 7 height 7
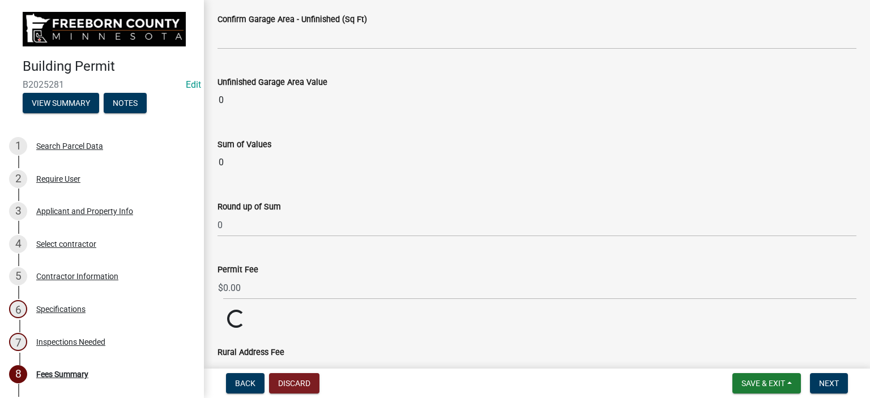
scroll to position [1240, 0]
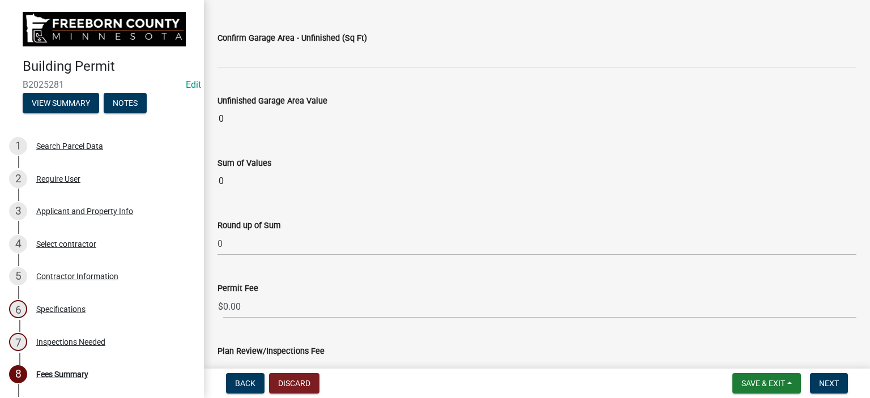
click at [232, 183] on input "0" at bounding box center [537, 181] width 639 height 23
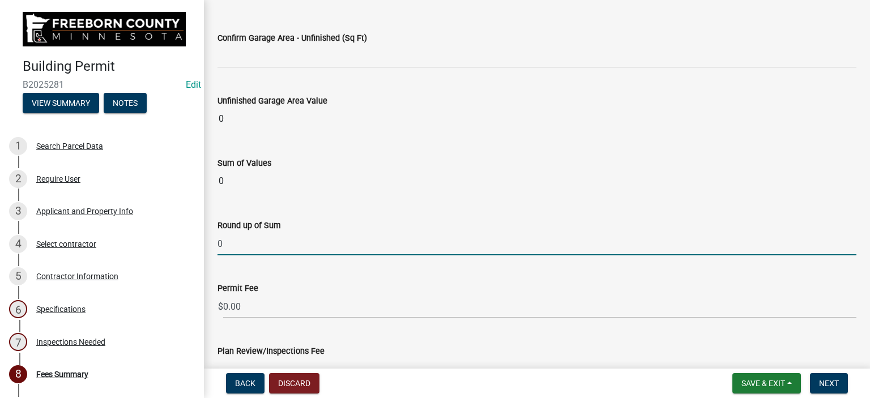
click at [257, 240] on input "0" at bounding box center [537, 243] width 639 height 23
click at [224, 240] on input "0100" at bounding box center [537, 243] width 639 height 23
click at [236, 246] on input "100" at bounding box center [537, 243] width 639 height 23
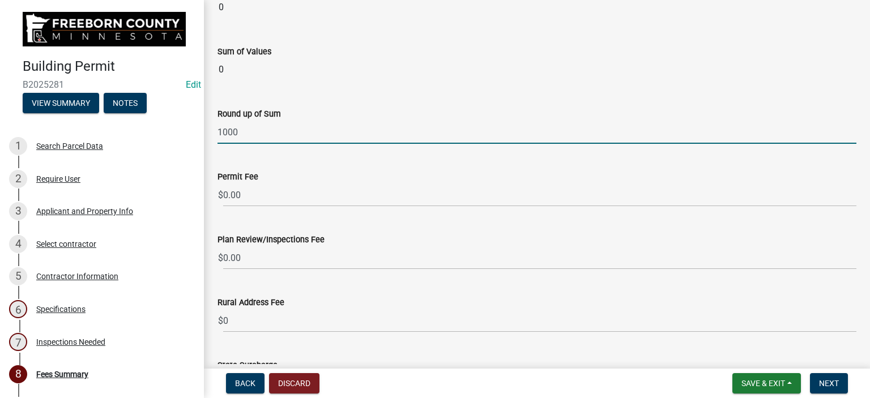
scroll to position [1353, 0]
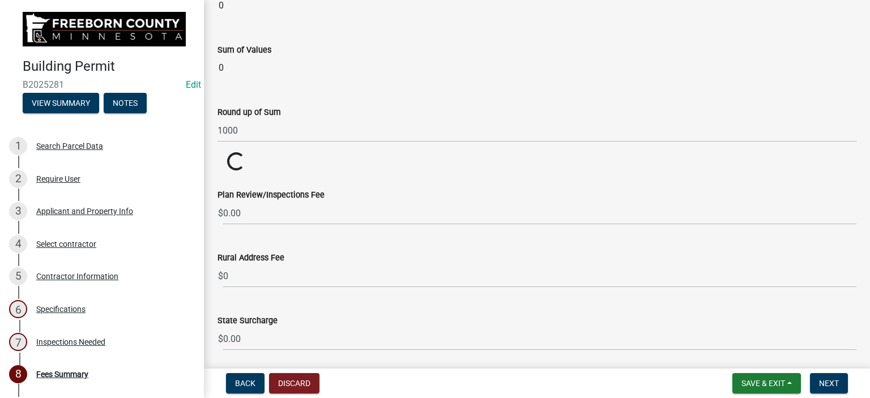
click at [288, 165] on wm-data-entity-input "Permit Fee $ Loading... Loading..." at bounding box center [537, 162] width 639 height 20
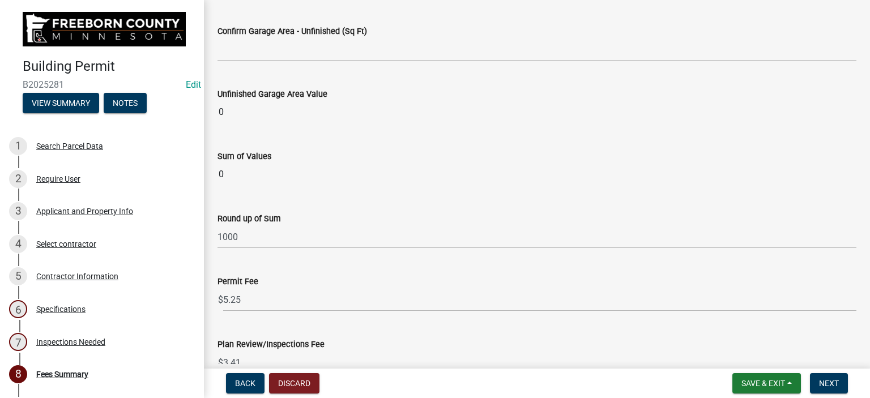
scroll to position [1303, 0]
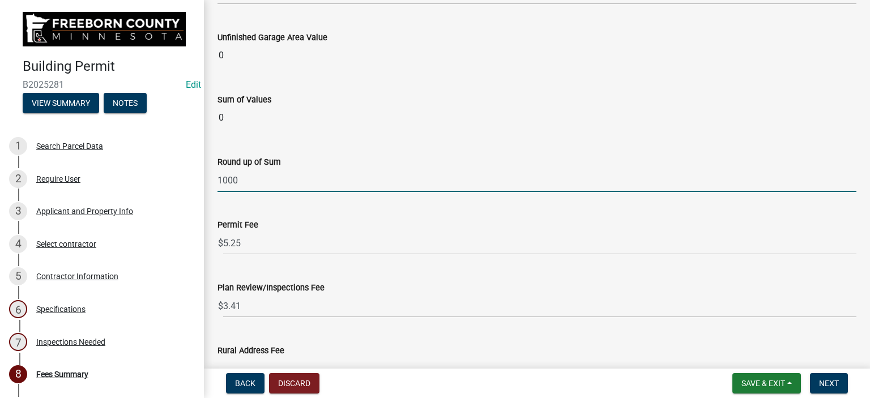
click at [240, 177] on input "1000" at bounding box center [537, 180] width 639 height 23
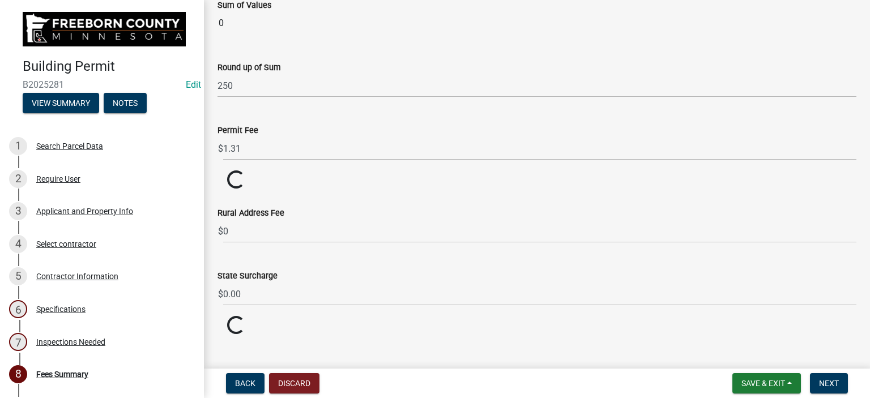
scroll to position [1410, 0]
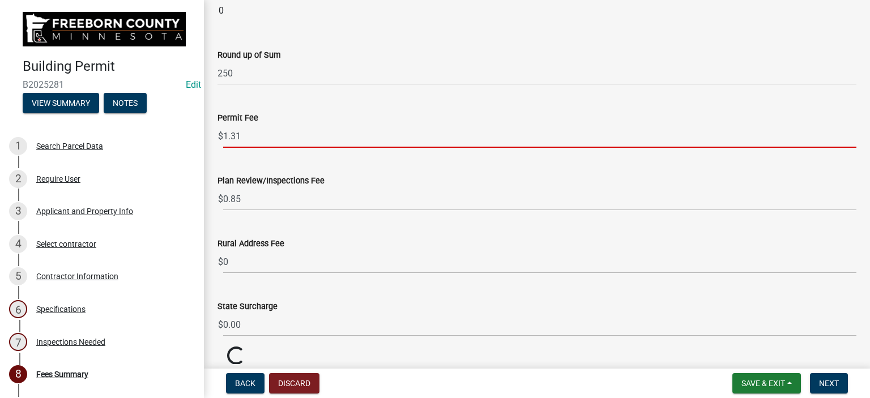
click at [247, 129] on input "1.31" at bounding box center [539, 136] width 633 height 23
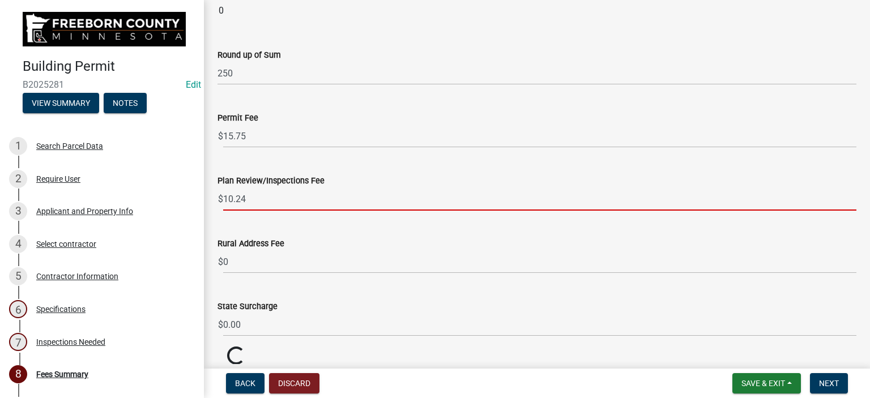
click at [263, 194] on input "10.24" at bounding box center [539, 199] width 633 height 23
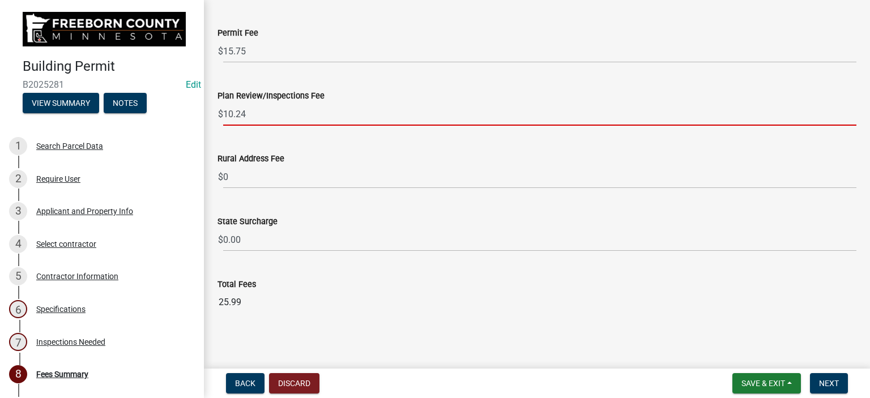
scroll to position [1496, 0]
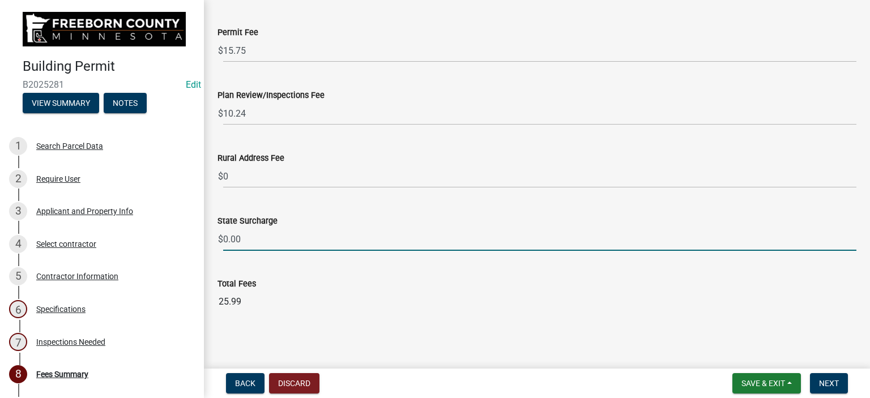
click at [246, 237] on input "0.00" at bounding box center [539, 239] width 633 height 23
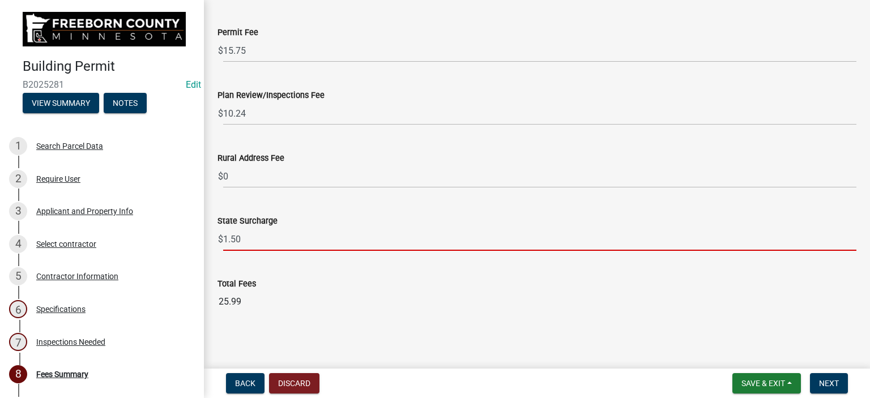
scroll to position [1453, 0]
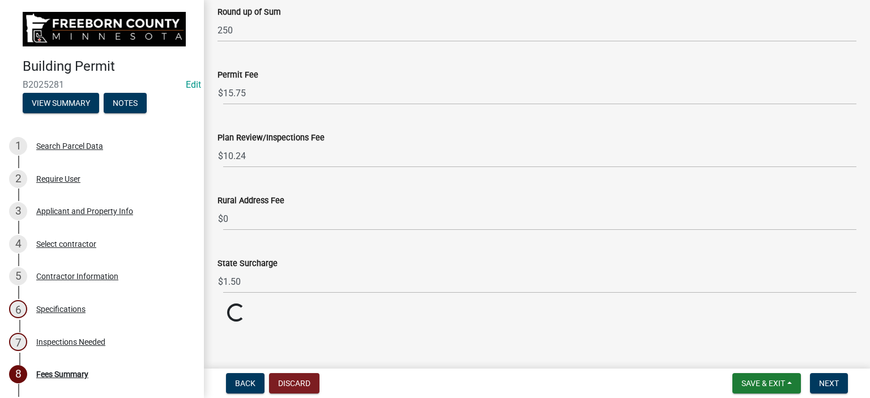
scroll to position [1496, 0]
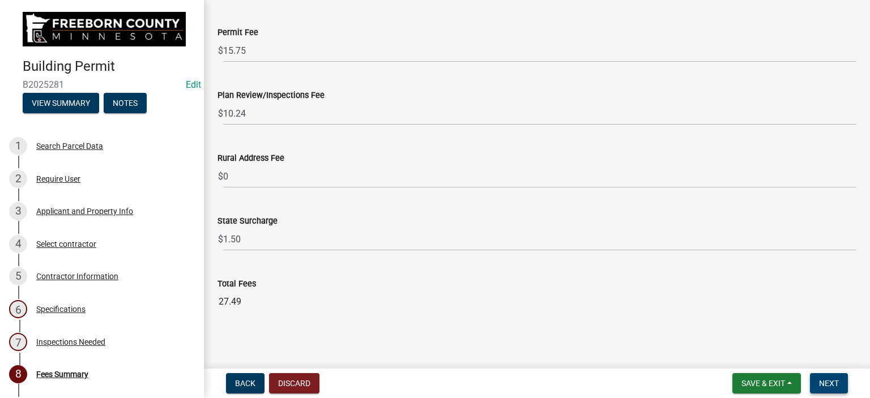
click at [821, 382] on span "Next" at bounding box center [829, 383] width 20 height 9
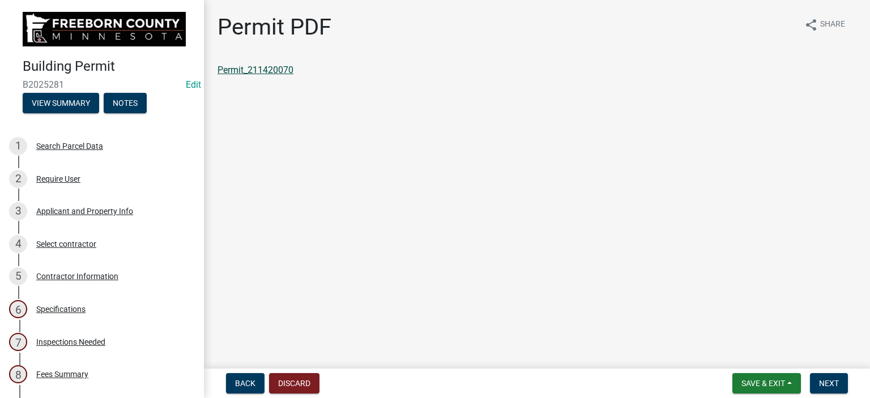
click at [279, 71] on link "Permit_211420070" at bounding box center [256, 70] width 76 height 11
